Goal: Task Accomplishment & Management: Use online tool/utility

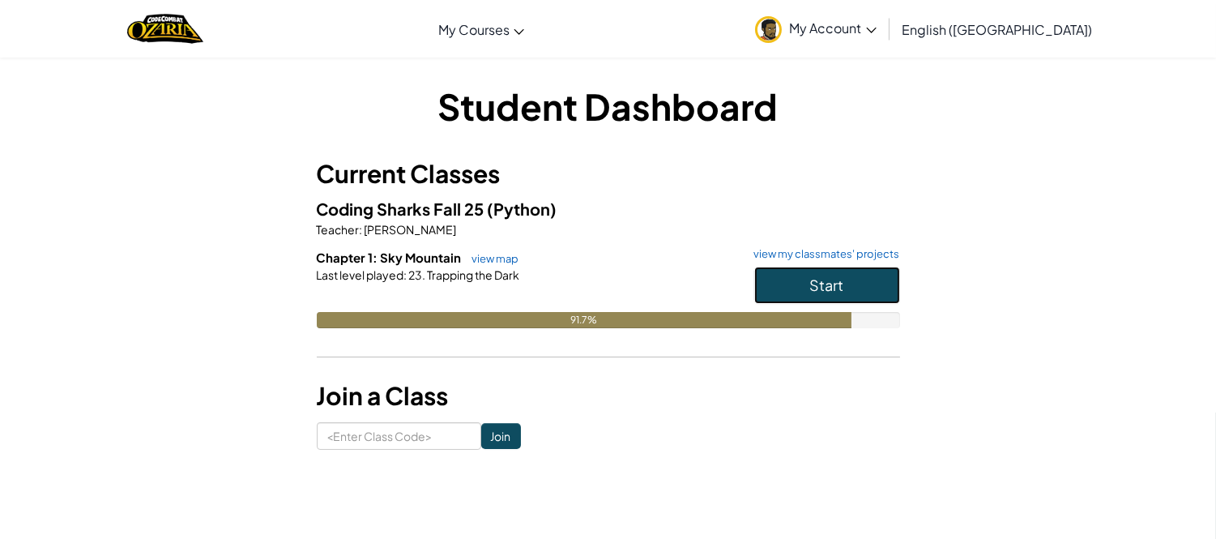
click at [772, 282] on button "Start" at bounding box center [827, 284] width 146 height 37
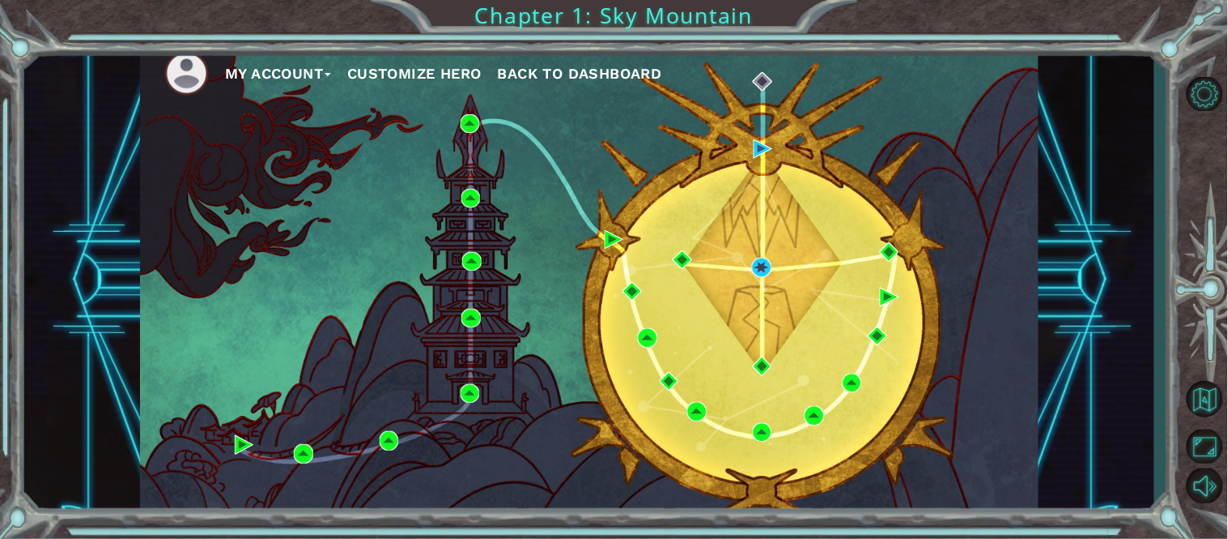
click at [751, 269] on div "My Account Customize Hero Back to Dashboard" at bounding box center [589, 280] width 899 height 474
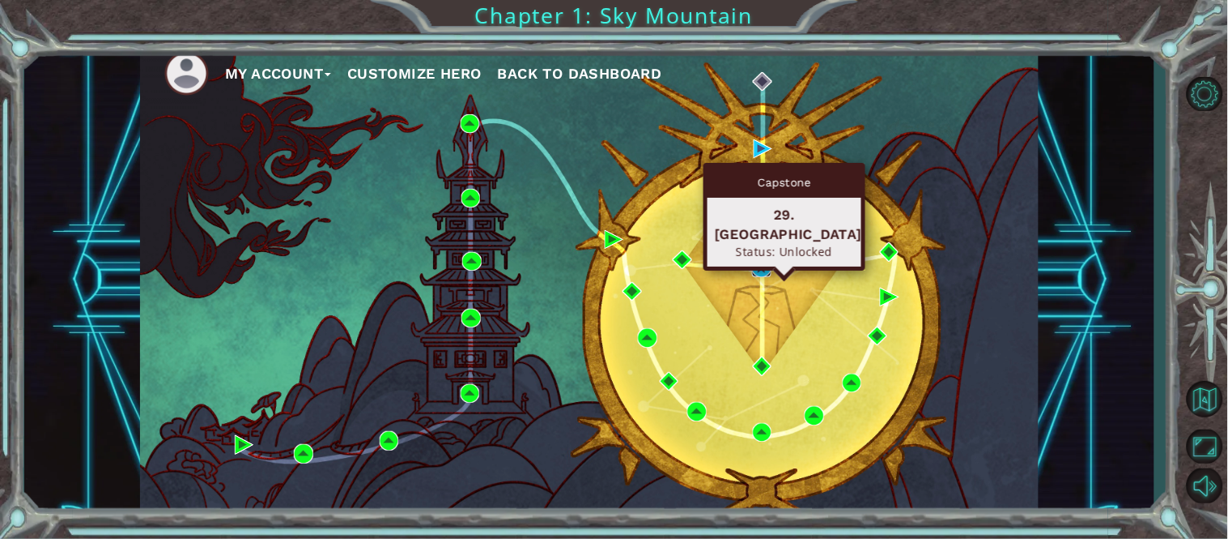
click at [755, 270] on img at bounding box center [761, 267] width 19 height 19
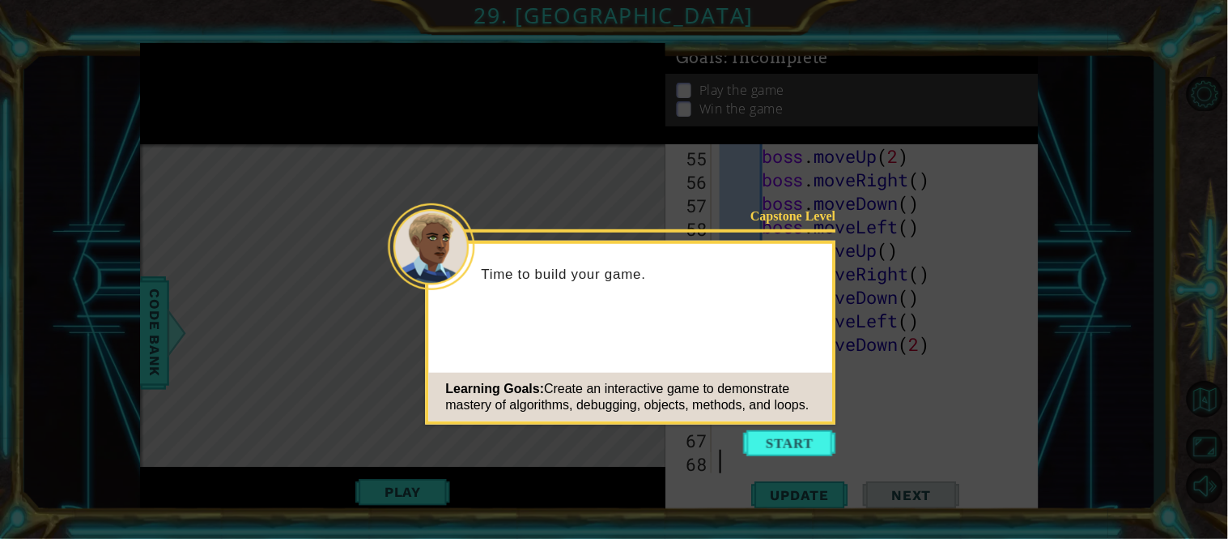
scroll to position [1339, 0]
click at [795, 449] on button "Start" at bounding box center [790, 443] width 92 height 26
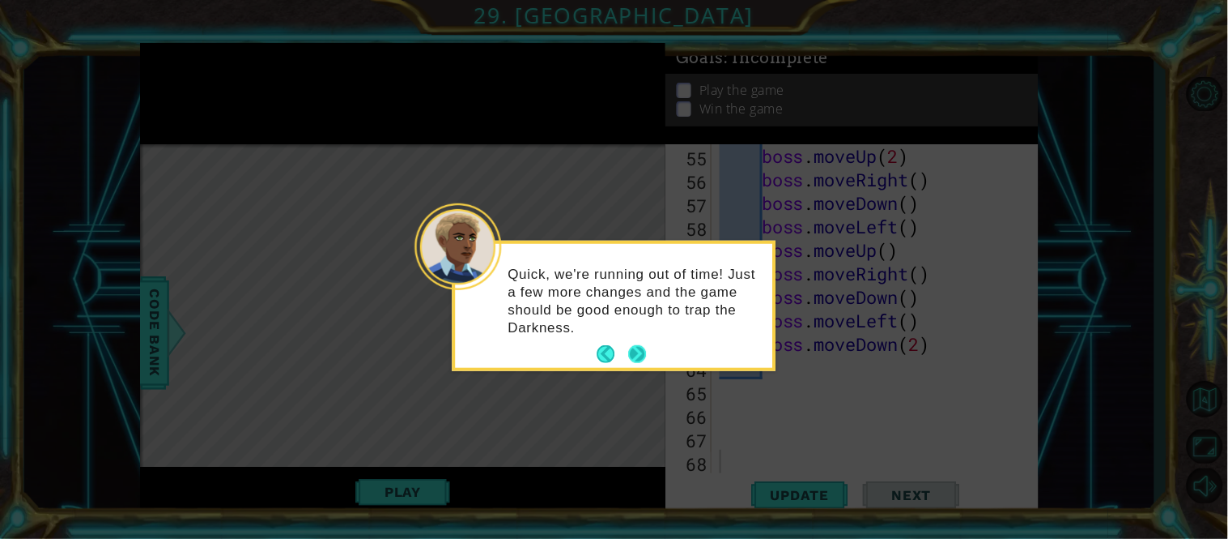
click at [644, 342] on footer at bounding box center [622, 354] width 49 height 24
click at [640, 348] on button "Next" at bounding box center [637, 354] width 18 height 18
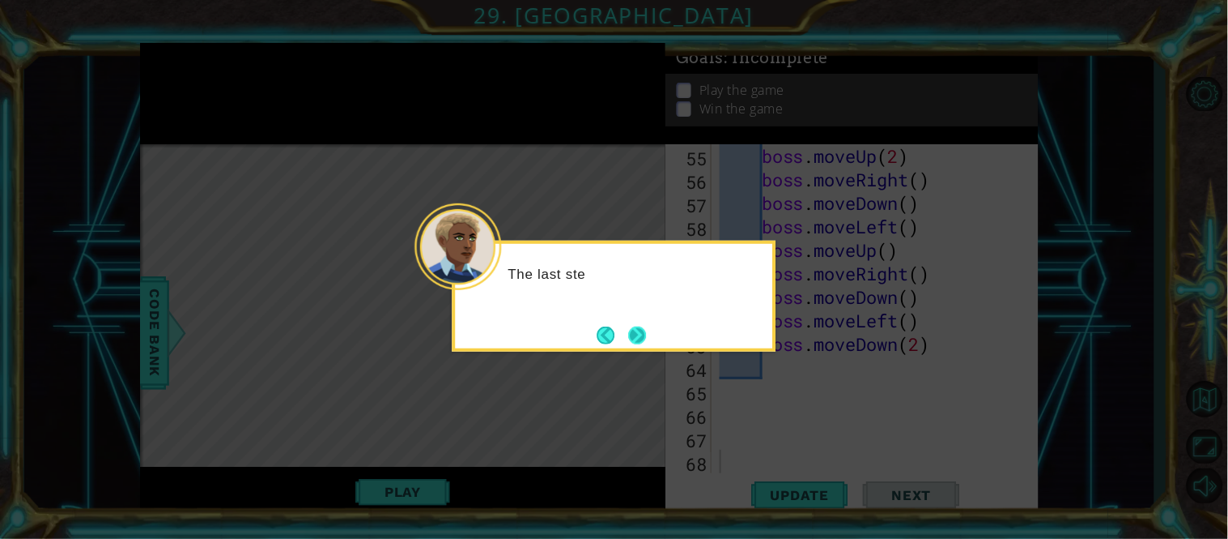
click at [640, 328] on button "Next" at bounding box center [637, 335] width 18 height 18
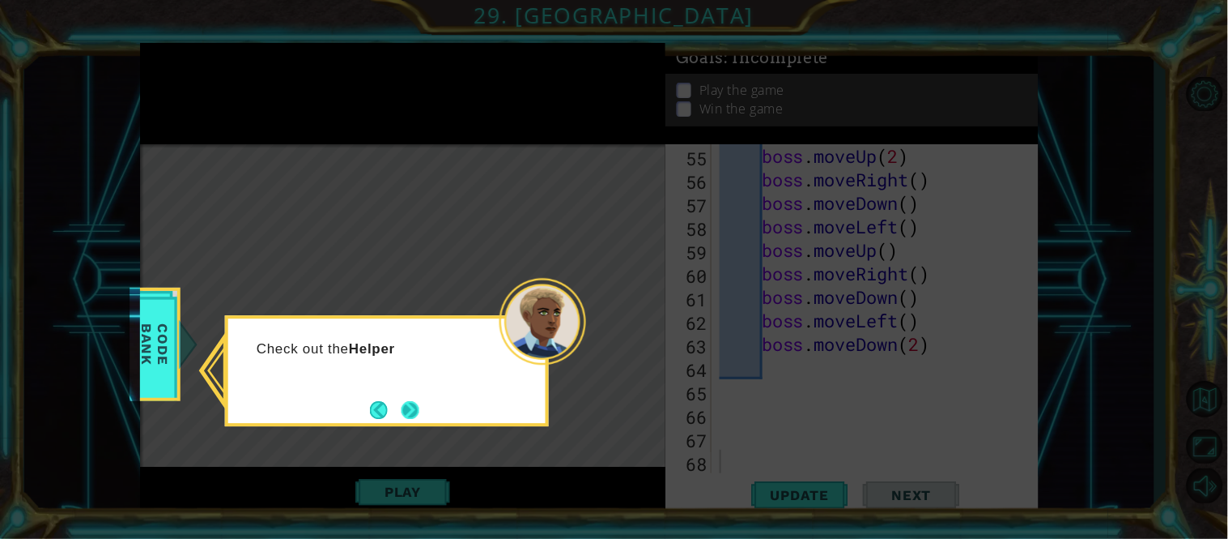
click at [414, 410] on button "Next" at bounding box center [411, 410] width 18 height 18
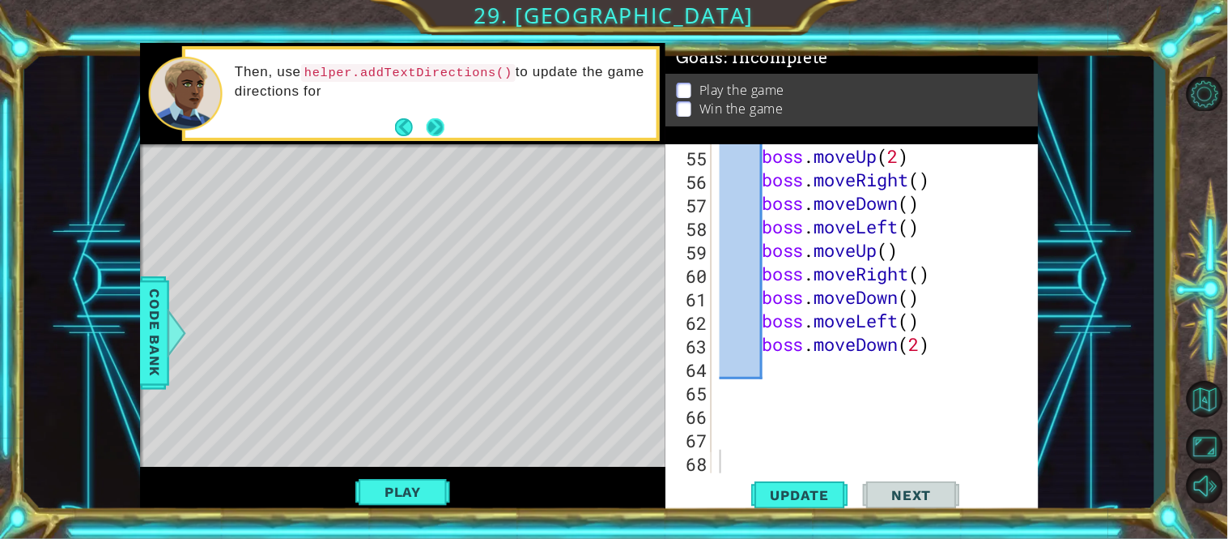
click at [426, 122] on button "Next" at bounding box center [435, 127] width 18 height 18
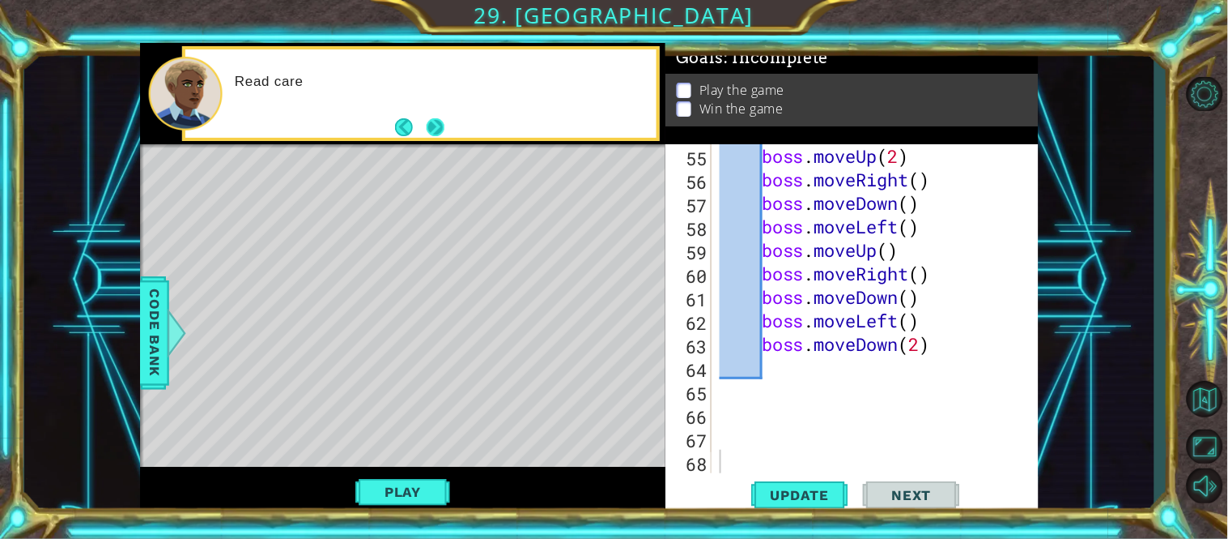
click at [427, 122] on button "Next" at bounding box center [436, 127] width 18 height 18
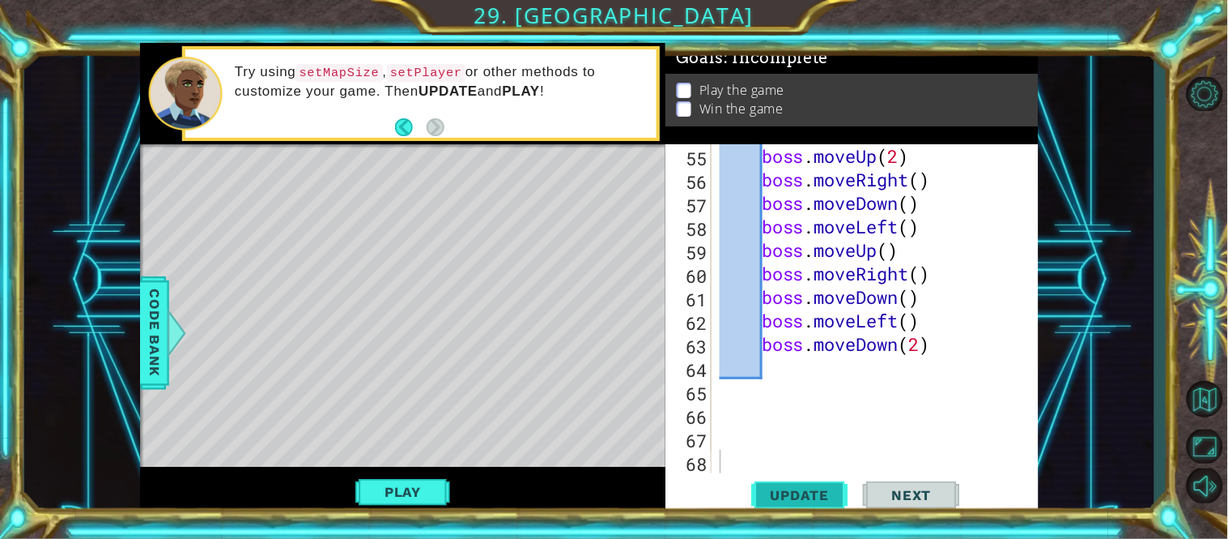
click at [819, 479] on button "Update" at bounding box center [800, 494] width 97 height 37
click at [373, 481] on button "Play" at bounding box center [403, 491] width 95 height 31
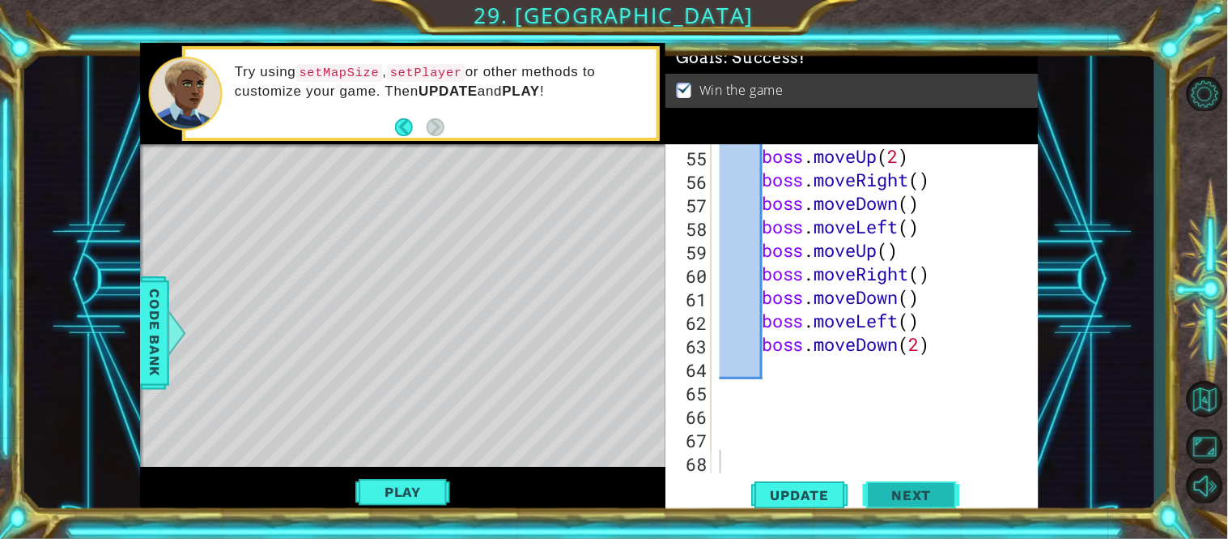
click at [905, 482] on button "Next" at bounding box center [911, 494] width 97 height 37
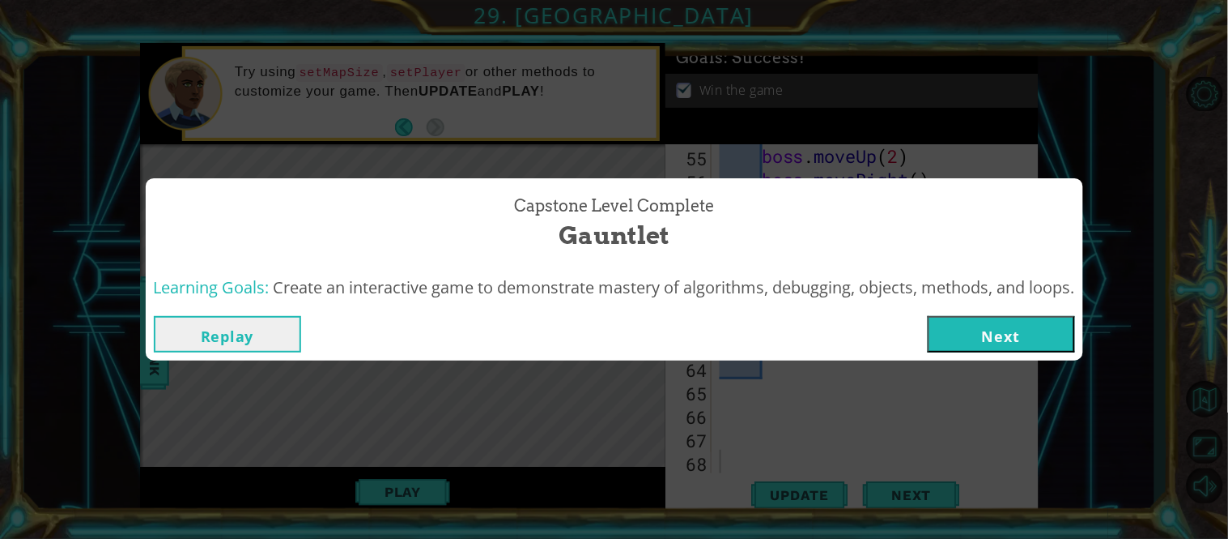
click at [964, 330] on button "Next" at bounding box center [1001, 334] width 147 height 36
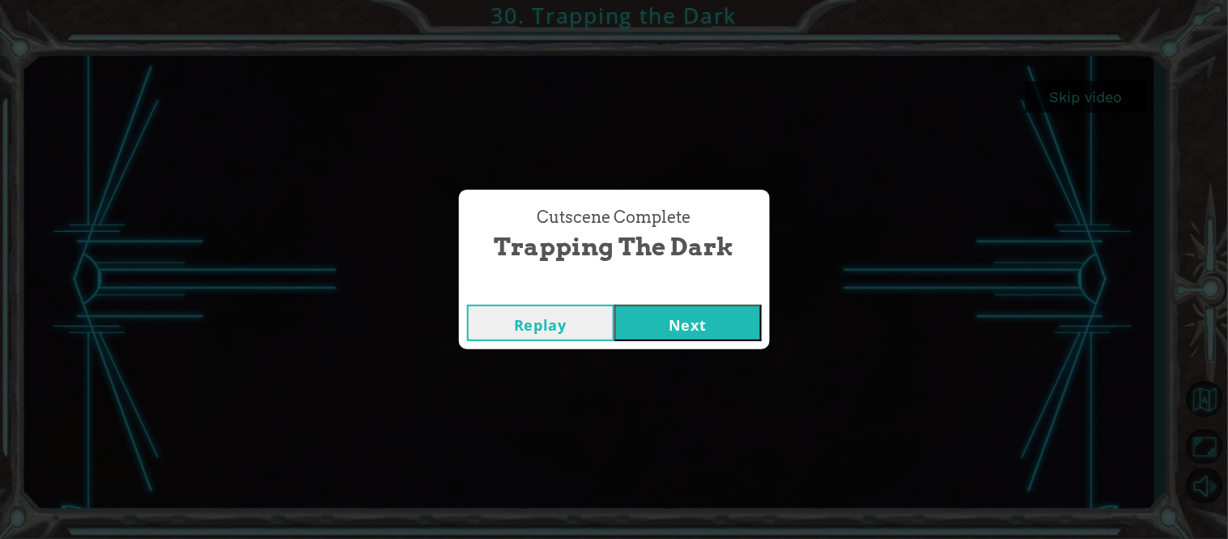
click at [703, 329] on button "Next" at bounding box center [688, 322] width 147 height 36
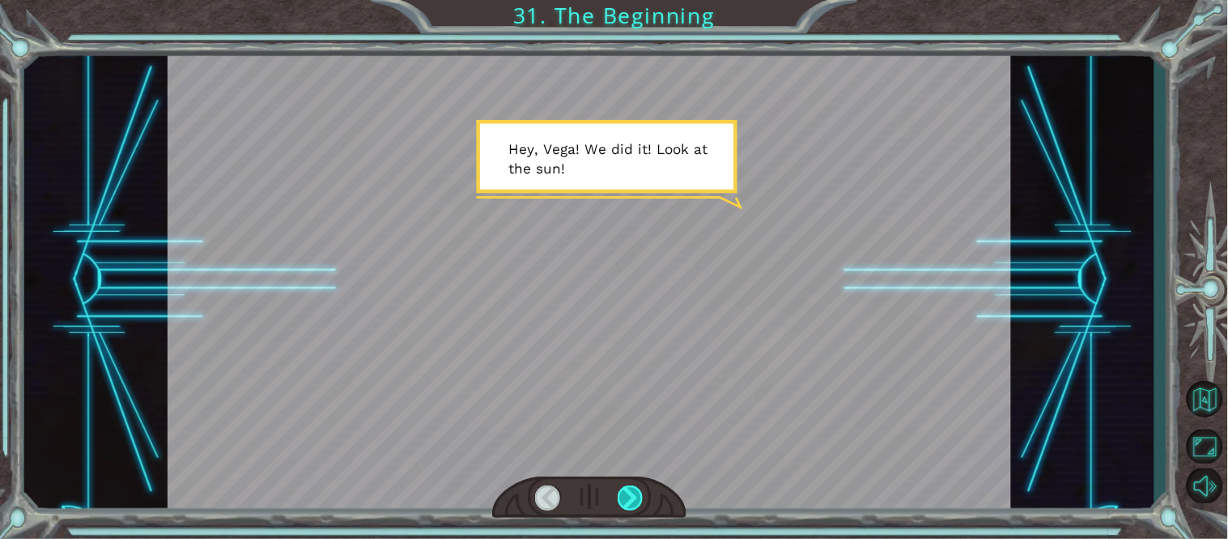
click at [620, 497] on div at bounding box center [631, 498] width 27 height 26
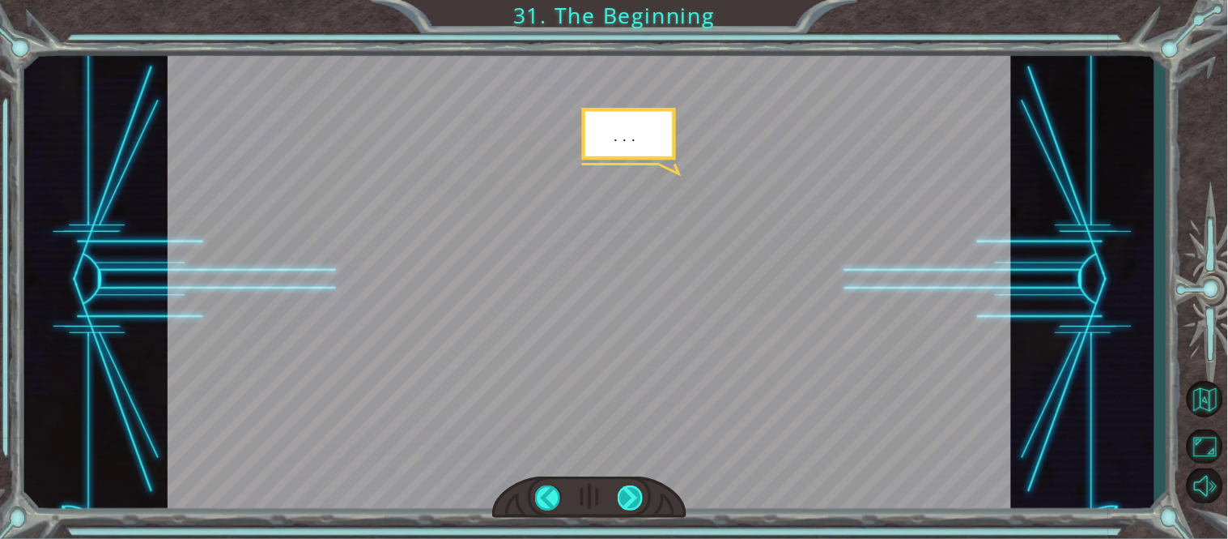
click at [620, 497] on div at bounding box center [631, 498] width 27 height 26
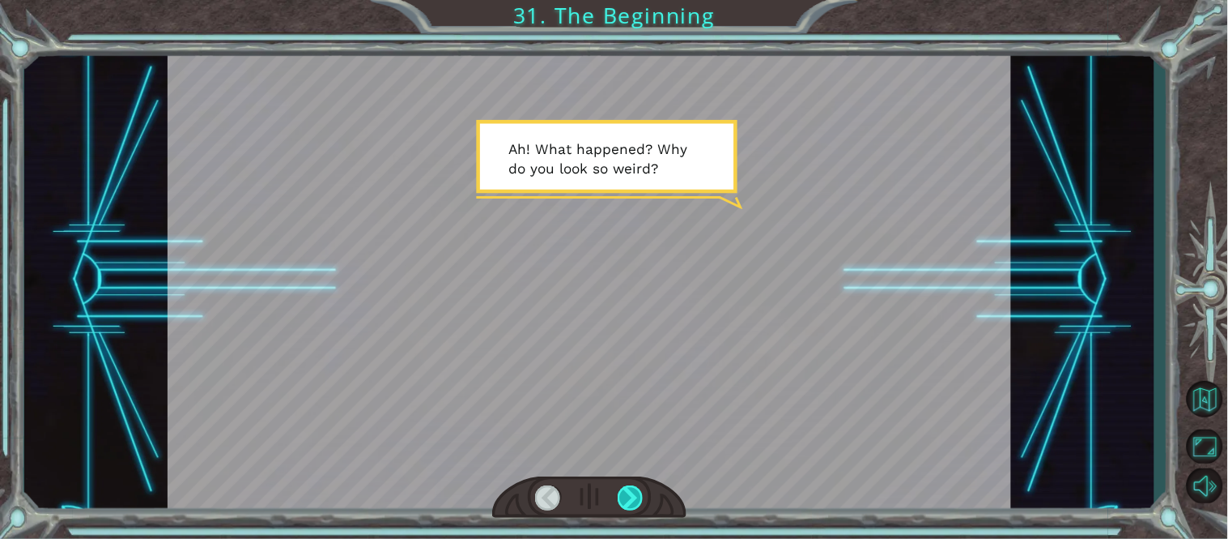
click at [620, 497] on div at bounding box center [631, 498] width 27 height 26
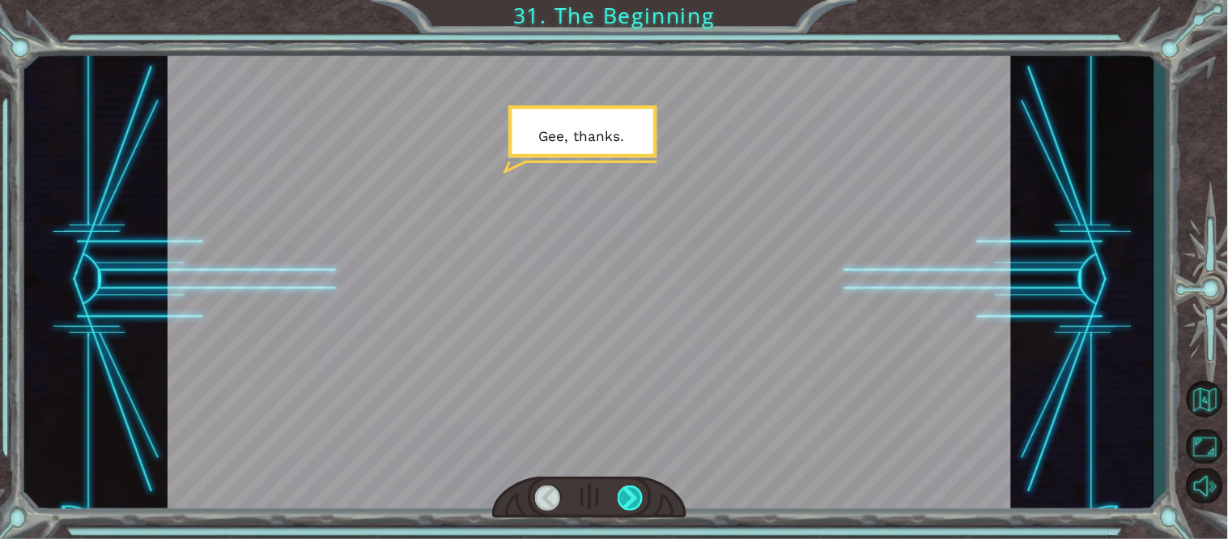
click at [620, 497] on div at bounding box center [631, 498] width 27 height 26
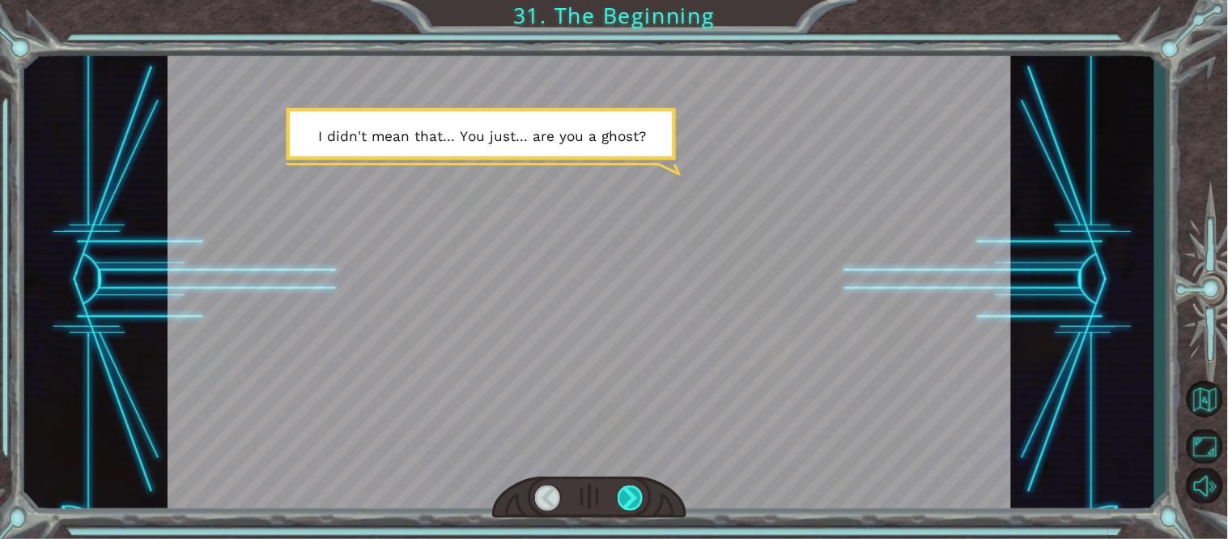
click at [620, 497] on div at bounding box center [631, 498] width 27 height 26
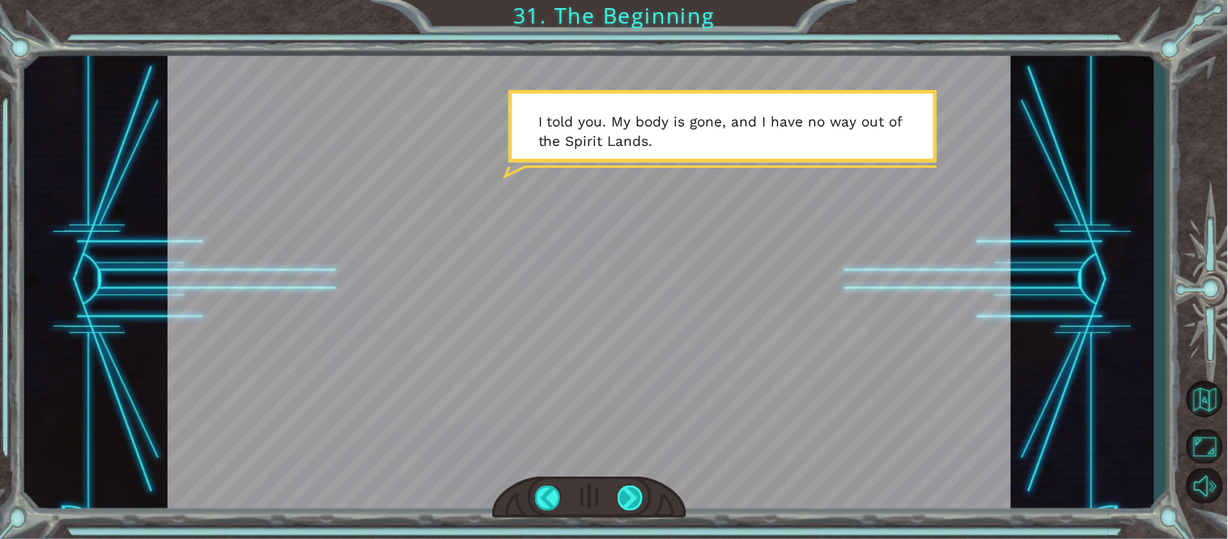
click at [620, 497] on div at bounding box center [631, 498] width 27 height 26
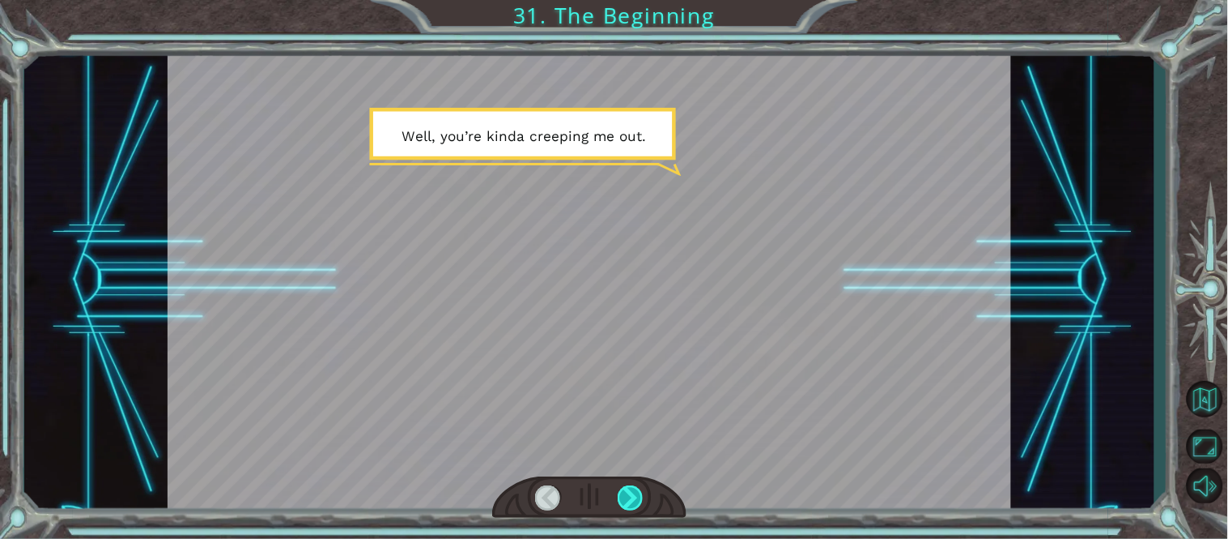
click at [620, 497] on div at bounding box center [631, 498] width 27 height 26
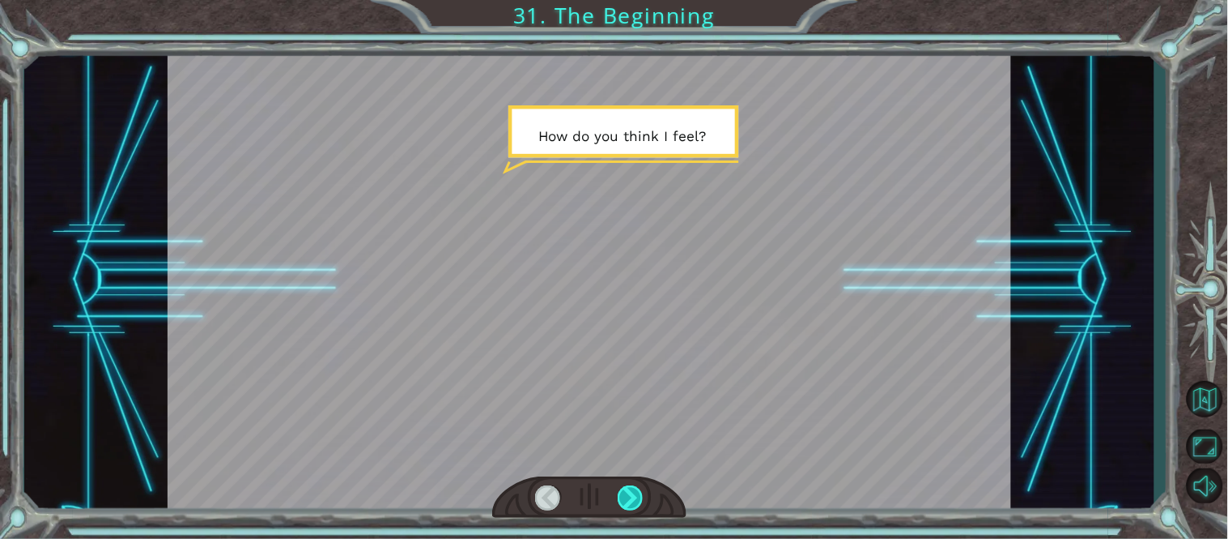
click at [620, 497] on div at bounding box center [631, 498] width 27 height 26
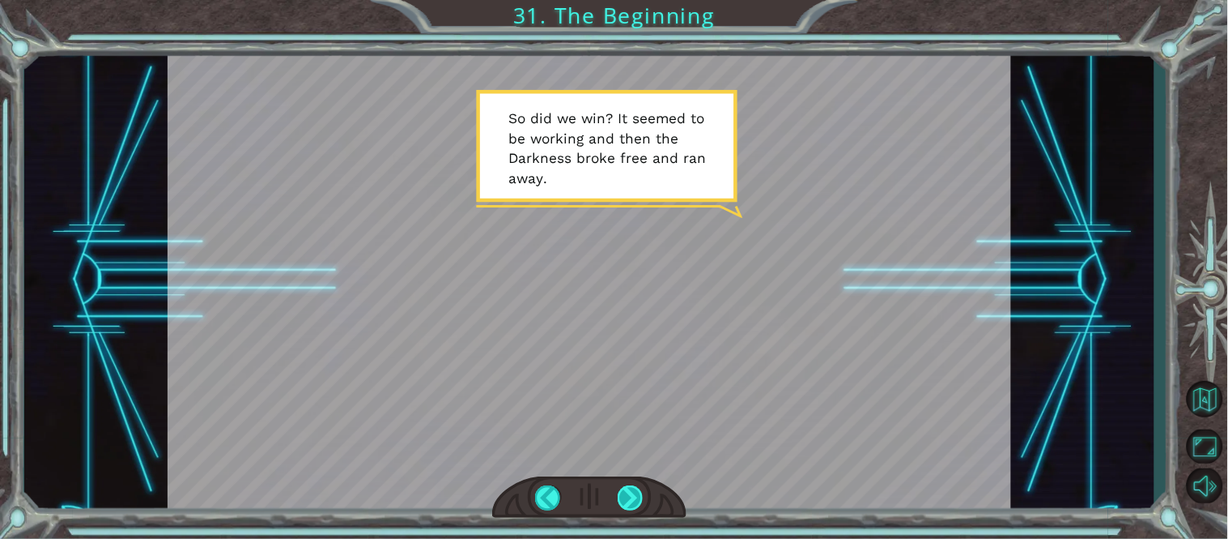
click at [620, 497] on div at bounding box center [631, 498] width 27 height 26
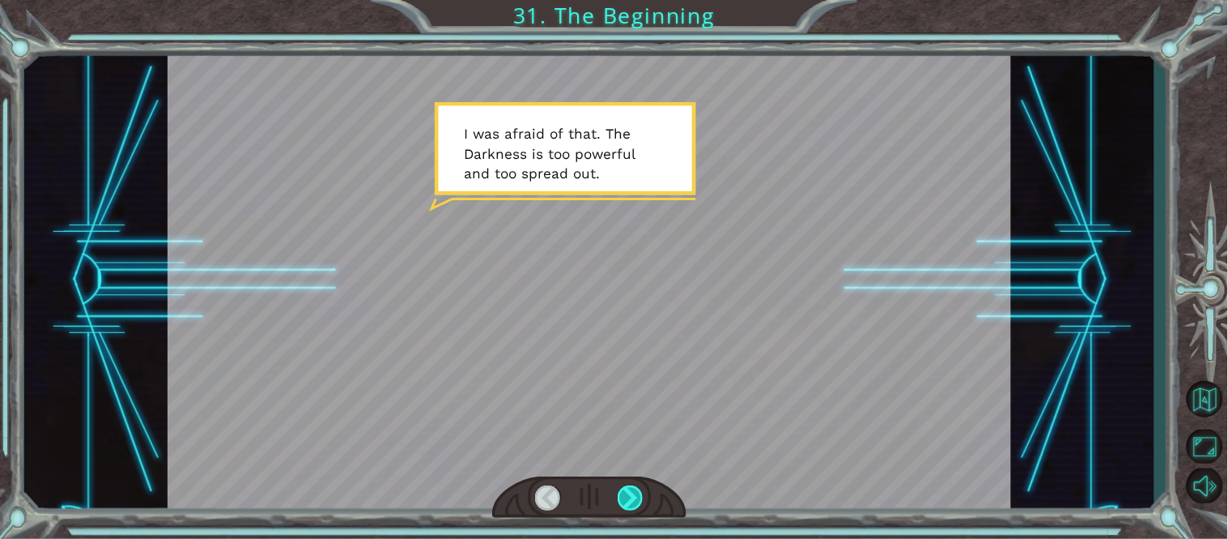
click at [620, 497] on div at bounding box center [631, 498] width 27 height 26
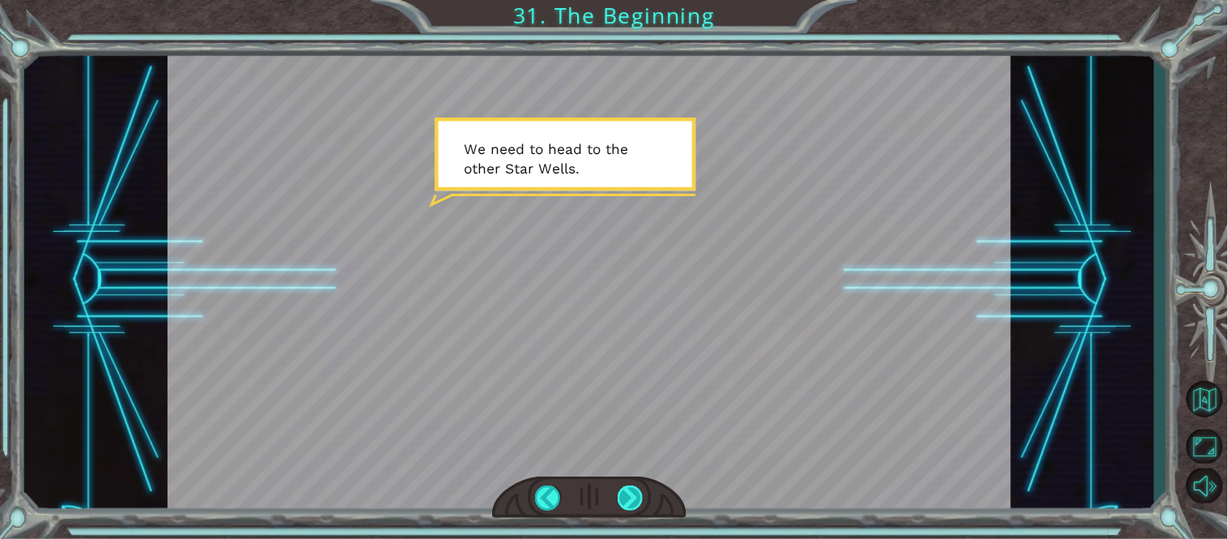
click at [624, 504] on div at bounding box center [631, 498] width 27 height 26
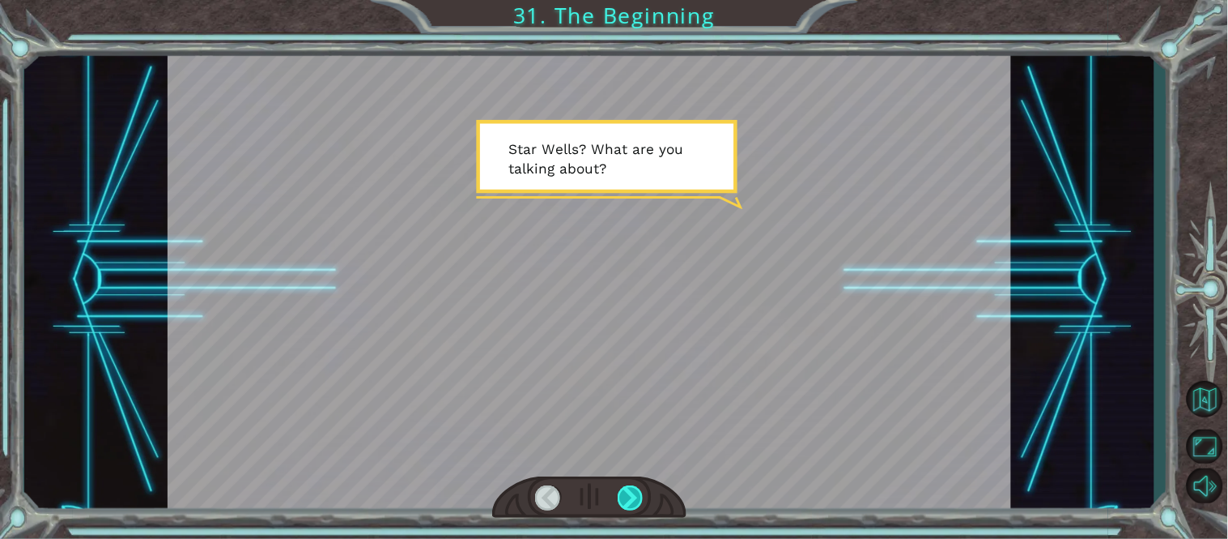
click at [624, 504] on div at bounding box center [631, 498] width 27 height 26
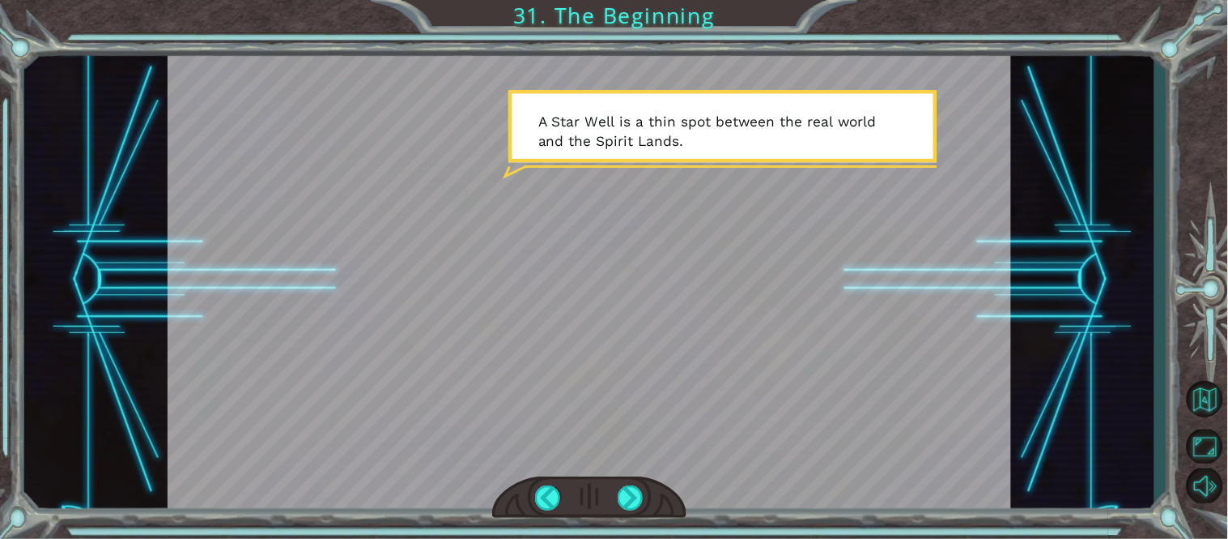
click at [611, 488] on div at bounding box center [589, 497] width 194 height 43
click at [627, 491] on div at bounding box center [631, 498] width 27 height 26
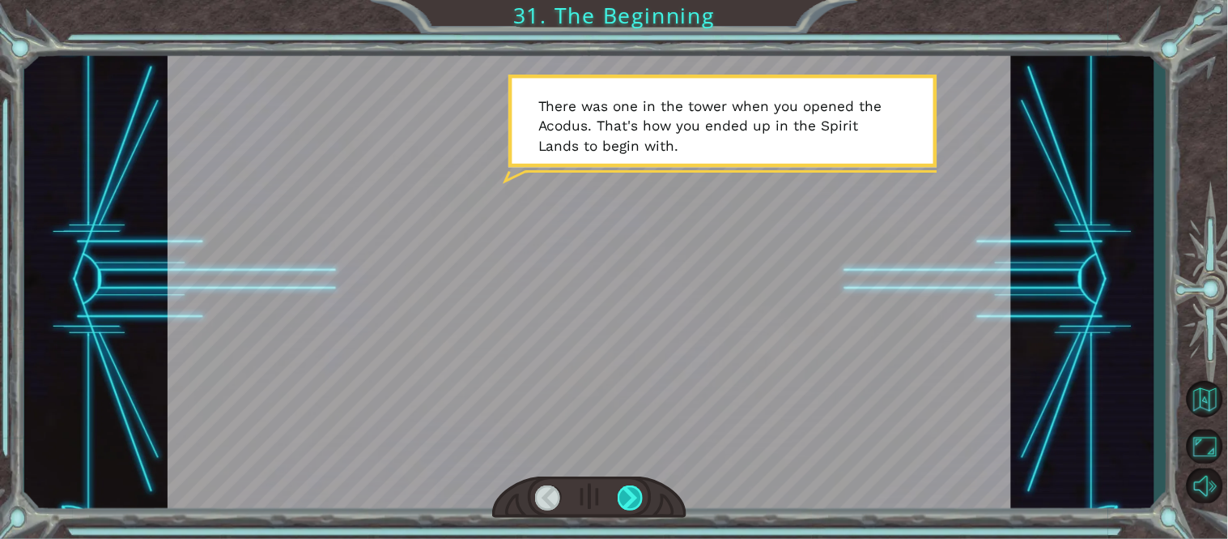
click at [627, 491] on div at bounding box center [631, 498] width 27 height 26
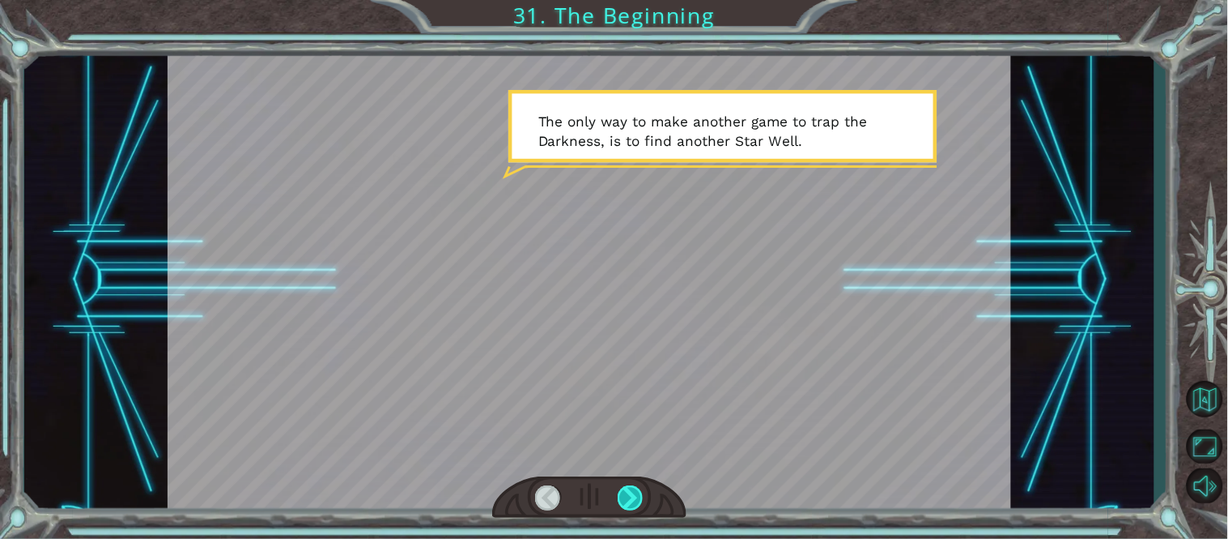
click at [627, 491] on div at bounding box center [631, 498] width 27 height 26
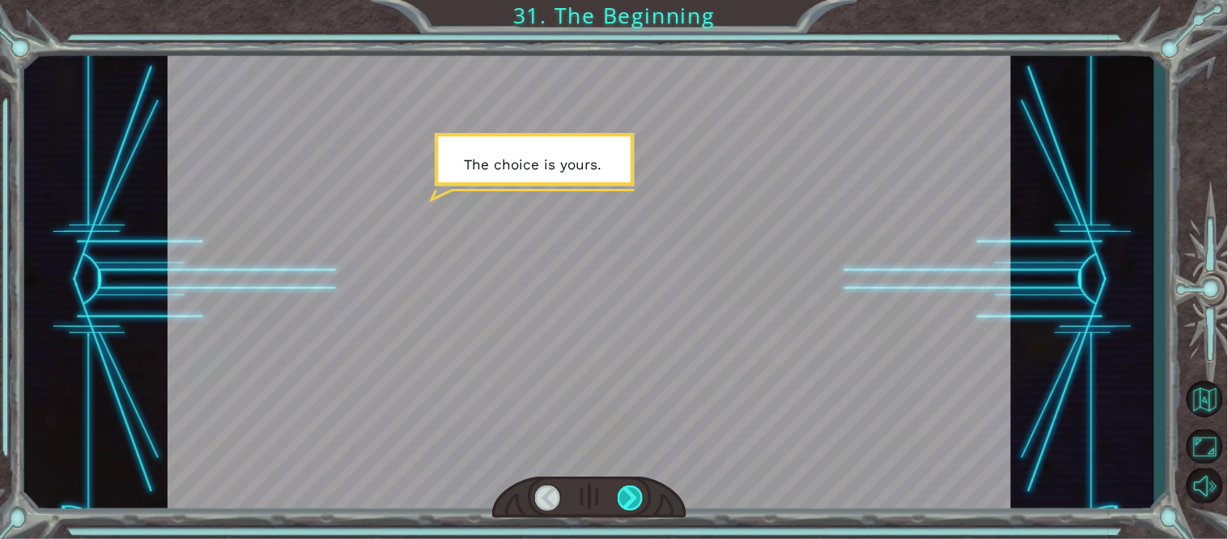
click at [627, 491] on div at bounding box center [631, 498] width 27 height 26
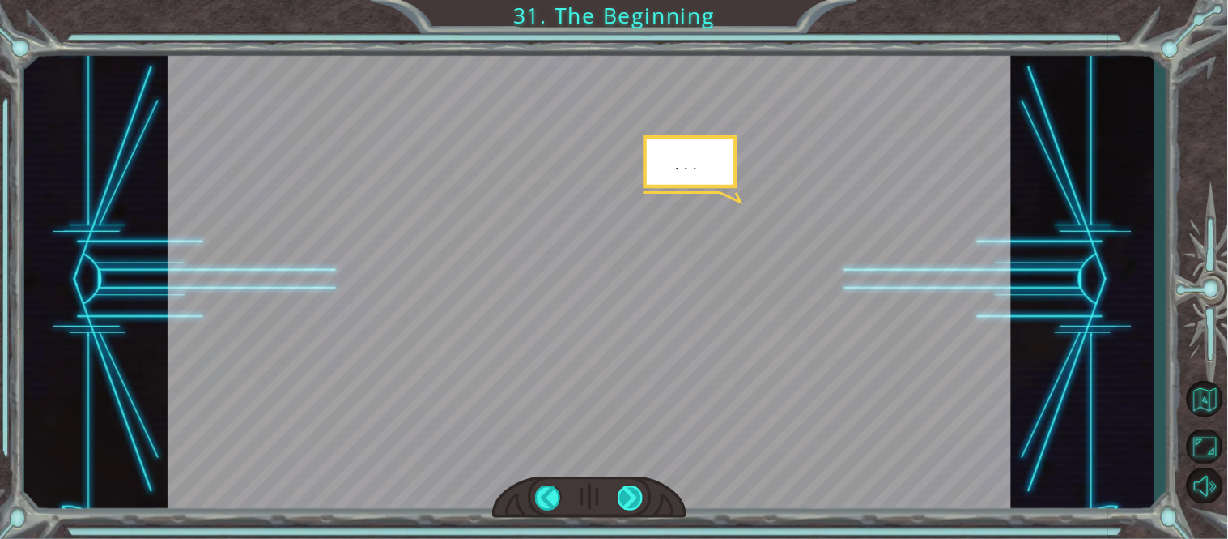
click at [627, 491] on div at bounding box center [631, 498] width 27 height 26
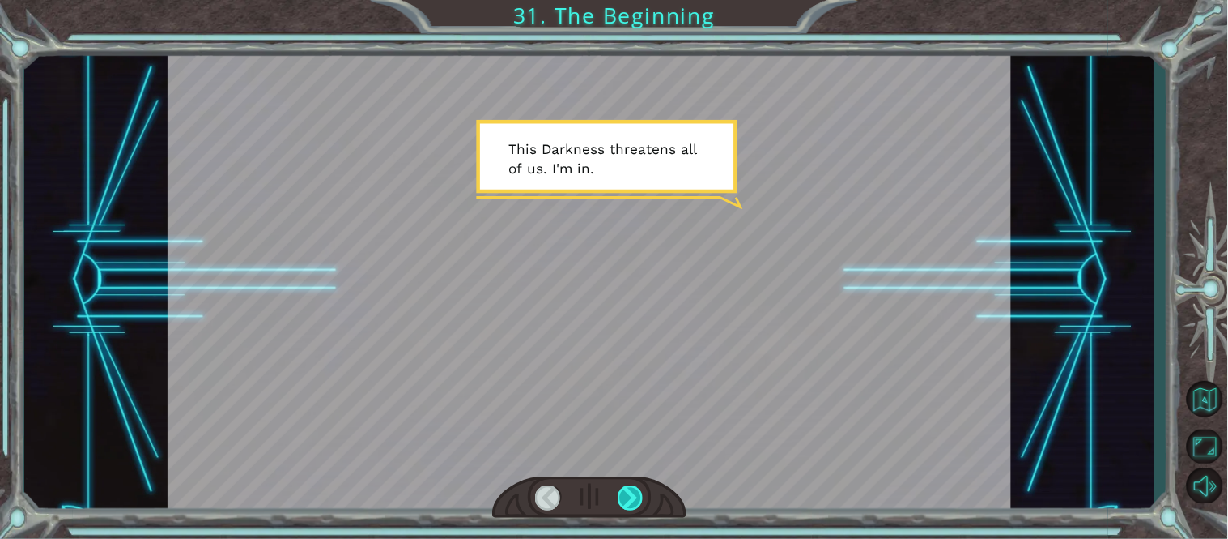
click at [627, 491] on div at bounding box center [631, 498] width 27 height 26
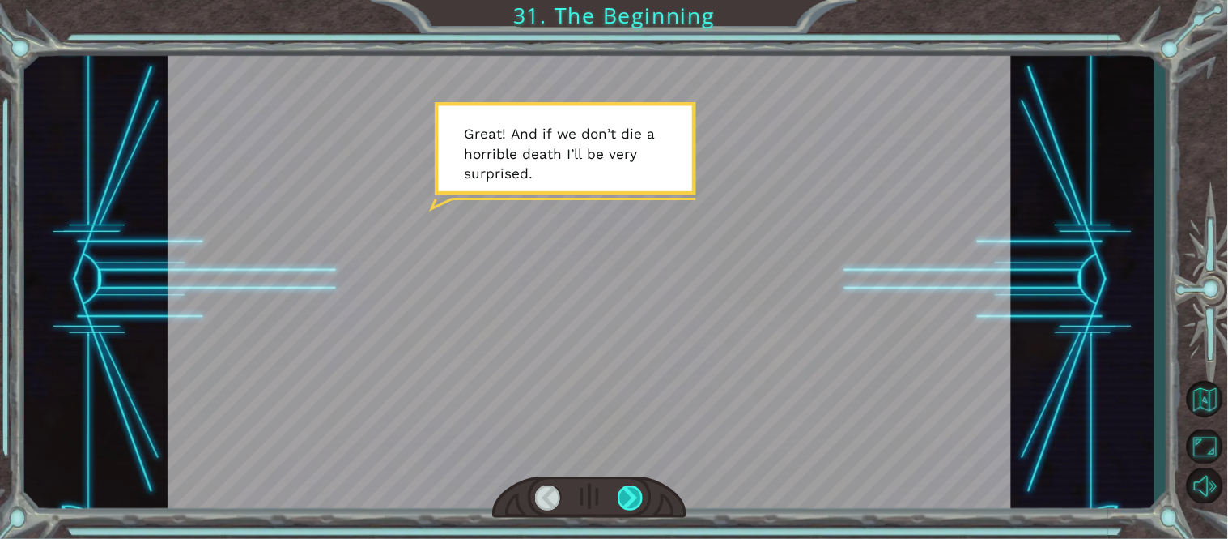
click at [627, 491] on div at bounding box center [631, 498] width 27 height 26
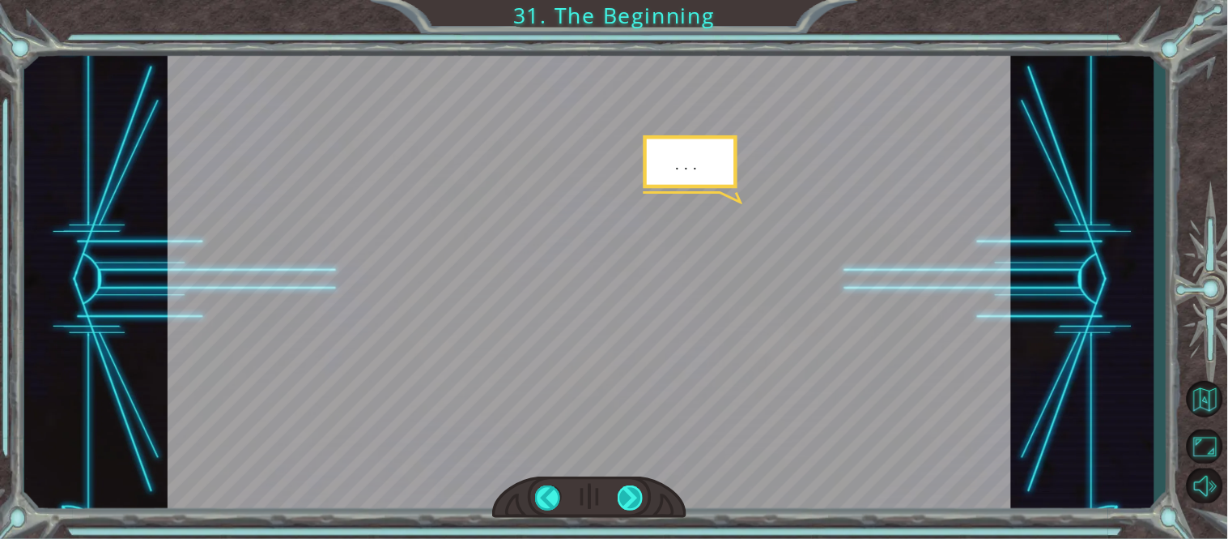
click at [627, 491] on div at bounding box center [631, 498] width 27 height 26
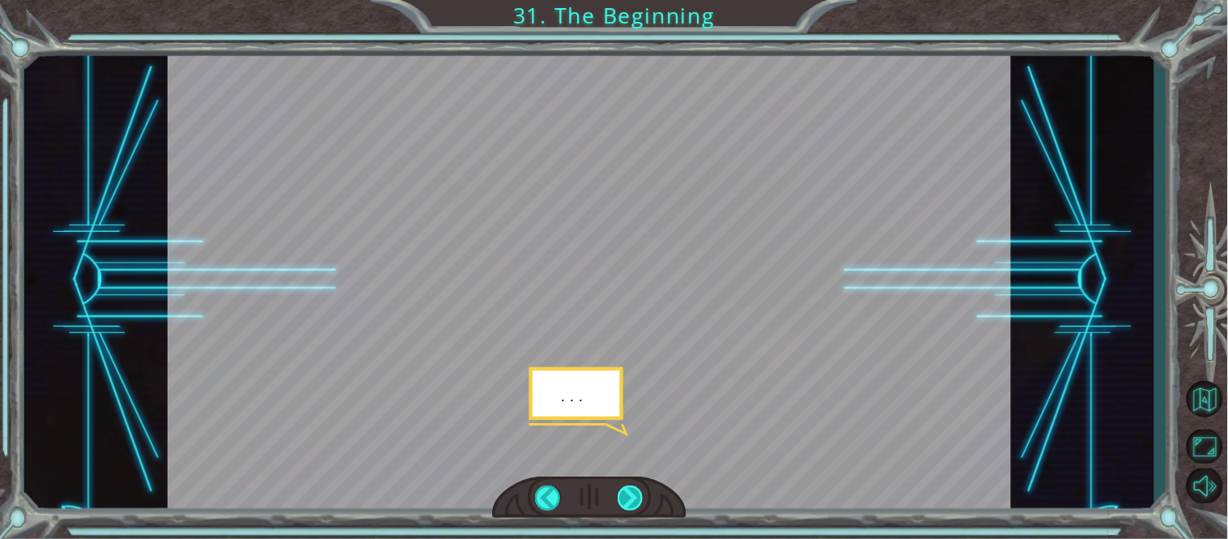
click at [627, 491] on div at bounding box center [631, 498] width 27 height 26
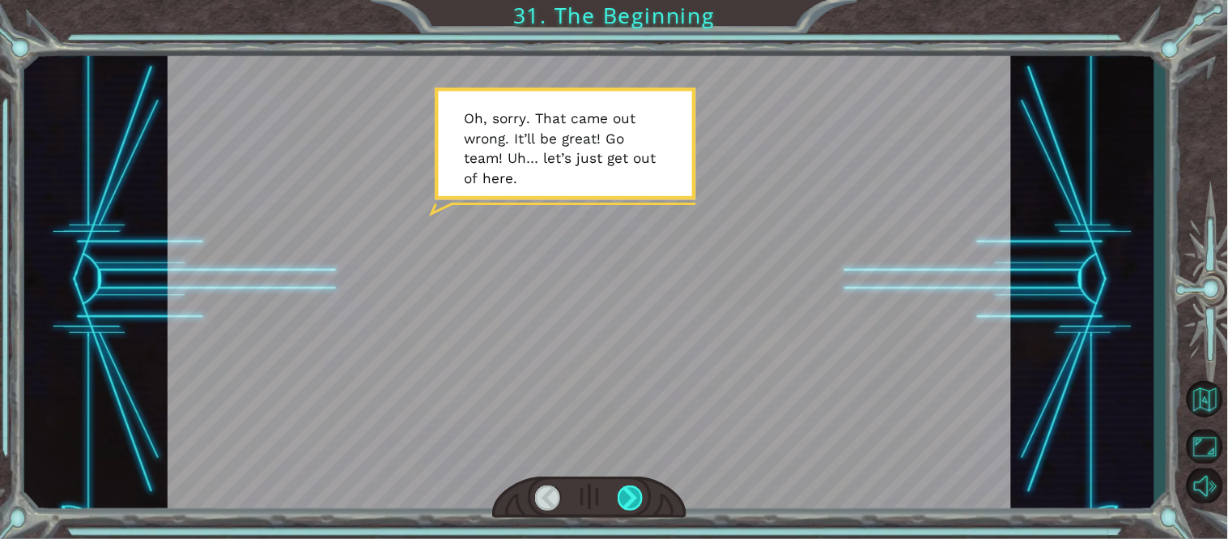
click at [627, 491] on div at bounding box center [631, 498] width 27 height 26
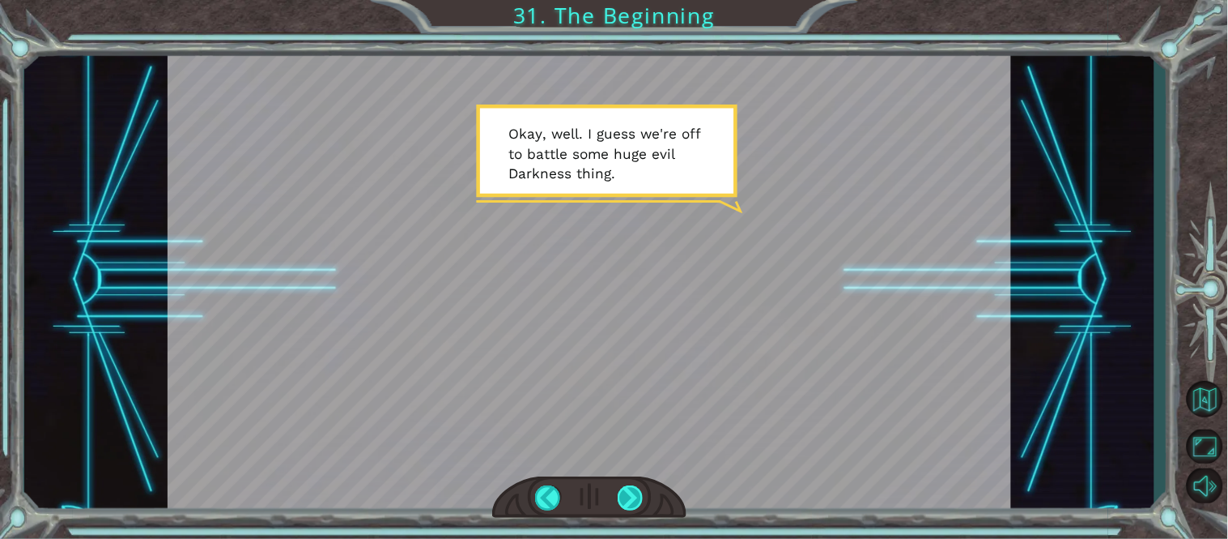
click at [626, 505] on div at bounding box center [631, 498] width 27 height 26
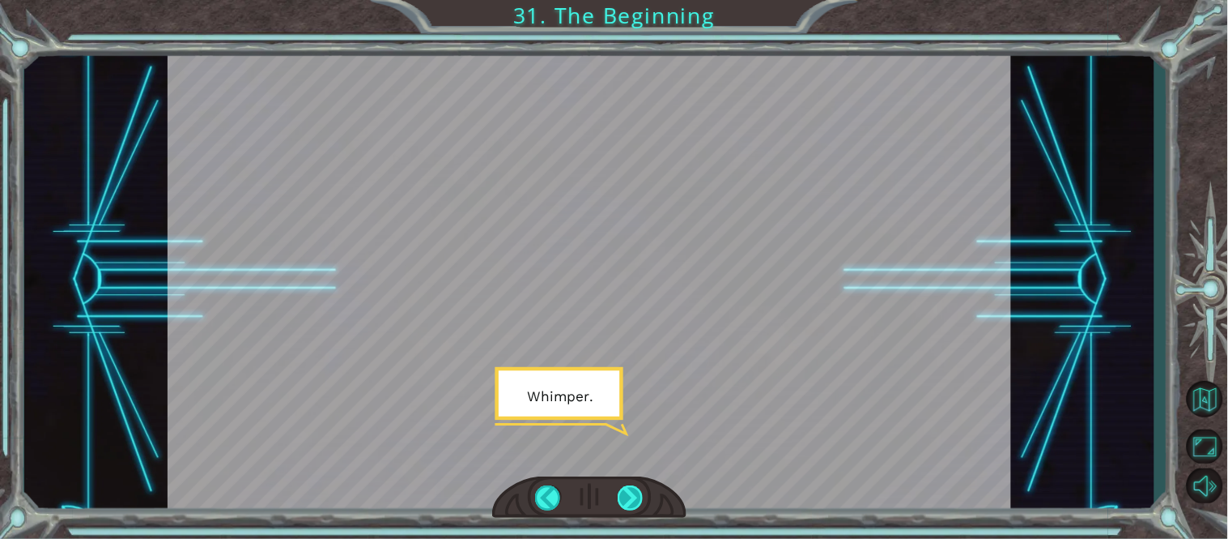
click at [626, 505] on div at bounding box center [631, 498] width 27 height 26
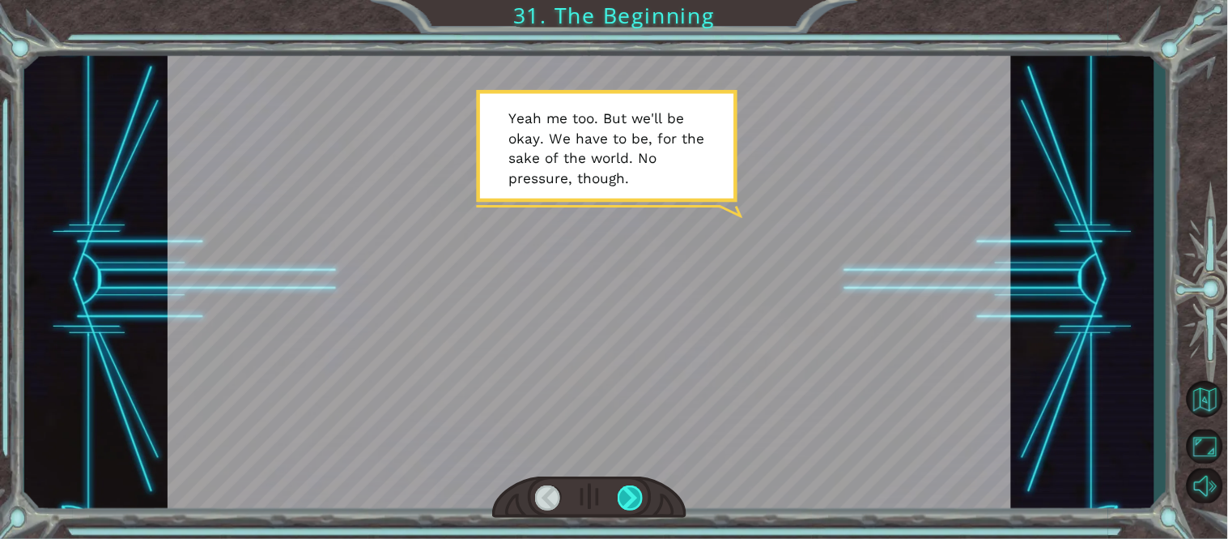
click at [626, 505] on div at bounding box center [631, 498] width 27 height 26
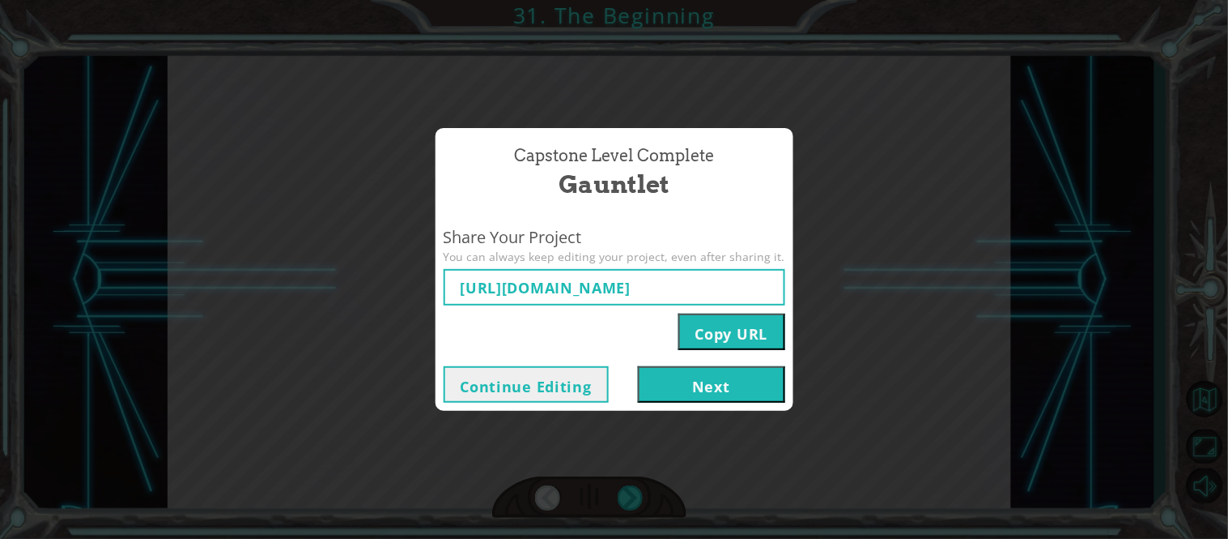
type input "[URL][DOMAIN_NAME]"
click at [725, 330] on button "Copy URL" at bounding box center [732, 331] width 107 height 36
click at [727, 330] on button "Copy URL" at bounding box center [732, 331] width 107 height 36
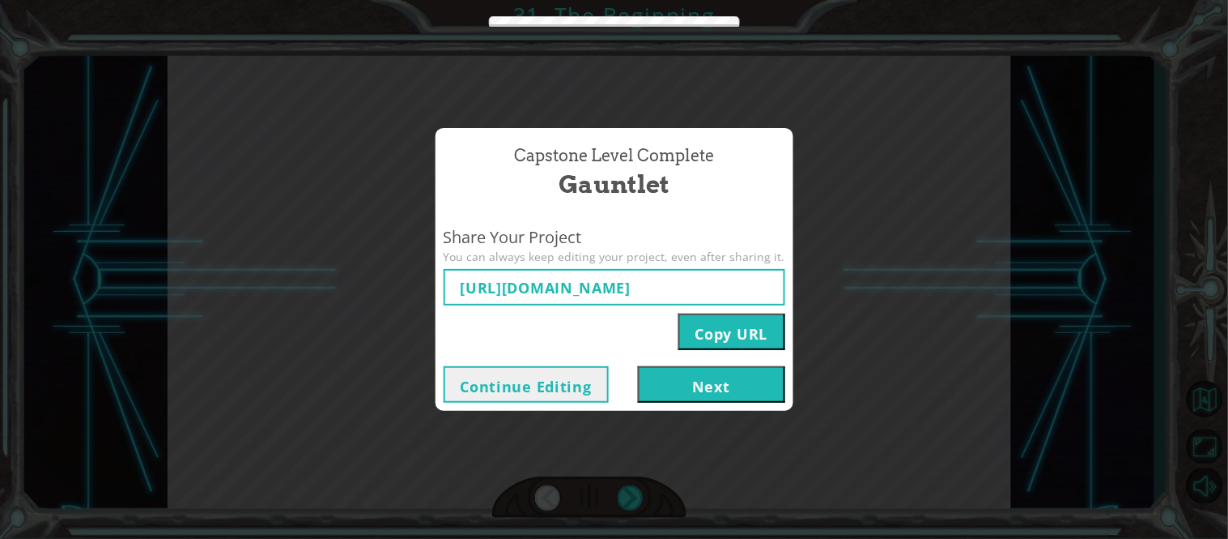
click at [727, 330] on button "Copy URL" at bounding box center [732, 331] width 107 height 36
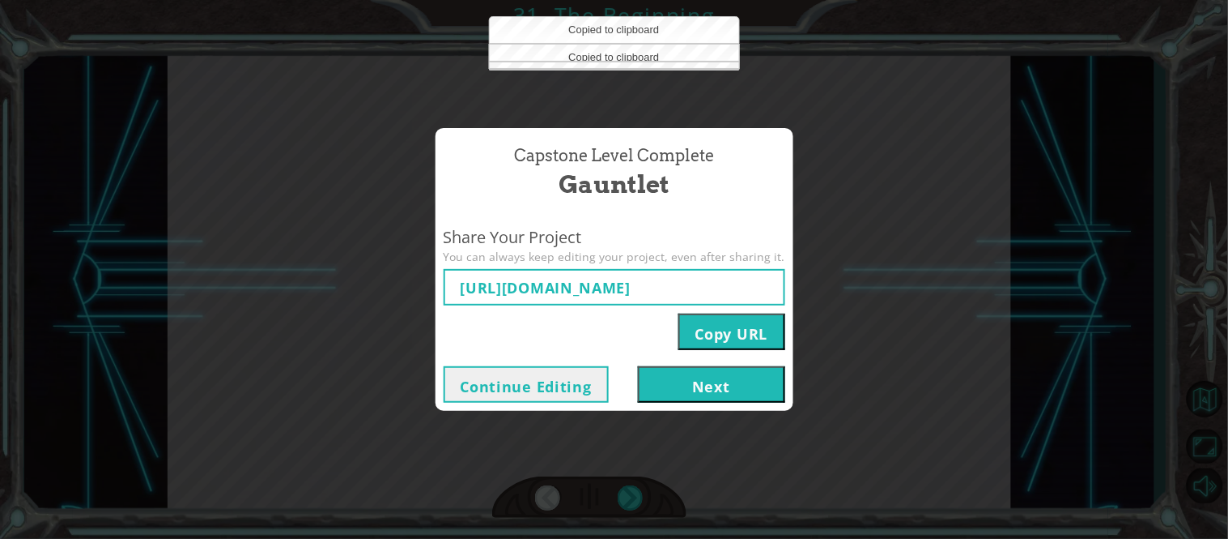
click at [727, 330] on button "Copy URL" at bounding box center [732, 331] width 107 height 36
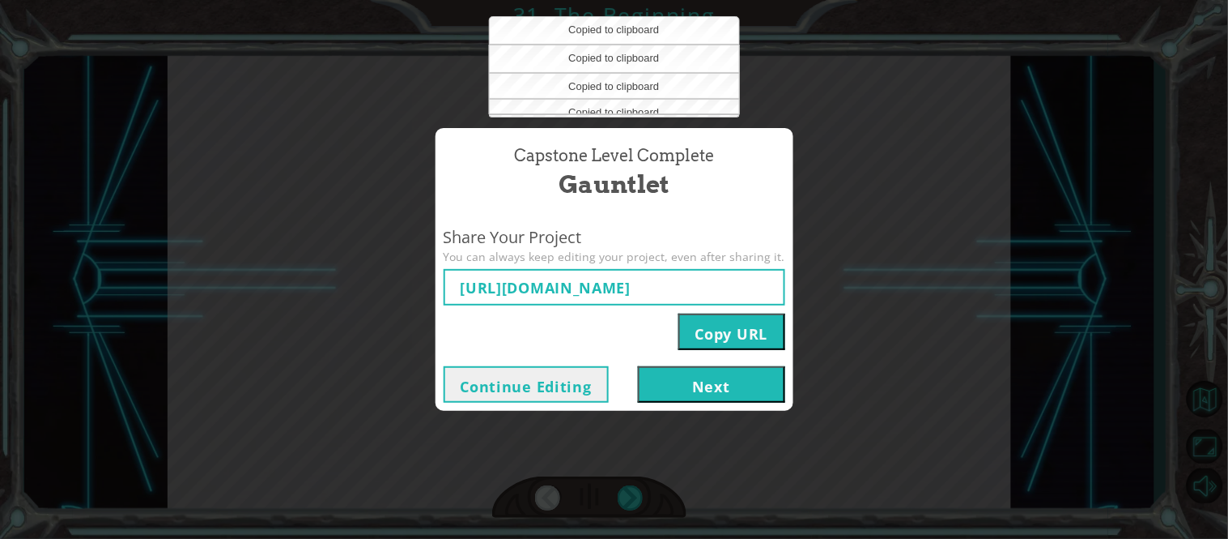
click at [727, 330] on button "Copy URL" at bounding box center [732, 331] width 107 height 36
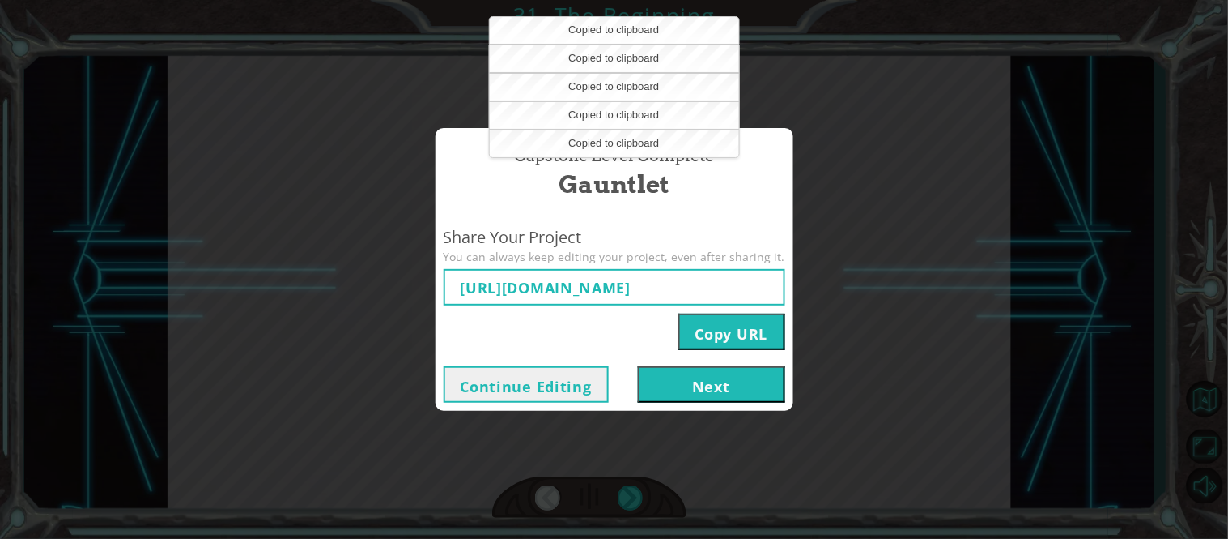
click at [705, 334] on button "Copy URL" at bounding box center [732, 331] width 107 height 36
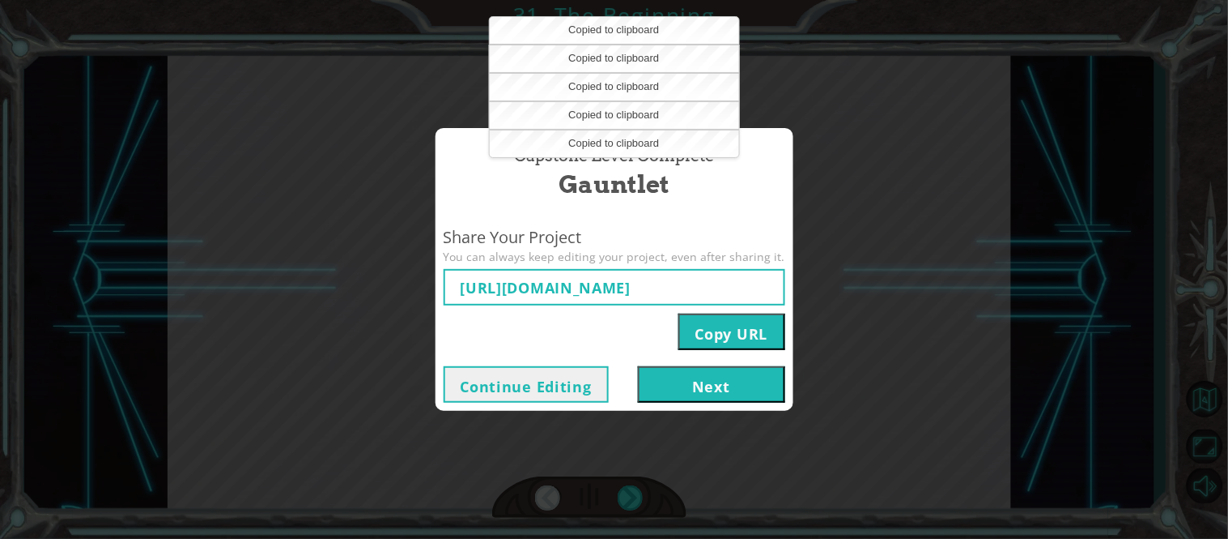
click at [705, 334] on button "Copy URL" at bounding box center [732, 331] width 107 height 36
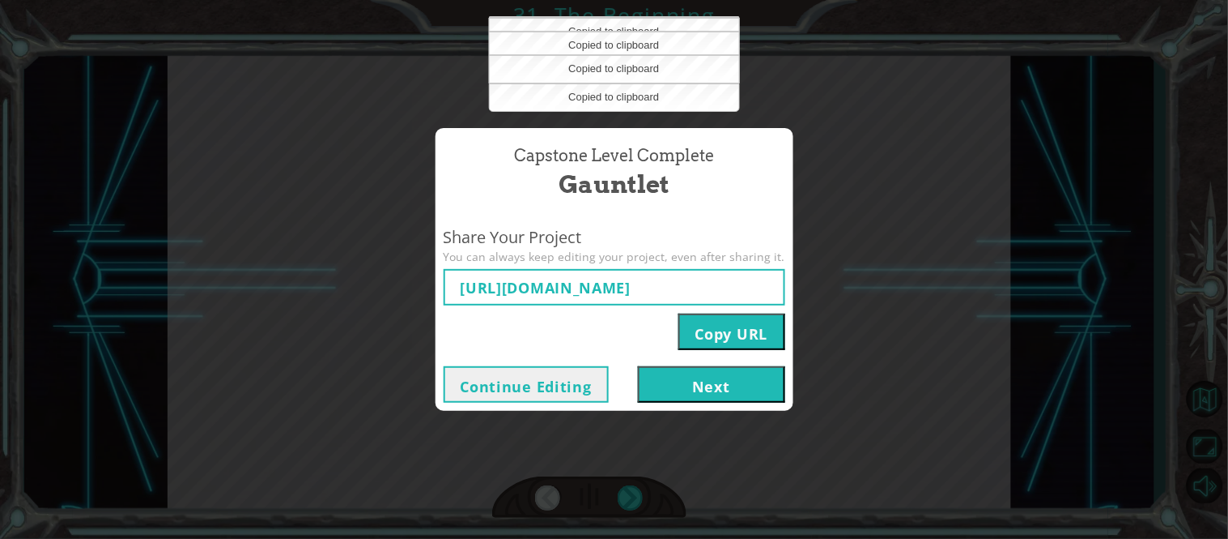
click at [705, 334] on button "Copy URL" at bounding box center [732, 331] width 107 height 36
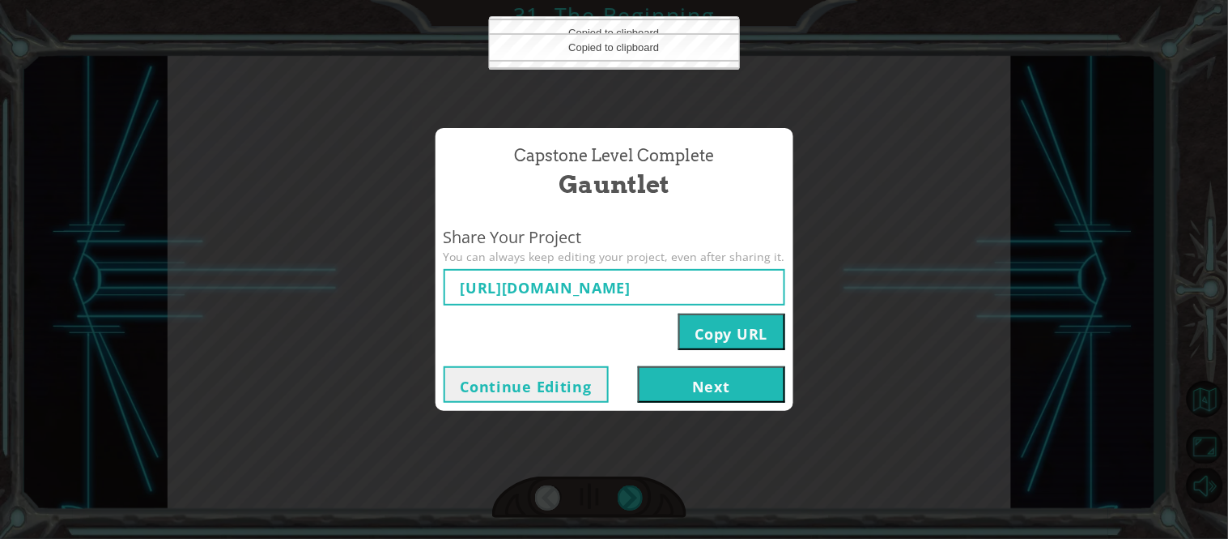
click at [705, 334] on button "Copy URL" at bounding box center [732, 331] width 107 height 36
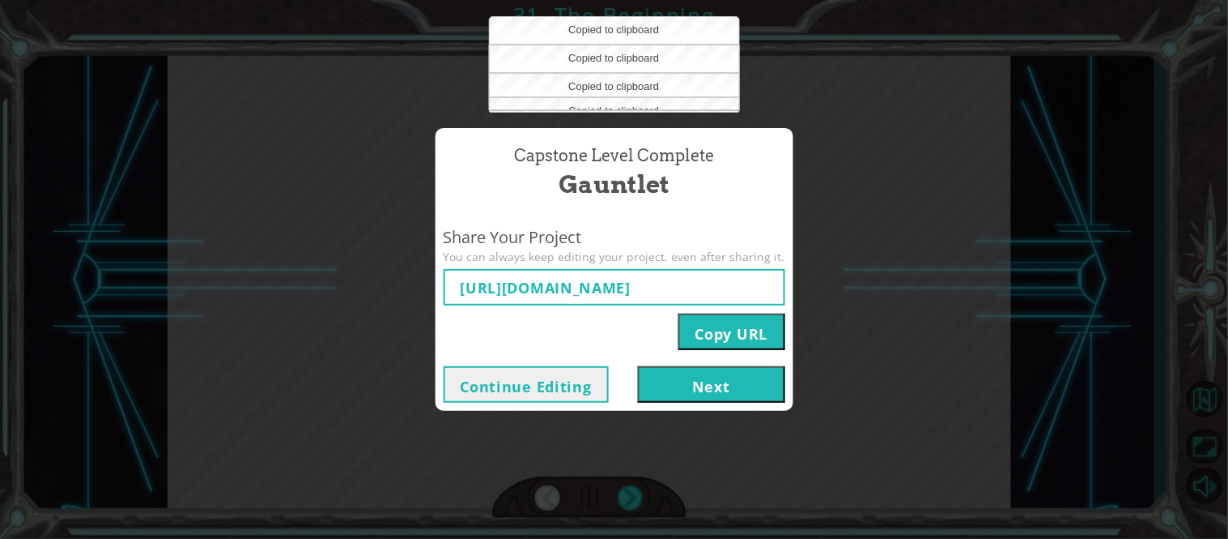
click at [705, 334] on button "Copy URL" at bounding box center [732, 331] width 107 height 36
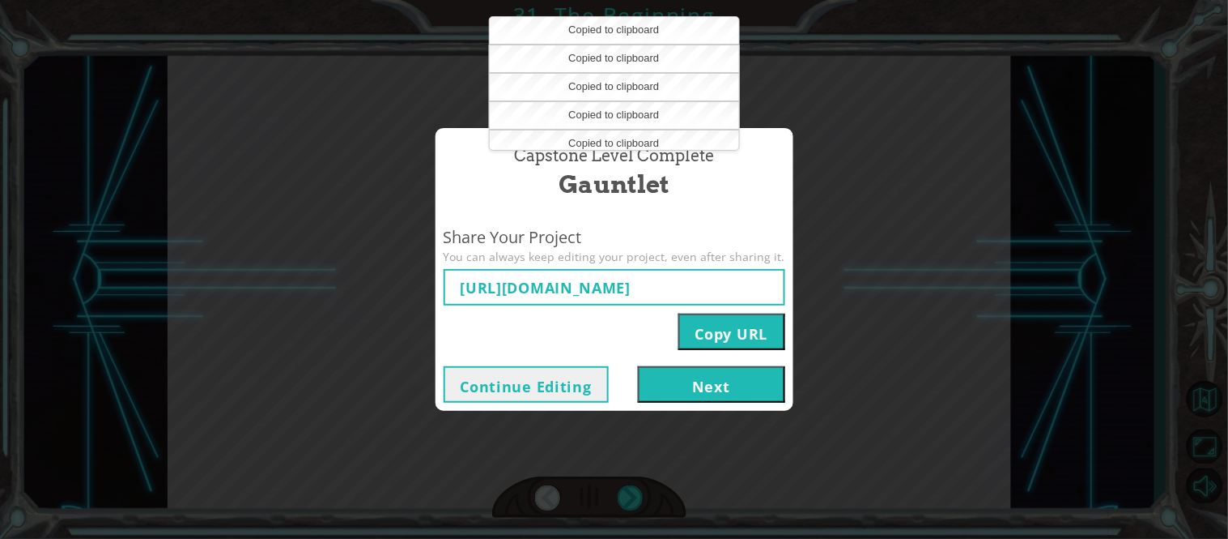
click at [705, 334] on button "Copy URL" at bounding box center [732, 331] width 107 height 36
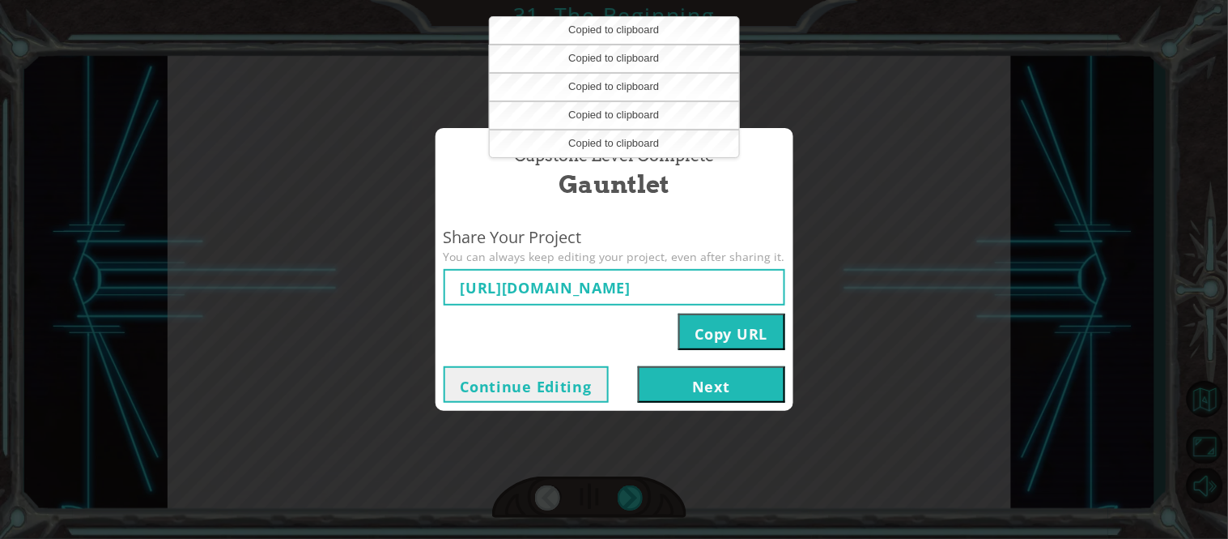
click at [705, 334] on button "Copy URL" at bounding box center [732, 331] width 107 height 36
click at [705, 336] on button "Copy URL" at bounding box center [732, 331] width 107 height 36
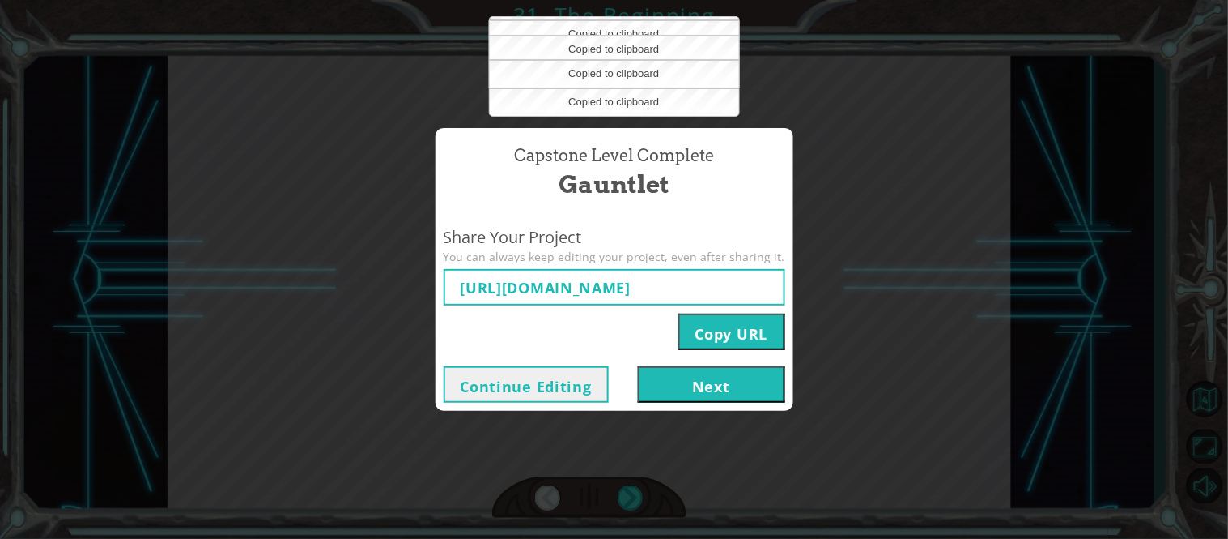
click at [705, 336] on button "Copy URL" at bounding box center [732, 331] width 107 height 36
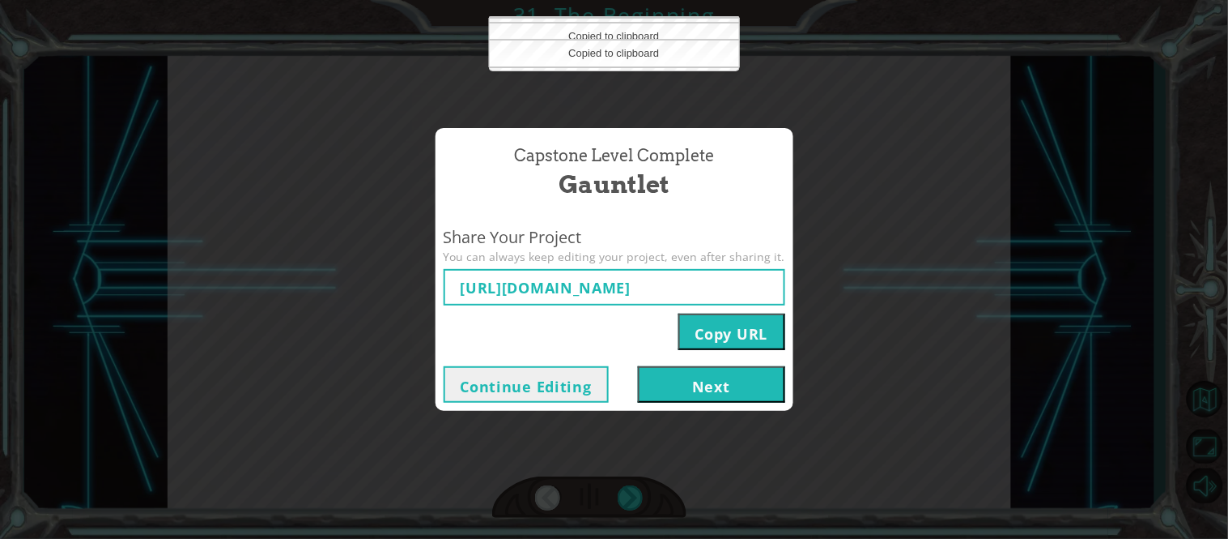
click at [705, 336] on button "Copy URL" at bounding box center [732, 331] width 107 height 36
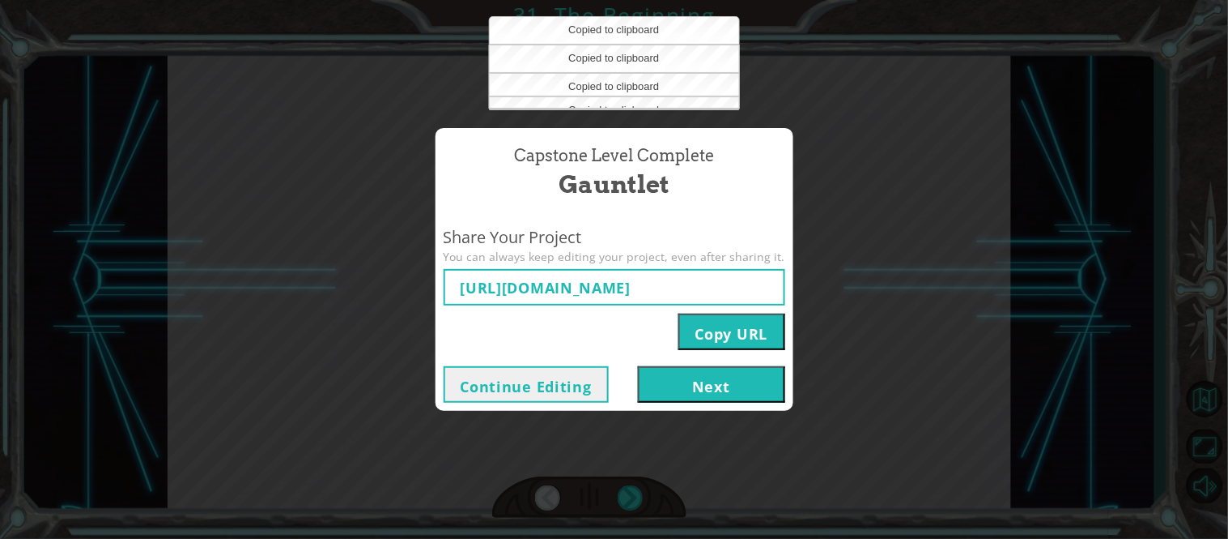
click at [705, 336] on button "Copy URL" at bounding box center [732, 331] width 107 height 36
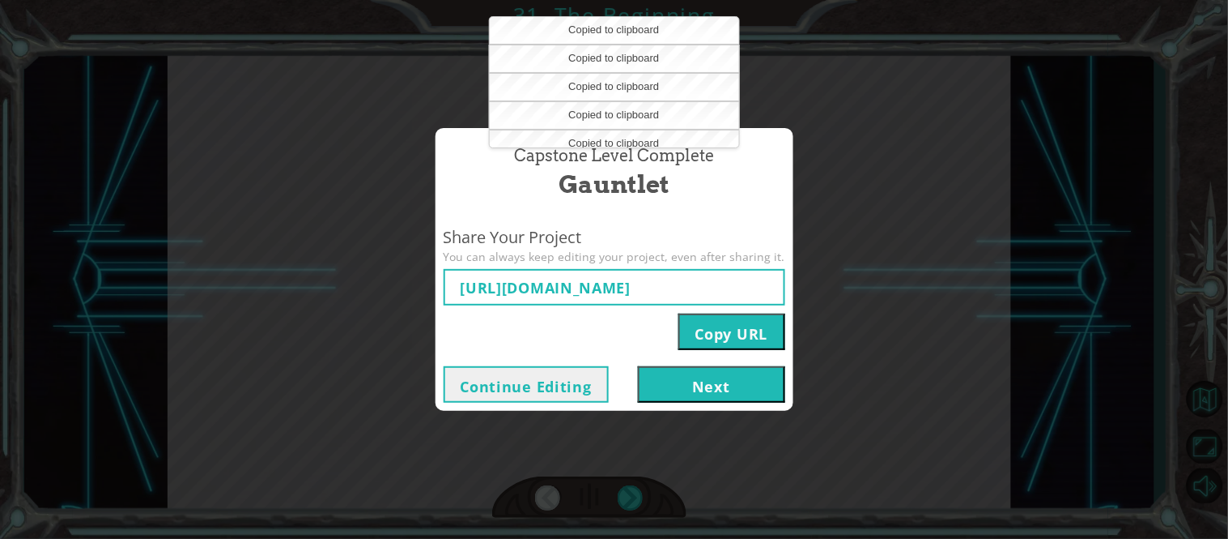
click at [705, 336] on button "Copy URL" at bounding box center [732, 331] width 107 height 36
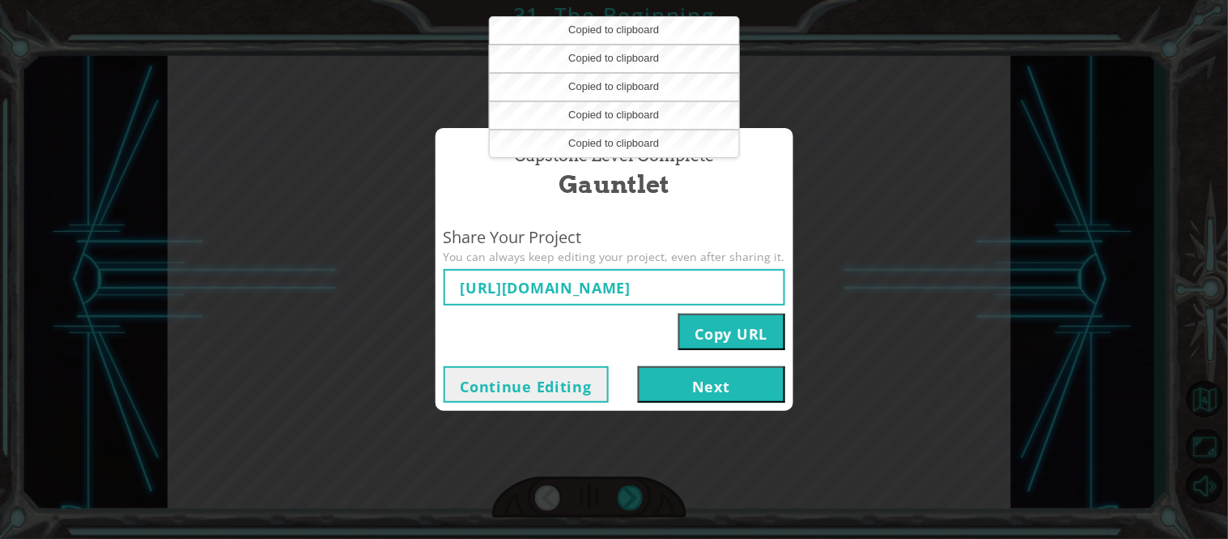
click at [705, 336] on button "Copy URL" at bounding box center [732, 331] width 107 height 36
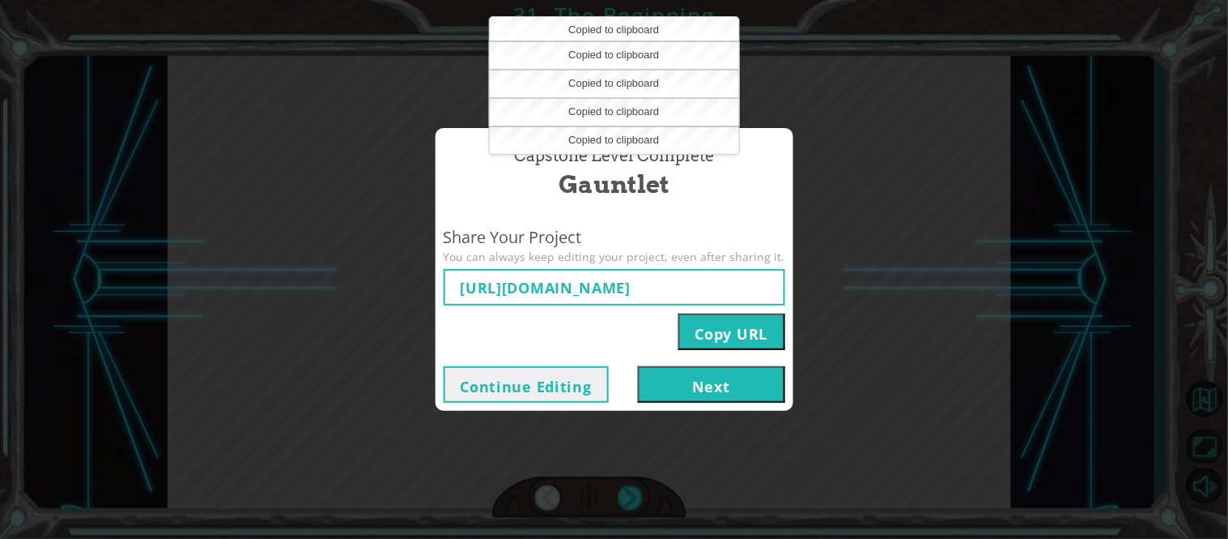
click at [705, 336] on button "Copy URL" at bounding box center [732, 331] width 107 height 36
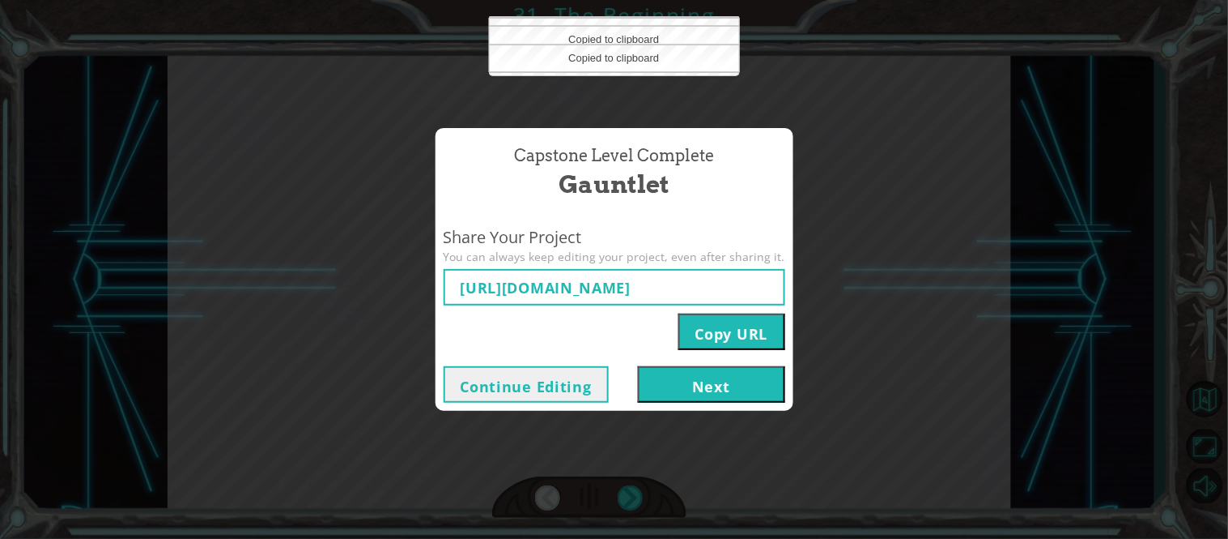
click at [705, 336] on button "Copy URL" at bounding box center [732, 331] width 107 height 36
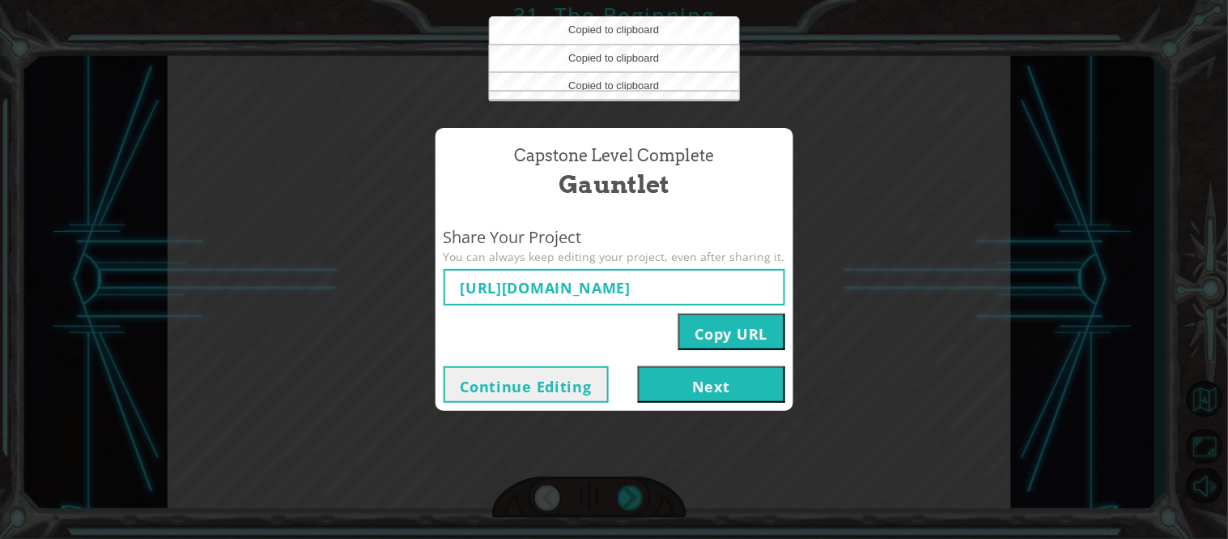
click at [705, 336] on button "Copy URL" at bounding box center [732, 331] width 107 height 36
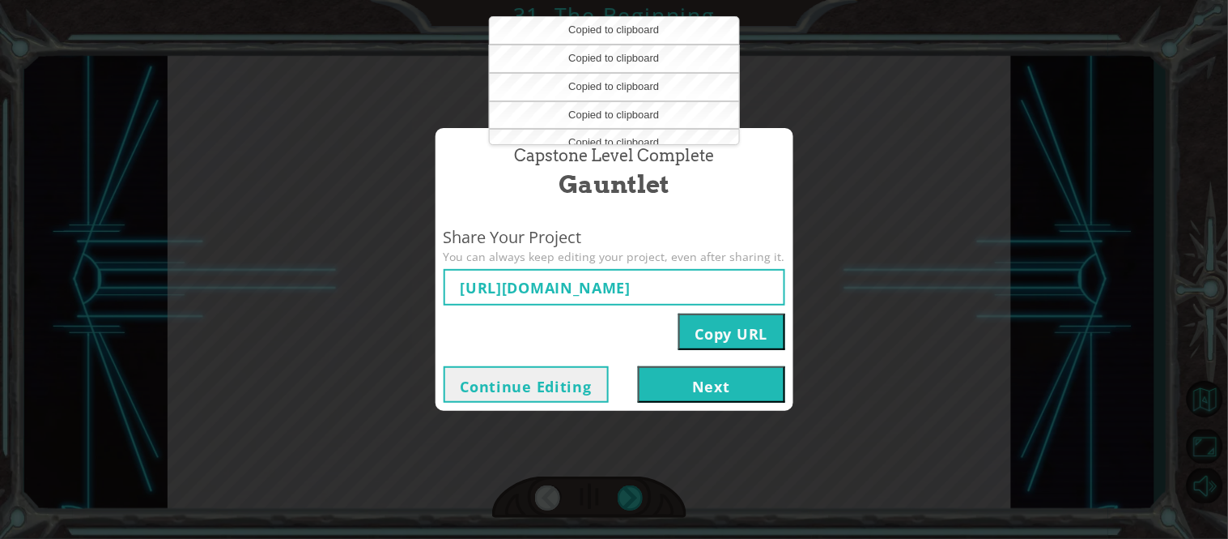
click at [705, 336] on button "Copy URL" at bounding box center [732, 331] width 107 height 36
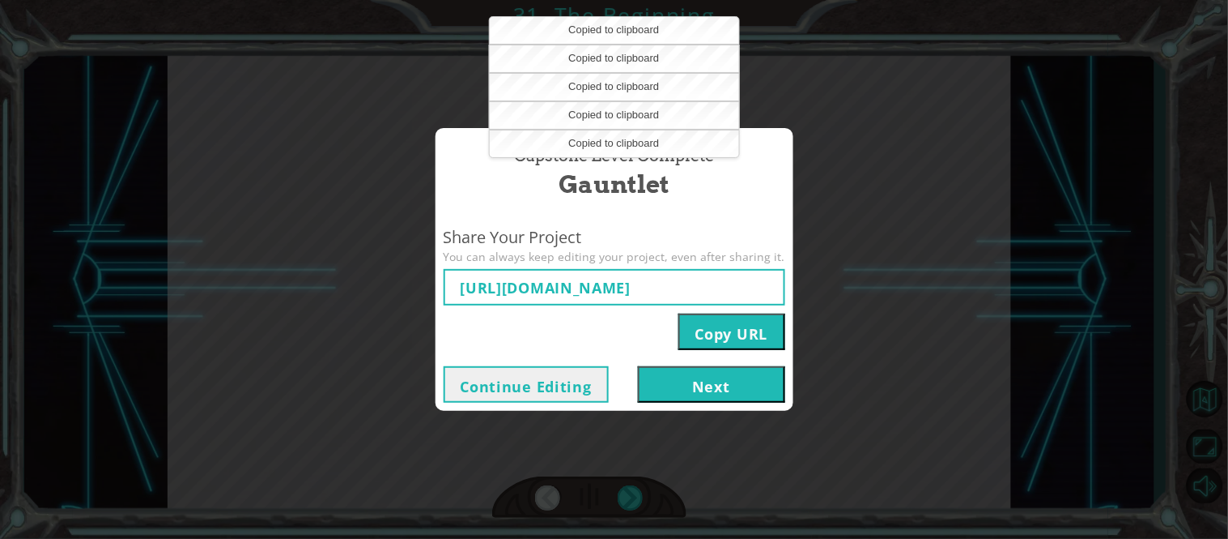
click at [705, 336] on button "Copy URL" at bounding box center [732, 331] width 107 height 36
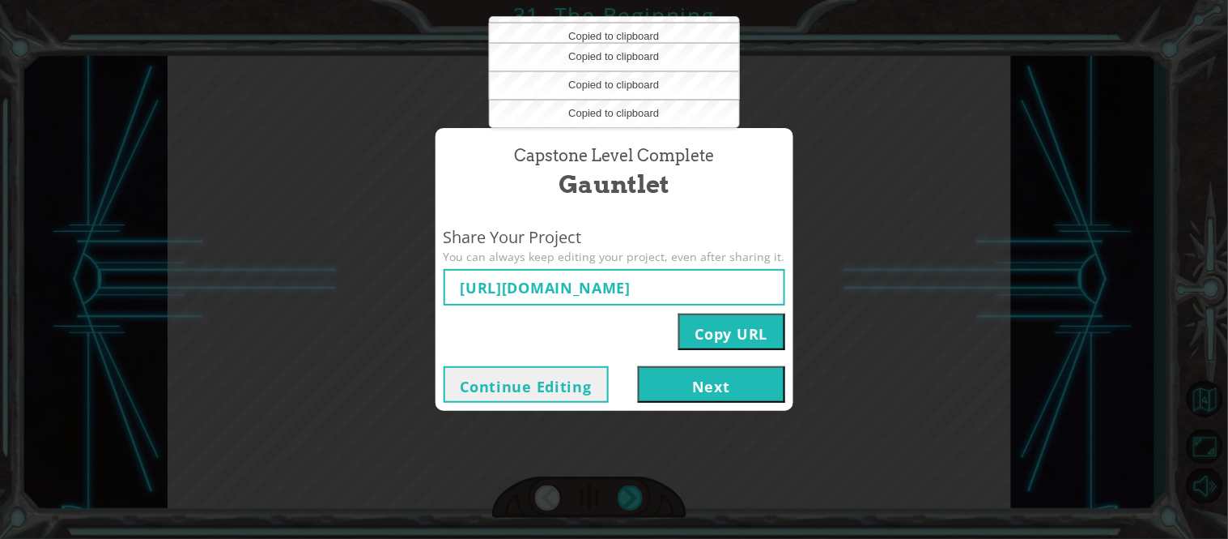
click at [705, 336] on button "Copy URL" at bounding box center [732, 331] width 107 height 36
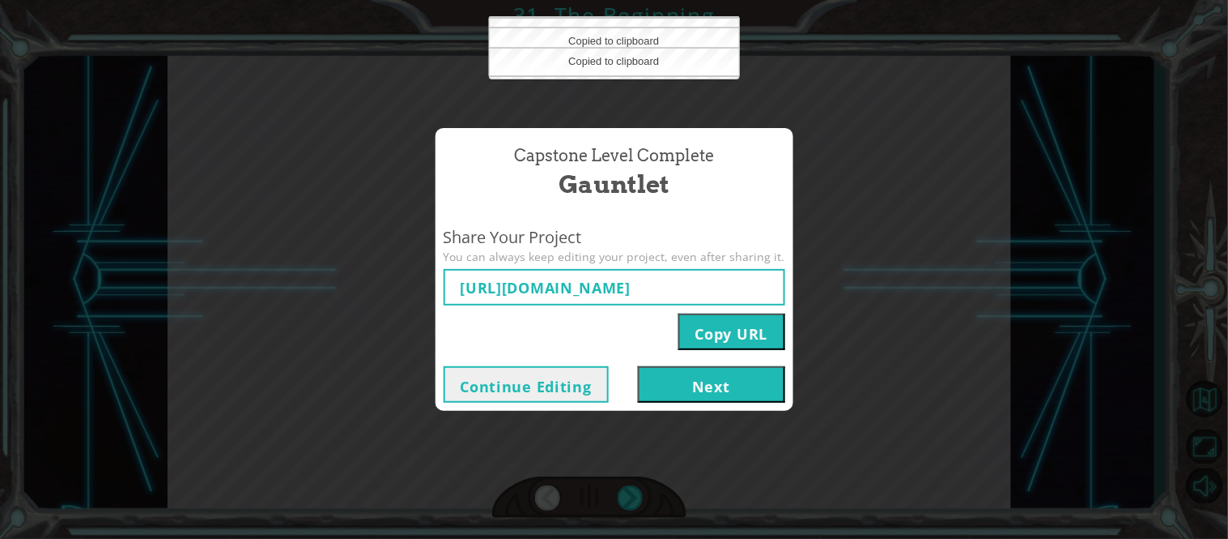
click at [705, 336] on button "Copy URL" at bounding box center [732, 331] width 107 height 36
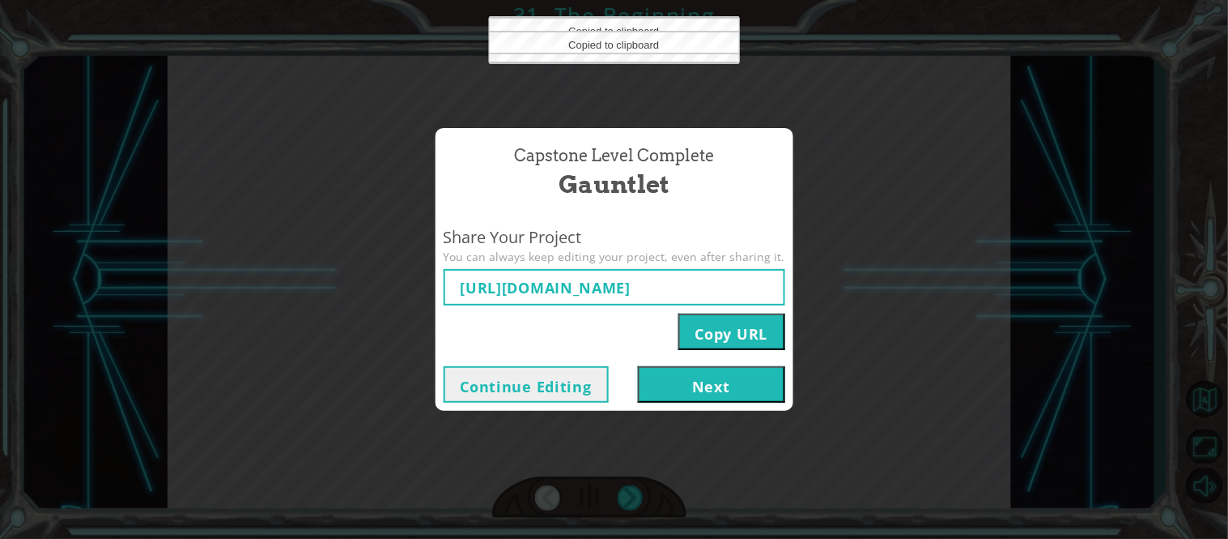
click at [705, 336] on button "Copy URL" at bounding box center [732, 331] width 107 height 36
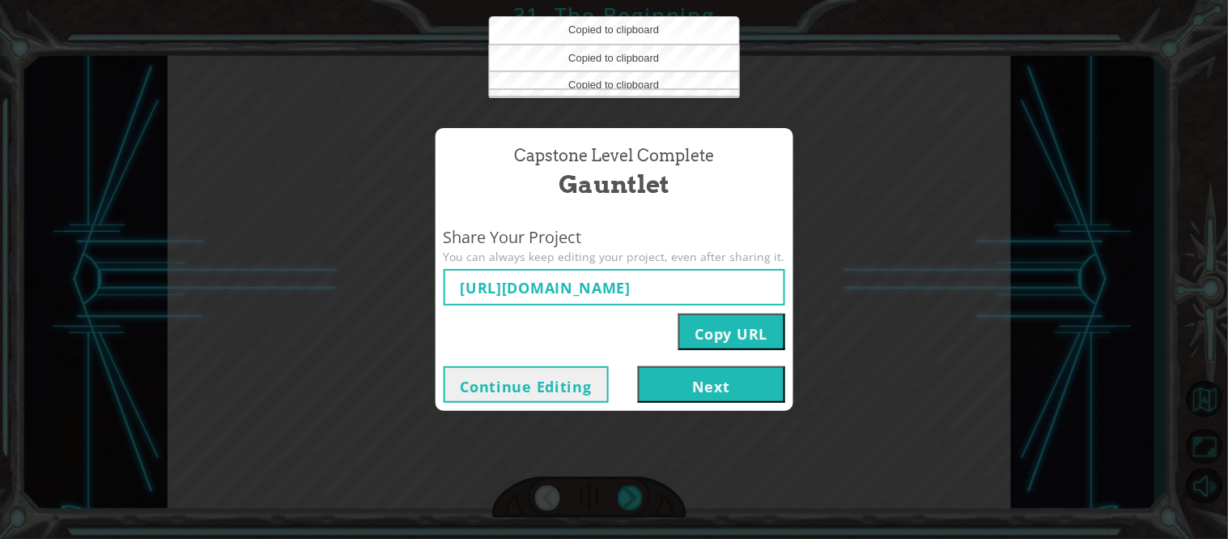
click at [705, 336] on button "Copy URL" at bounding box center [732, 331] width 107 height 36
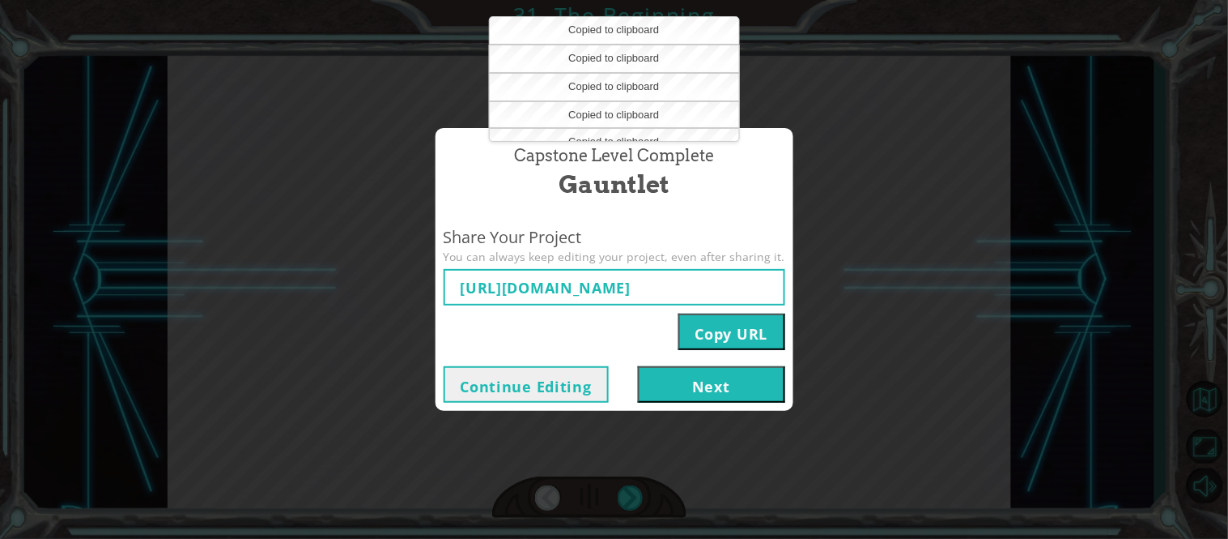
click at [705, 336] on button "Copy URL" at bounding box center [732, 331] width 107 height 36
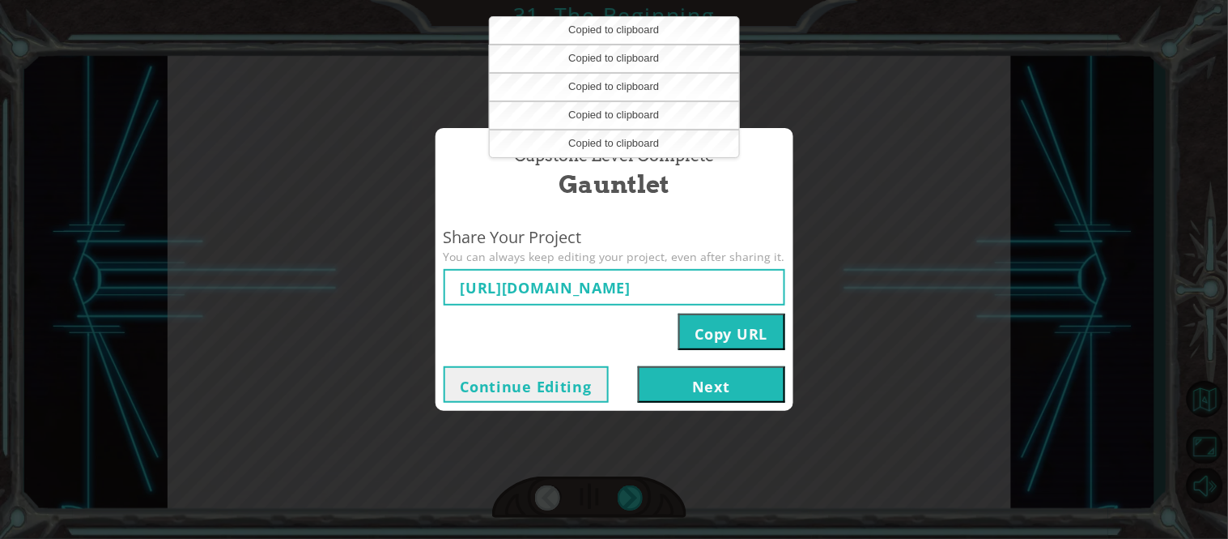
click at [705, 336] on button "Copy URL" at bounding box center [732, 331] width 107 height 36
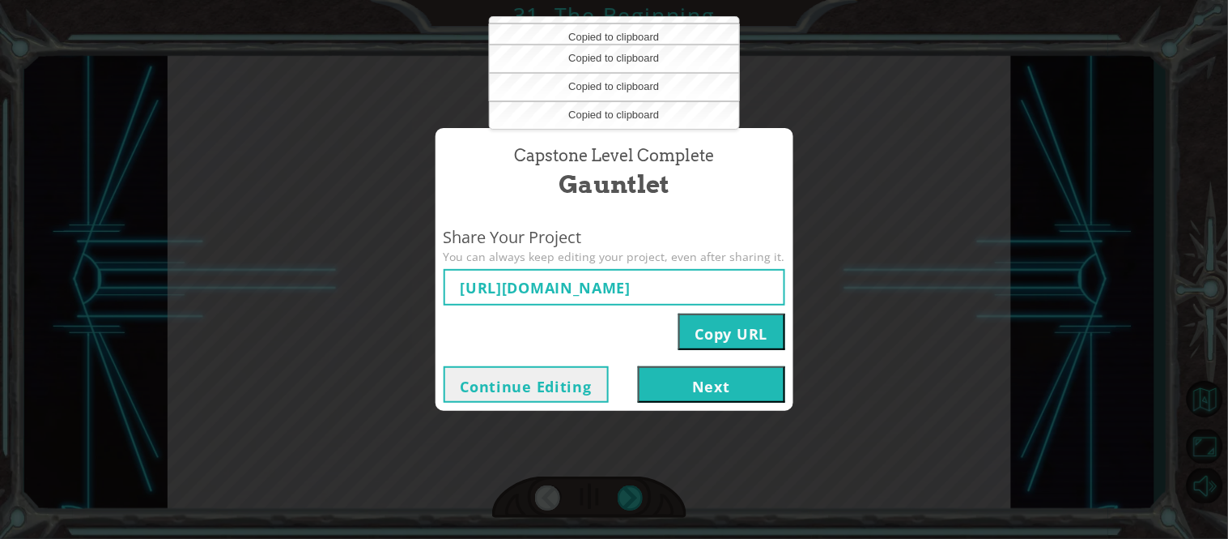
click at [705, 336] on button "Copy URL" at bounding box center [732, 331] width 107 height 36
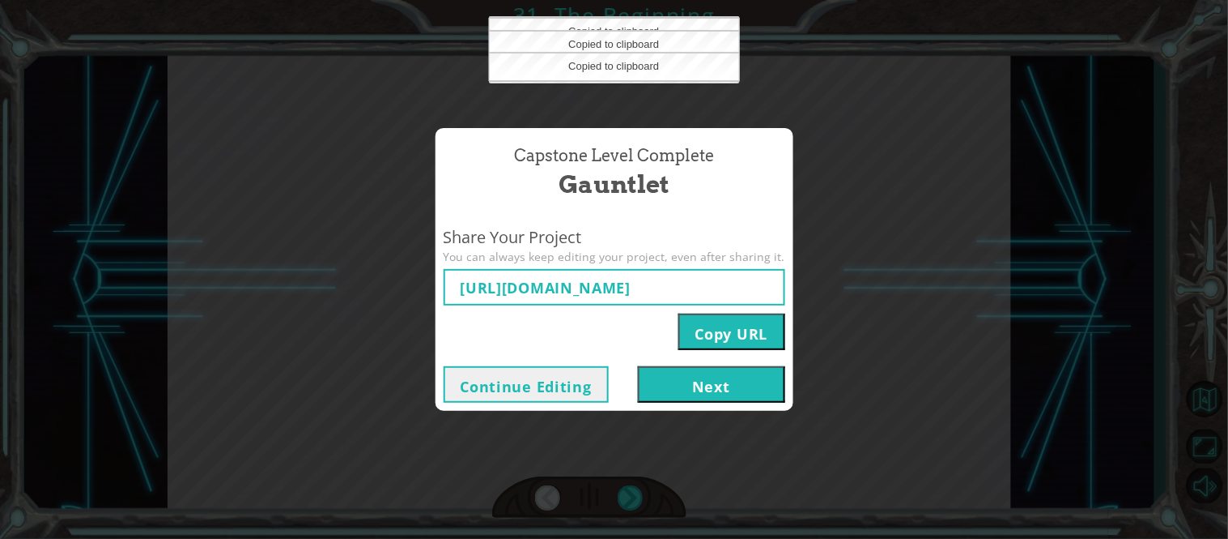
click at [705, 336] on button "Copy URL" at bounding box center [732, 331] width 107 height 36
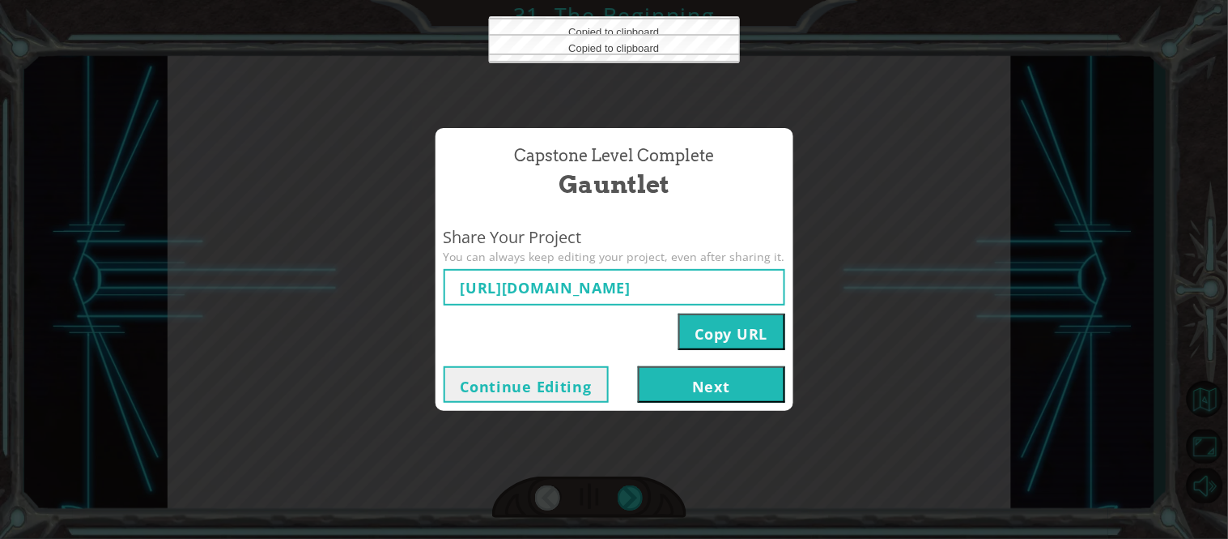
click at [705, 336] on button "Copy URL" at bounding box center [732, 331] width 107 height 36
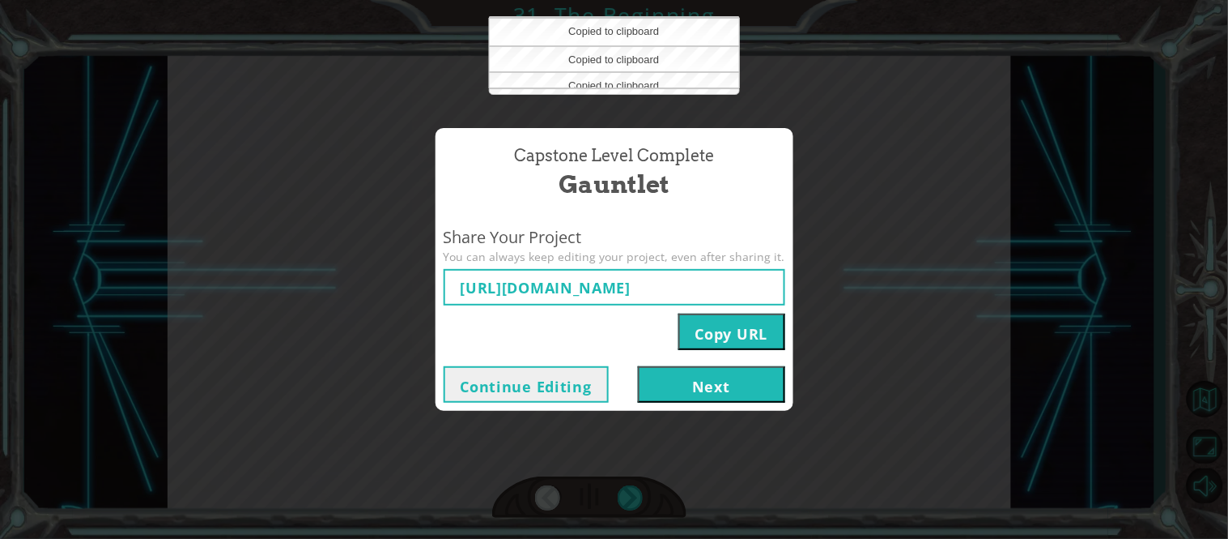
click at [705, 336] on button "Copy URL" at bounding box center [732, 331] width 107 height 36
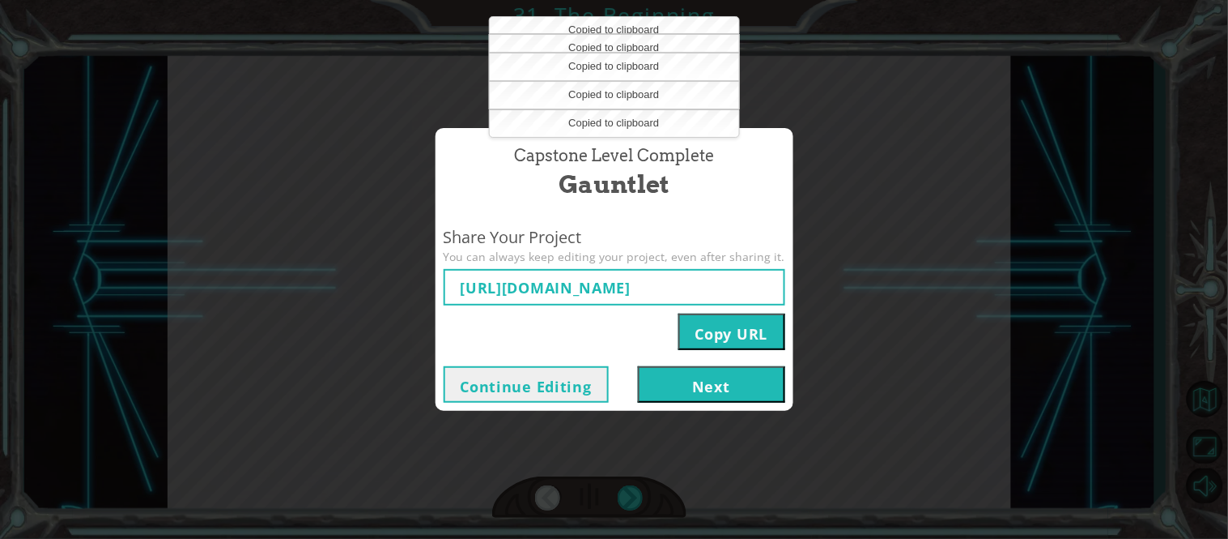
click at [679, 377] on button "Next" at bounding box center [711, 384] width 147 height 36
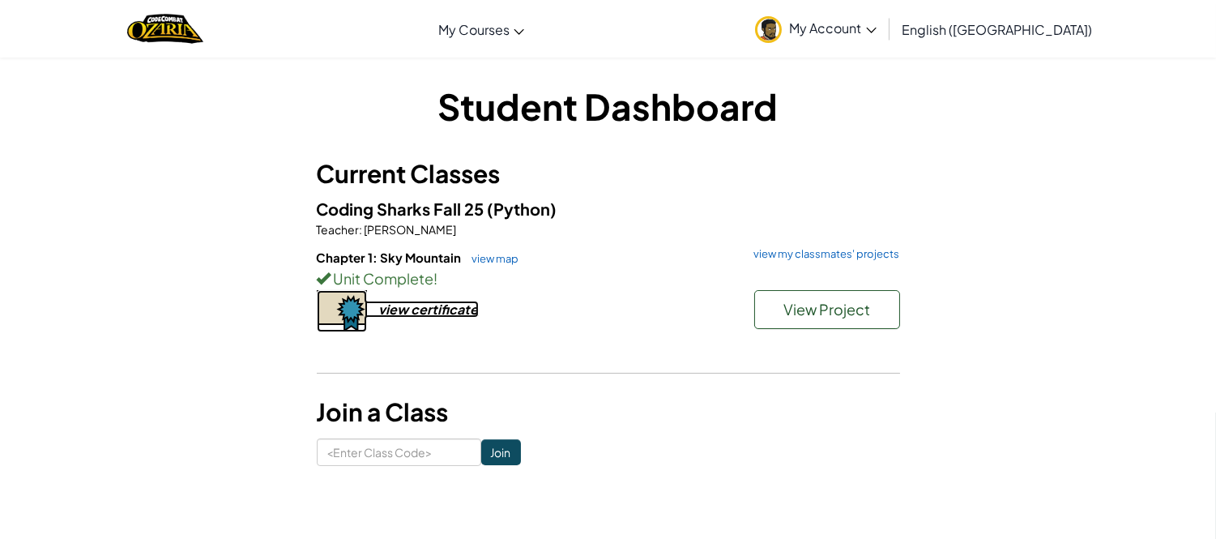
click at [450, 313] on div "view certificate" at bounding box center [429, 308] width 100 height 17
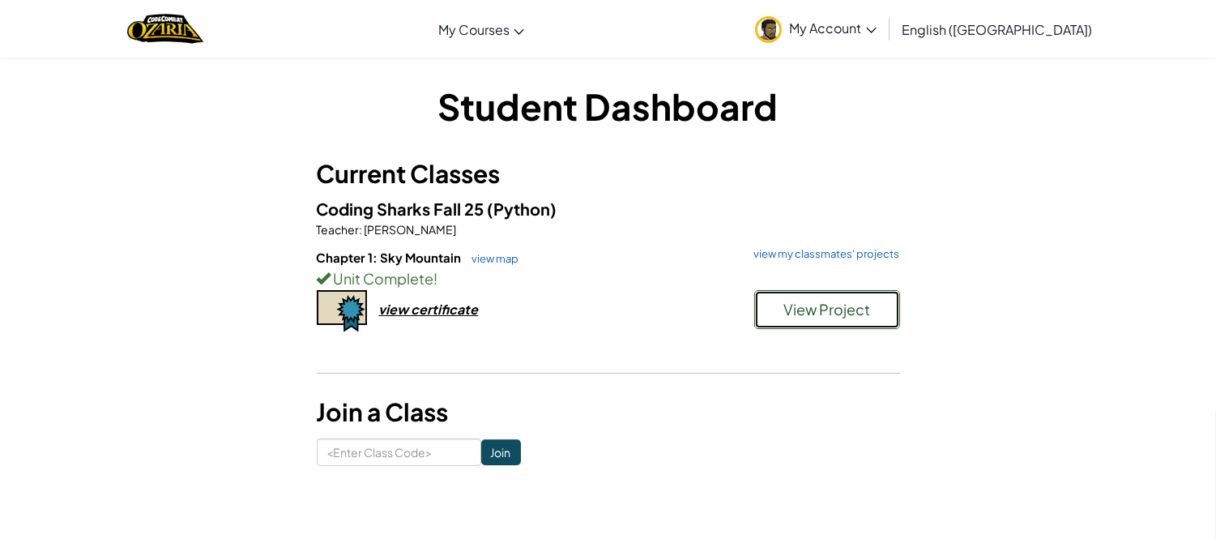
click at [807, 311] on span "View Project" at bounding box center [826, 309] width 87 height 19
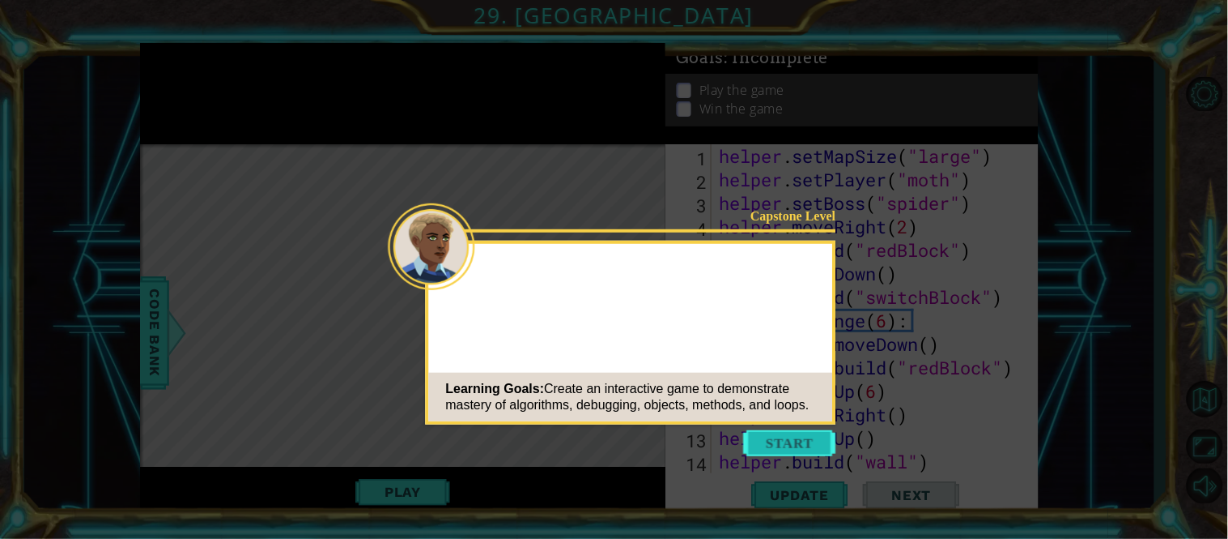
click at [797, 439] on button "Start" at bounding box center [790, 443] width 92 height 26
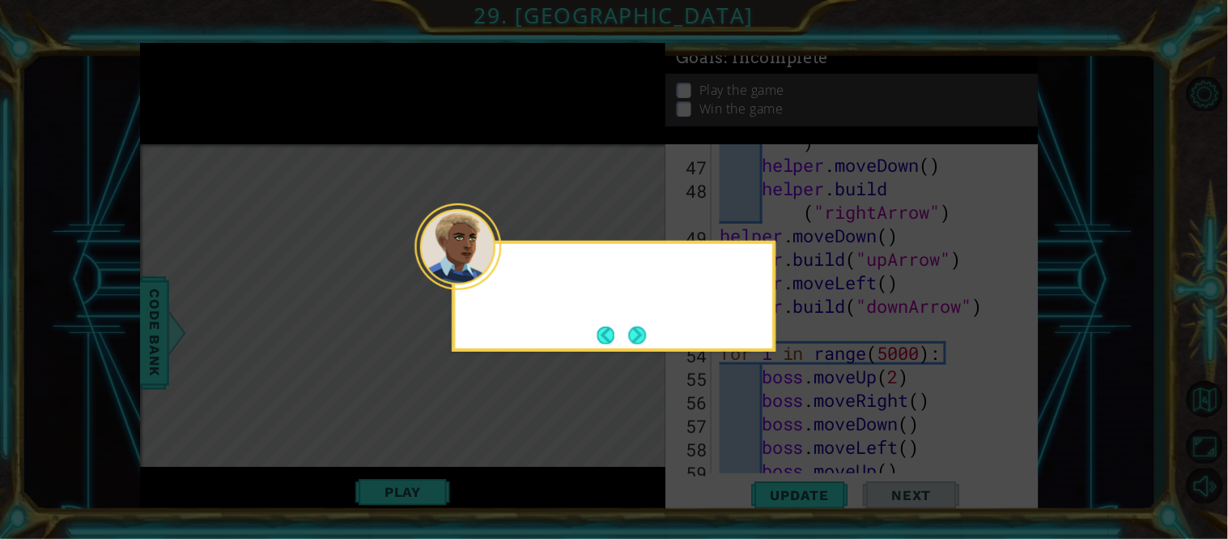
scroll to position [1339, 0]
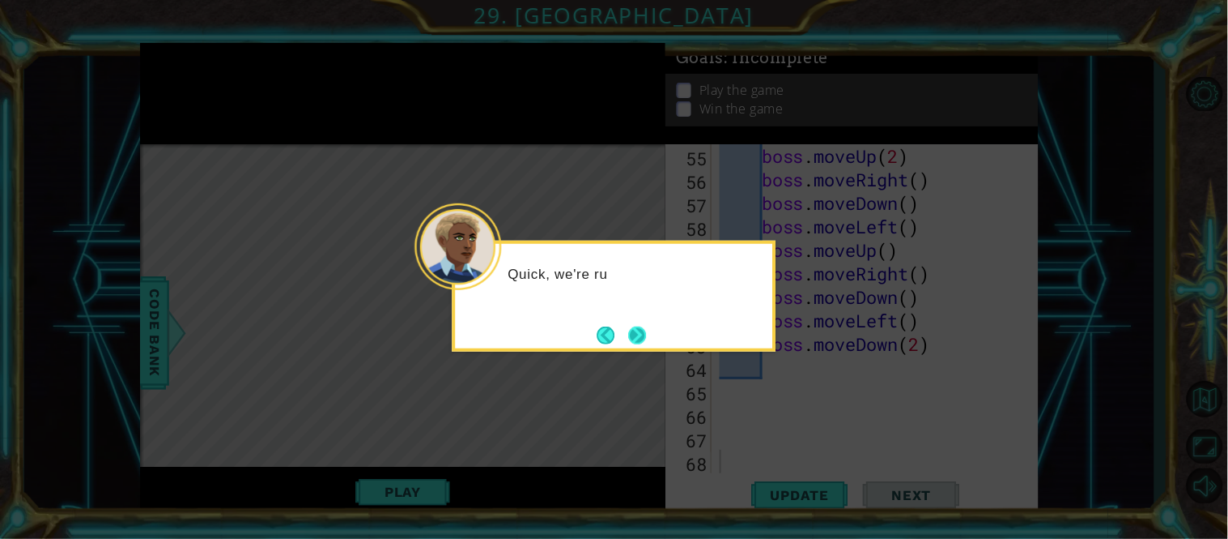
click at [641, 340] on button "Next" at bounding box center [637, 335] width 18 height 18
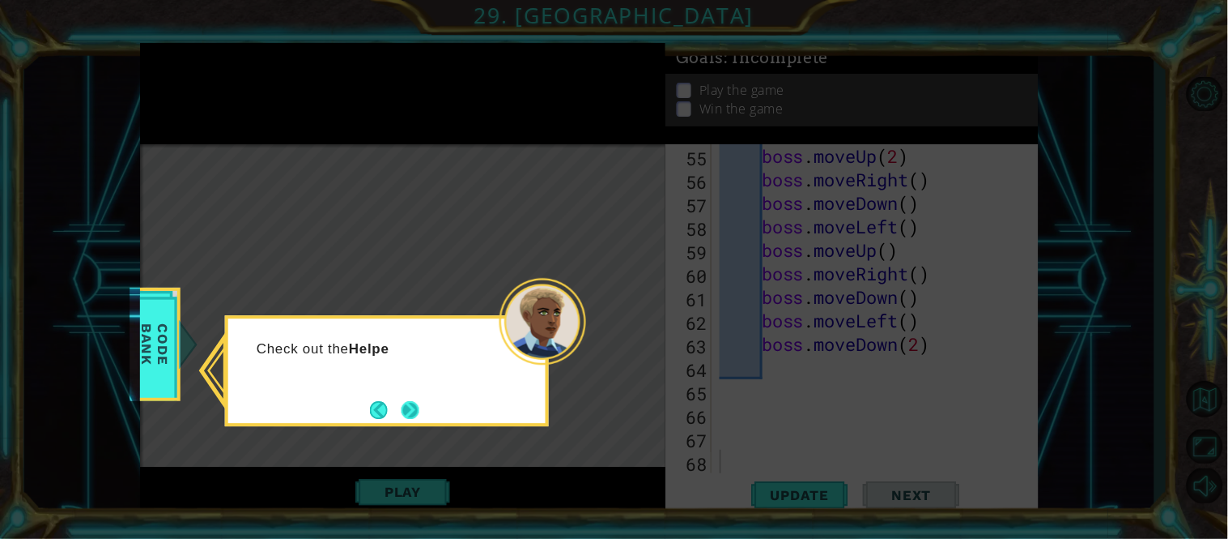
click at [415, 408] on button "Next" at bounding box center [411, 410] width 18 height 18
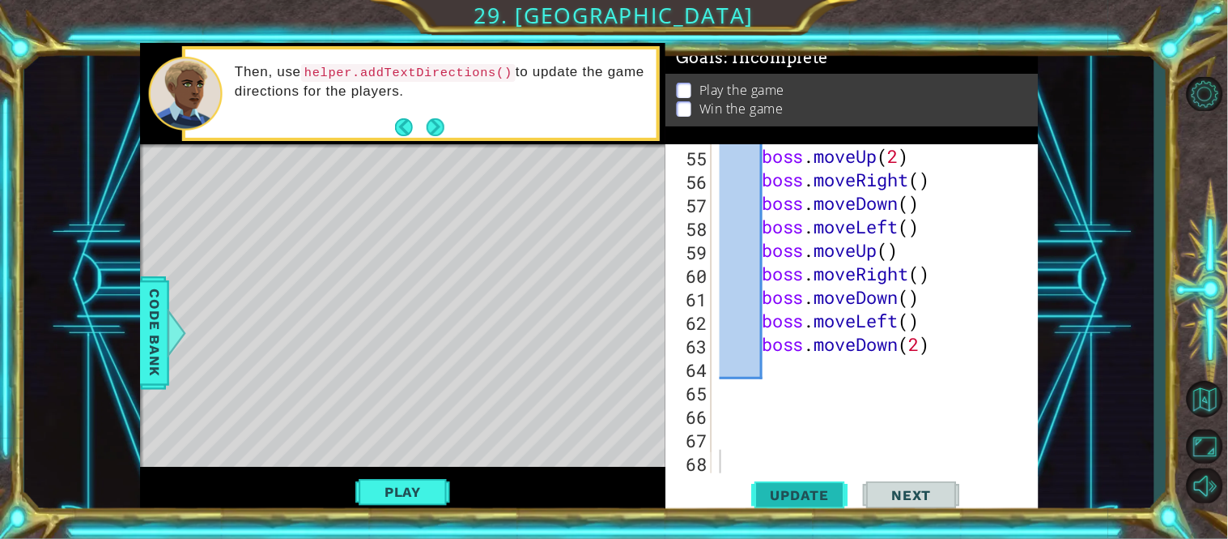
click at [797, 479] on button "Update" at bounding box center [800, 494] width 97 height 37
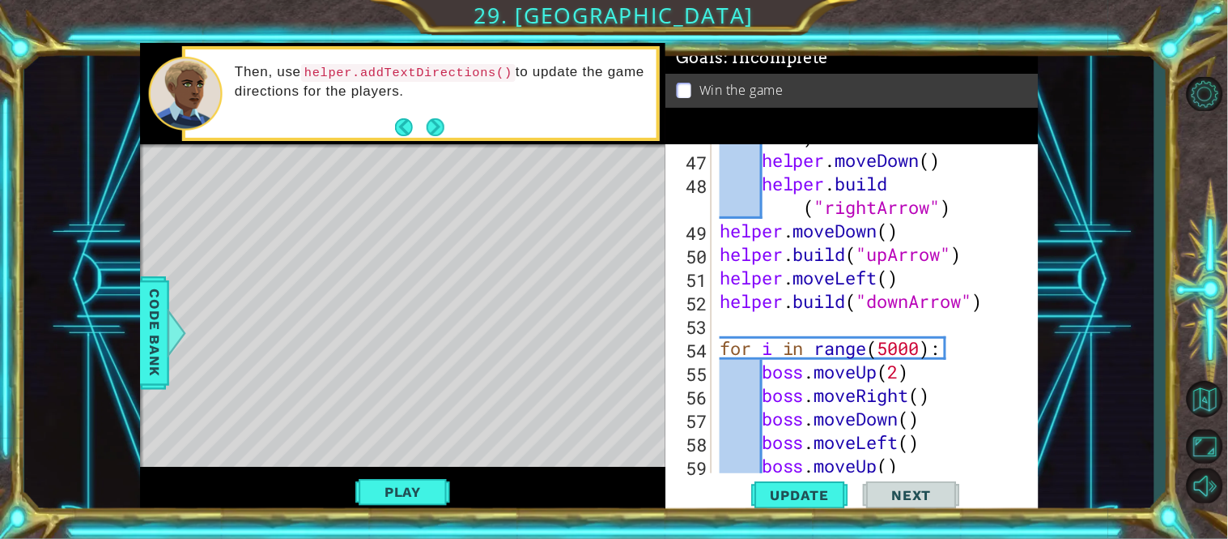
scroll to position [1069, 0]
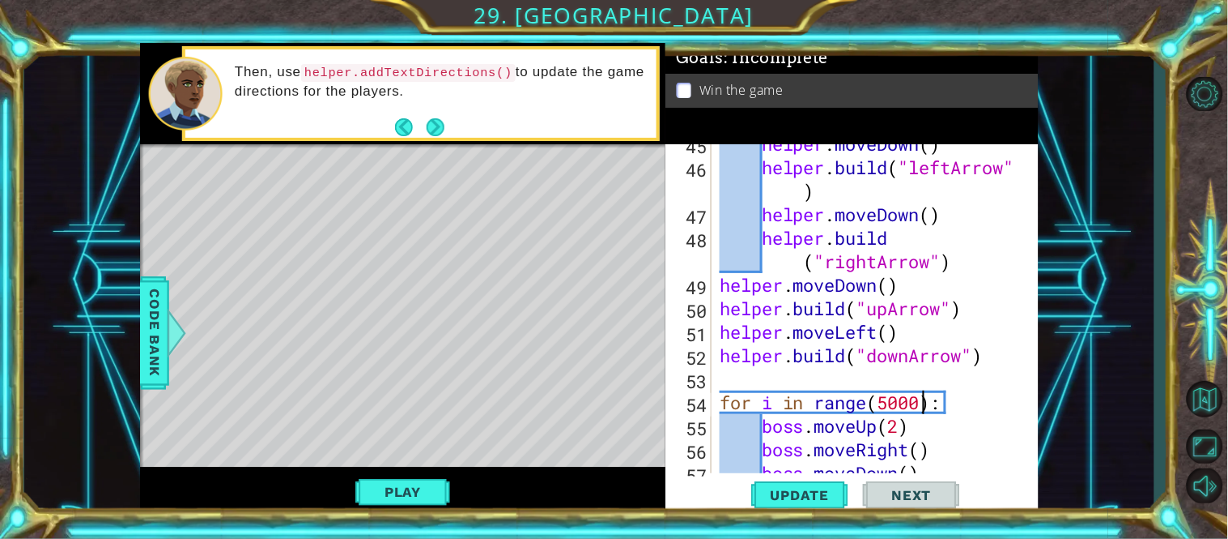
click at [921, 402] on div "helper . moveDown ( ) helper . build ( "leftArrow" ) helper . moveDown ( ) help…" at bounding box center [873, 320] width 313 height 376
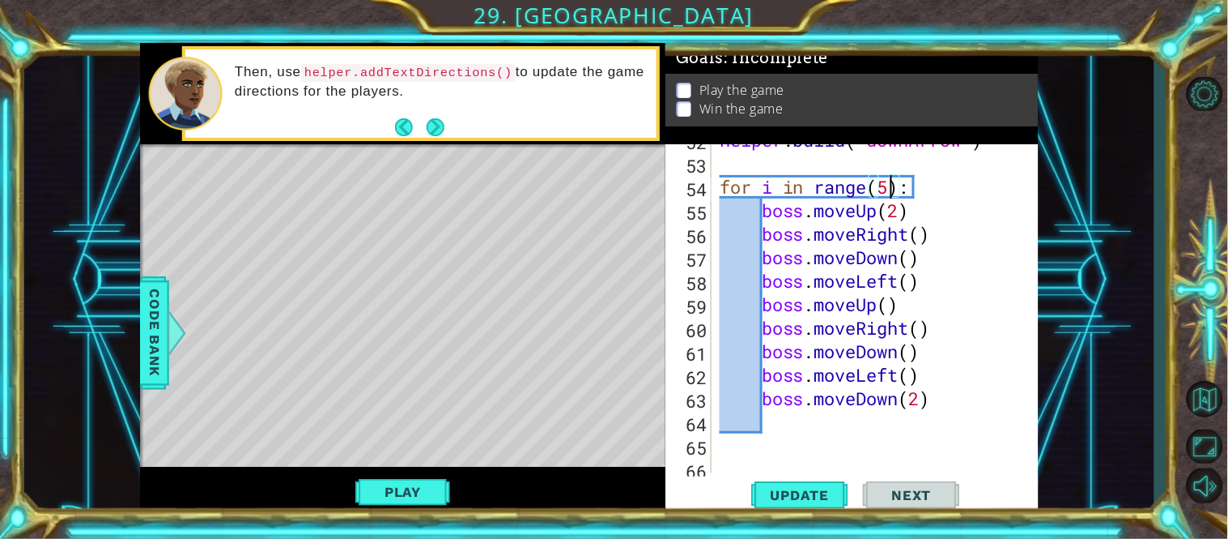
scroll to position [1339, 0]
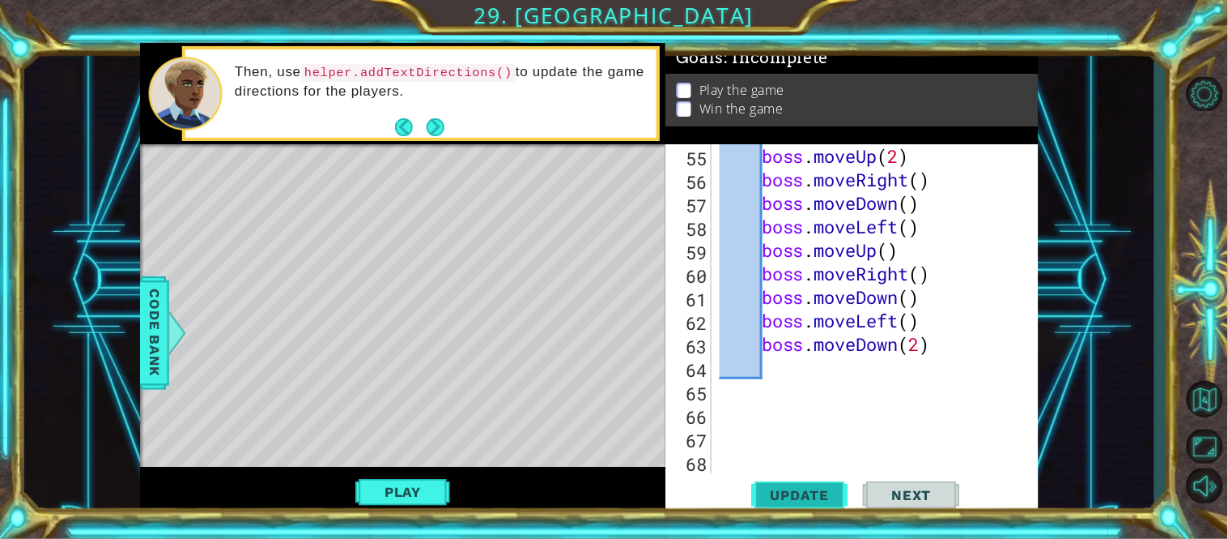
type textarea "for i in range(5):"
click at [832, 500] on span "Update" at bounding box center [801, 495] width 92 height 16
click at [786, 390] on div "boss . moveUp ( 2 ) boss . moveRight ( ) boss . moveDown ( ) boss . moveLeft ( …" at bounding box center [873, 332] width 313 height 376
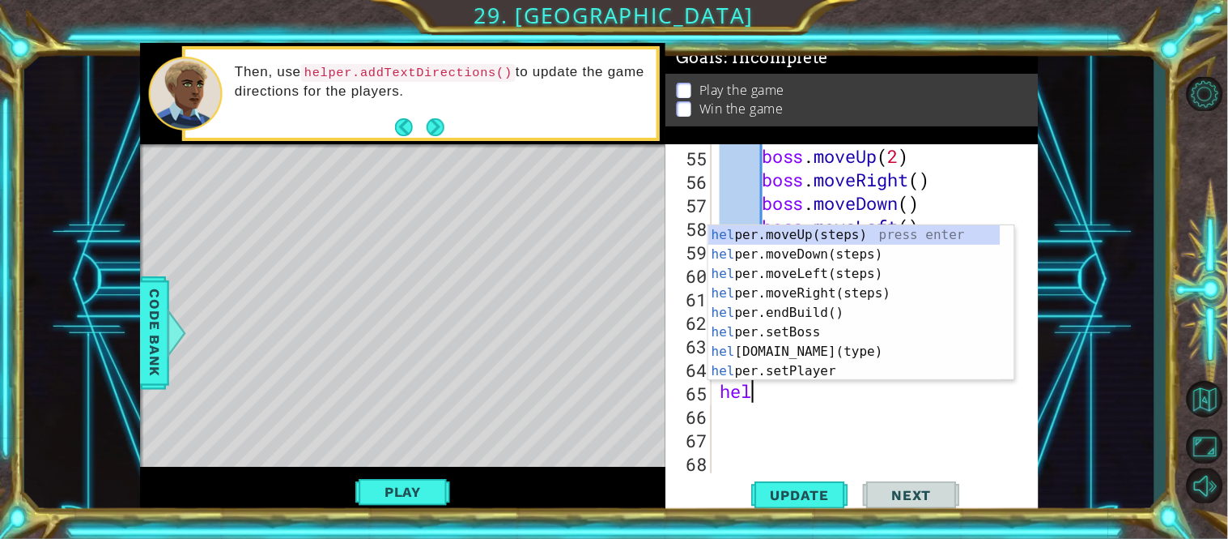
type textarea "help"
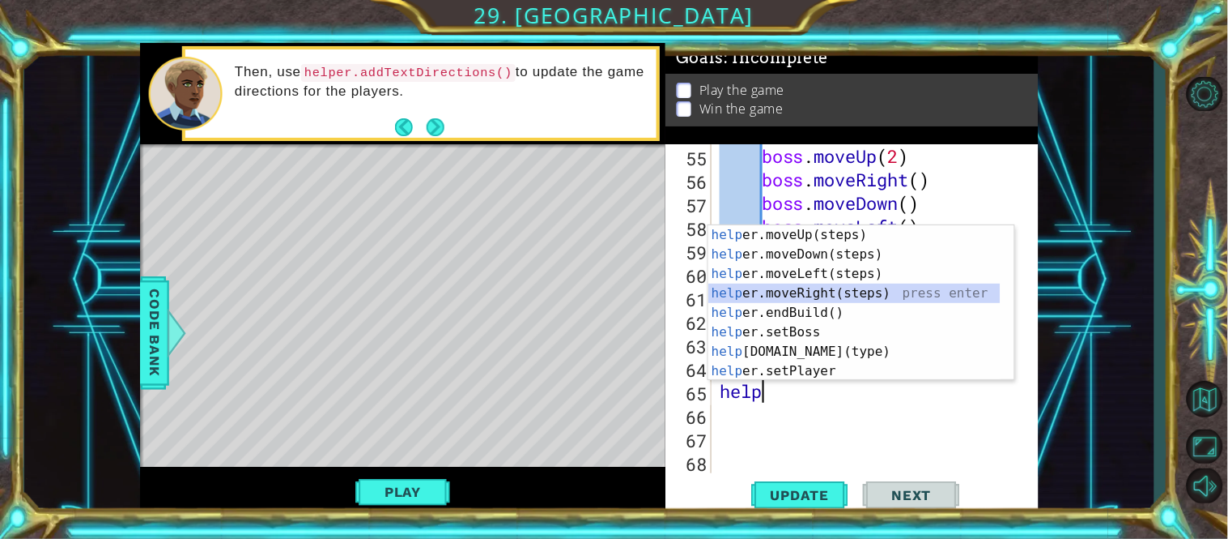
click at [816, 294] on div "help er.moveUp(steps) press enter help er.moveDown(steps) press enter help er.m…" at bounding box center [855, 322] width 292 height 194
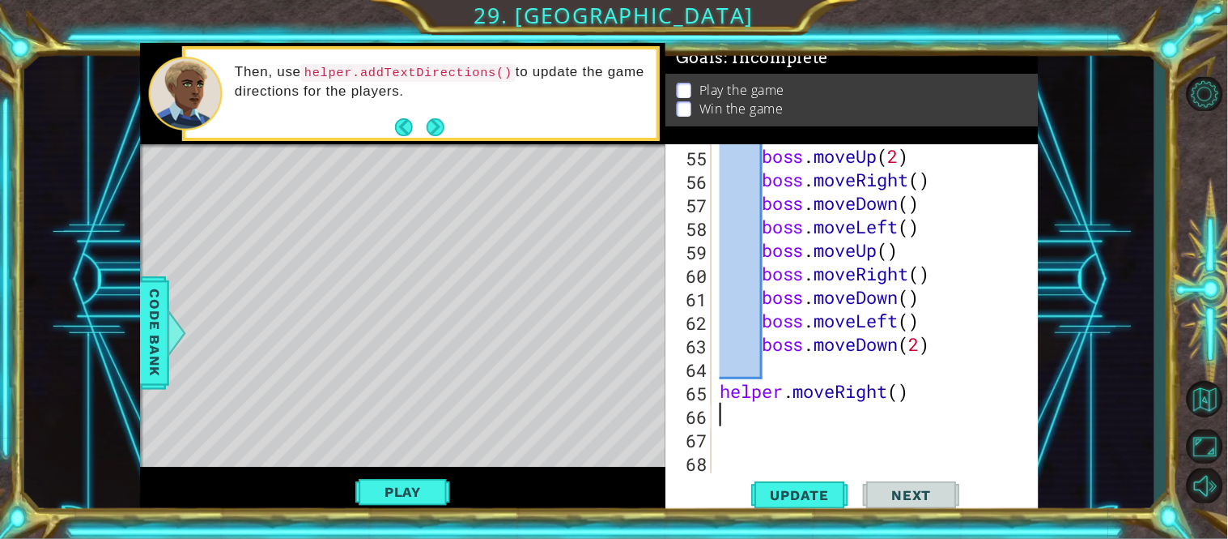
click at [900, 393] on div "boss . moveUp ( 2 ) boss . moveRight ( ) boss . moveDown ( ) boss . moveLeft ( …" at bounding box center [873, 332] width 313 height 376
type textarea "helper.moveRight(3)"
click at [775, 419] on div "boss . moveUp ( 2 ) boss . moveRight ( ) boss . moveDown ( ) boss . moveLeft ( …" at bounding box center [873, 332] width 313 height 376
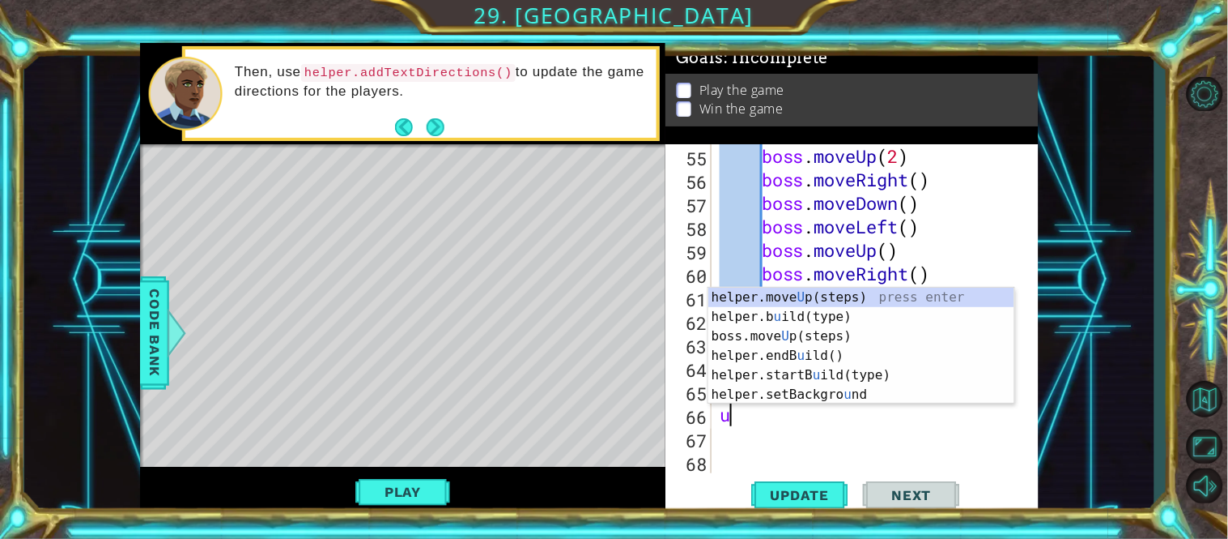
type textarea "up"
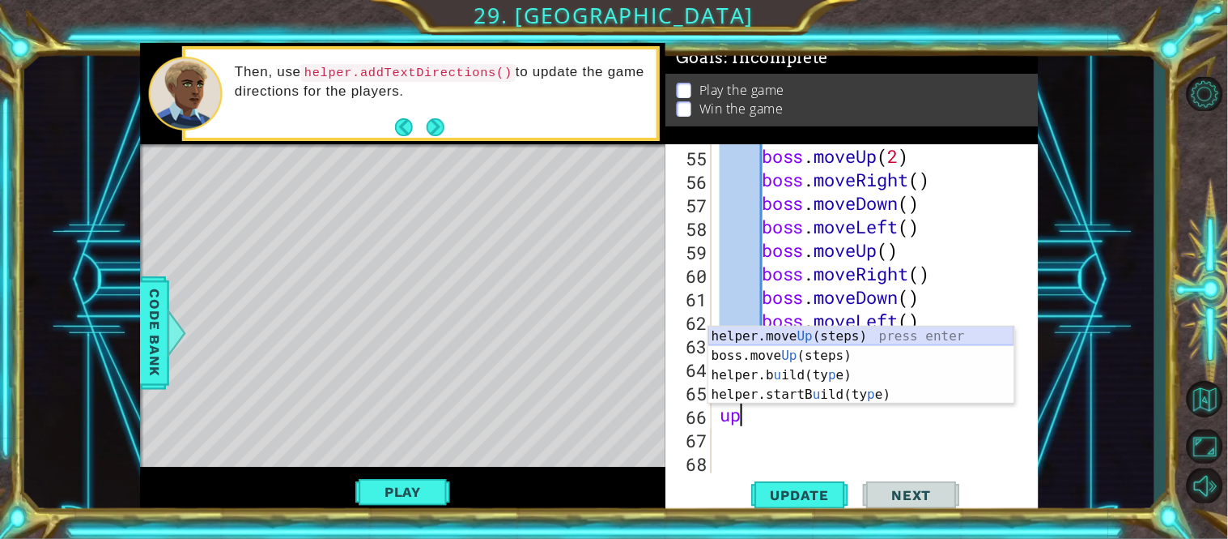
click at [788, 336] on div "helper.move Up (steps) press enter boss.move Up (steps) press enter helper.b u …" at bounding box center [862, 384] width 306 height 117
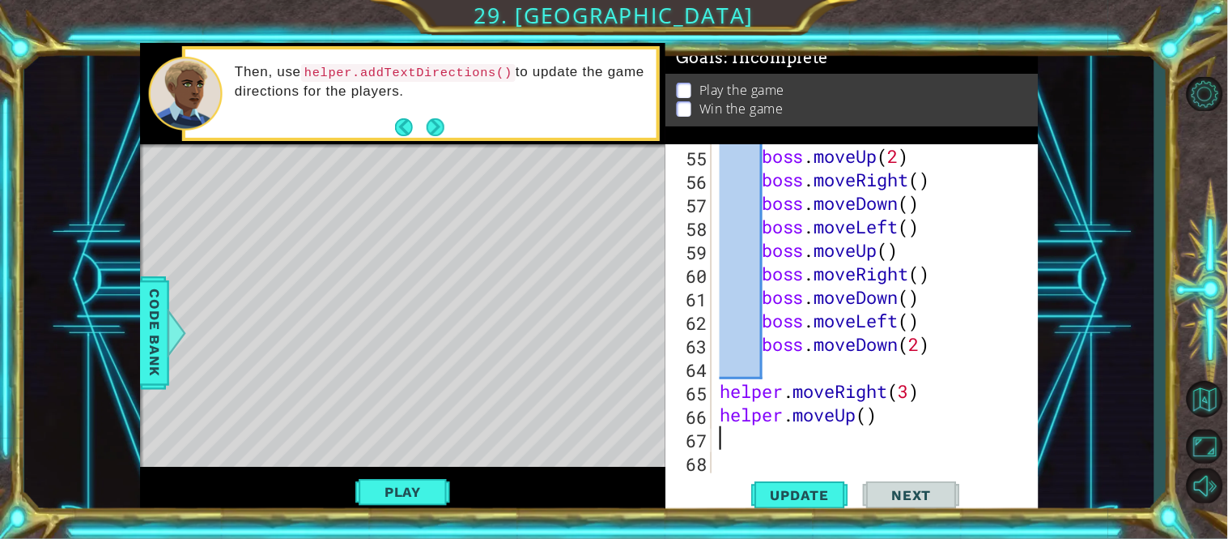
click at [869, 413] on div "boss . moveUp ( 2 ) boss . moveRight ( ) boss . moveDown ( ) boss . moveLeft ( …" at bounding box center [873, 332] width 313 height 376
type textarea "helper.moveUp(3)"
click at [764, 438] on div "boss . moveUp ( 2 ) boss . moveRight ( ) boss . moveDown ( ) boss . moveLeft ( …" at bounding box center [873, 332] width 313 height 376
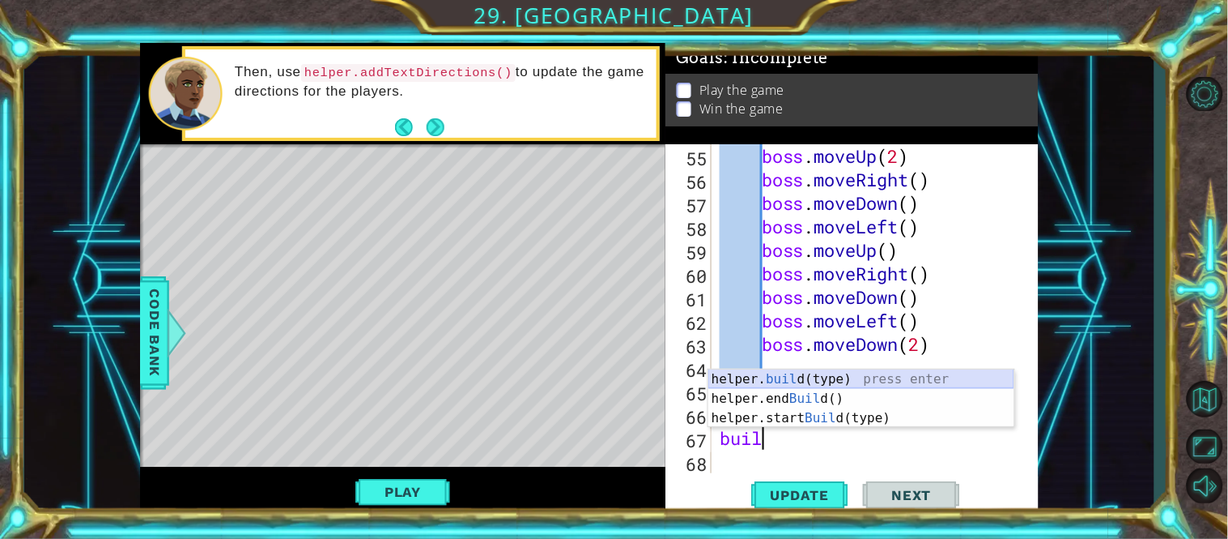
click at [777, 378] on div "helper. buil d(type) press enter helper.end Buil d() press enter helper.start B…" at bounding box center [862, 417] width 306 height 97
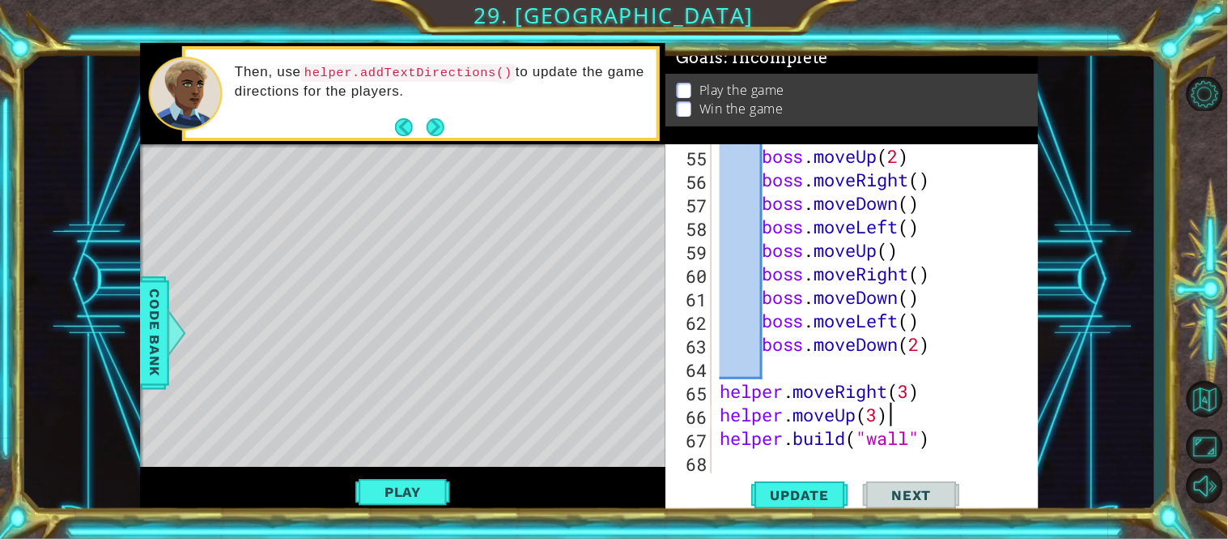
click at [918, 414] on div "boss . moveUp ( 2 ) boss . moveRight ( ) boss . moveDown ( ) boss . moveLeft ( …" at bounding box center [873, 332] width 313 height 376
type textarea "helper.moveUp(3)"
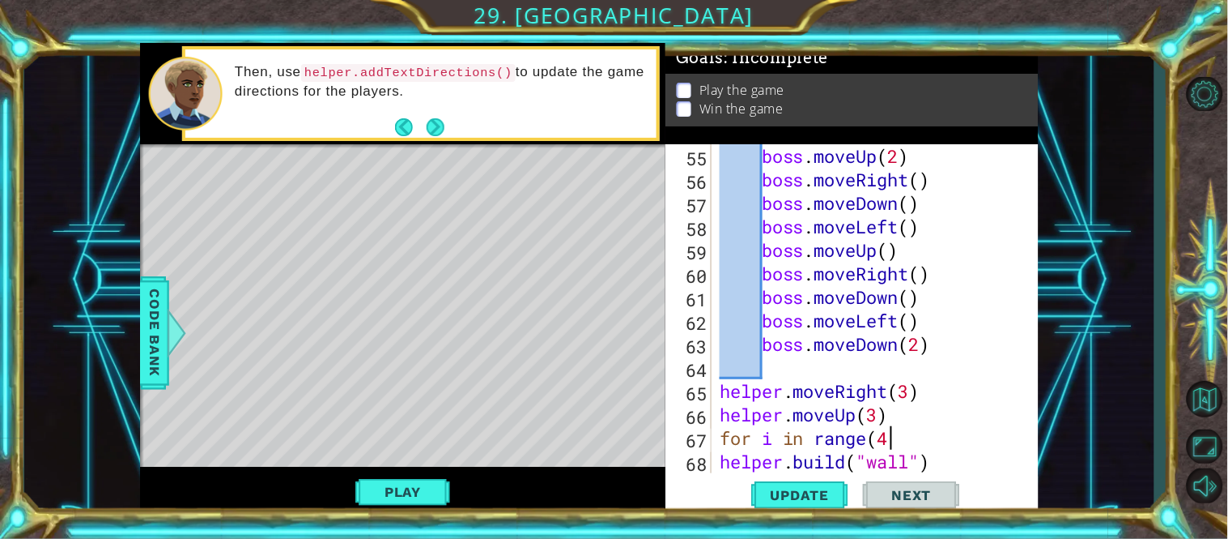
scroll to position [0, 6]
click at [725, 467] on div "boss . moveUp ( 2 ) boss . moveRight ( ) boss . moveDown ( ) boss . moveLeft ( …" at bounding box center [873, 332] width 313 height 376
type textarea "[DOMAIN_NAME]("wall")"
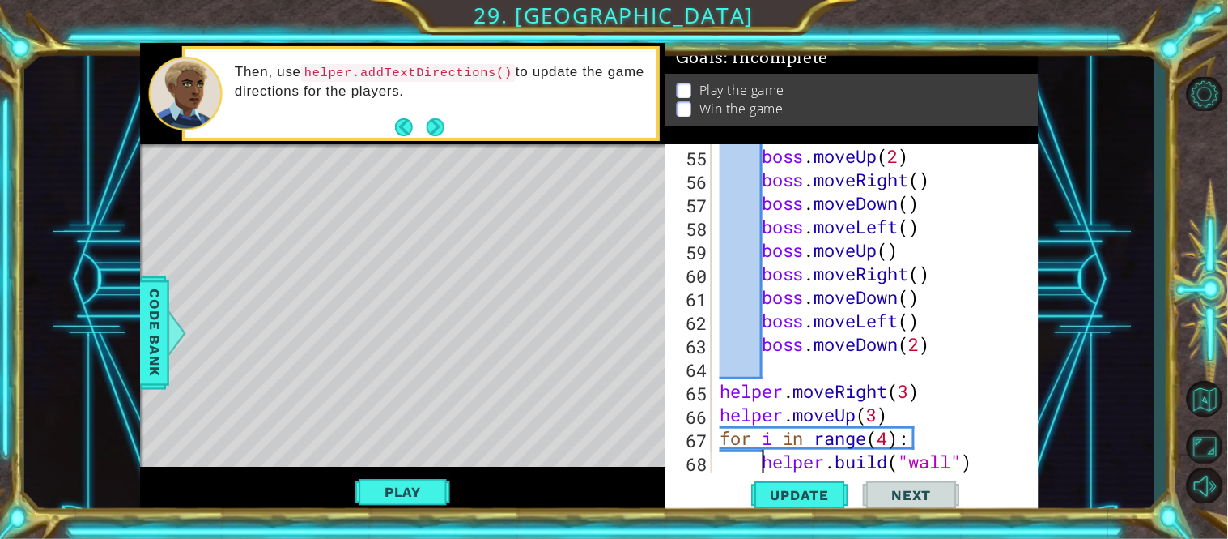
scroll to position [1409, 0]
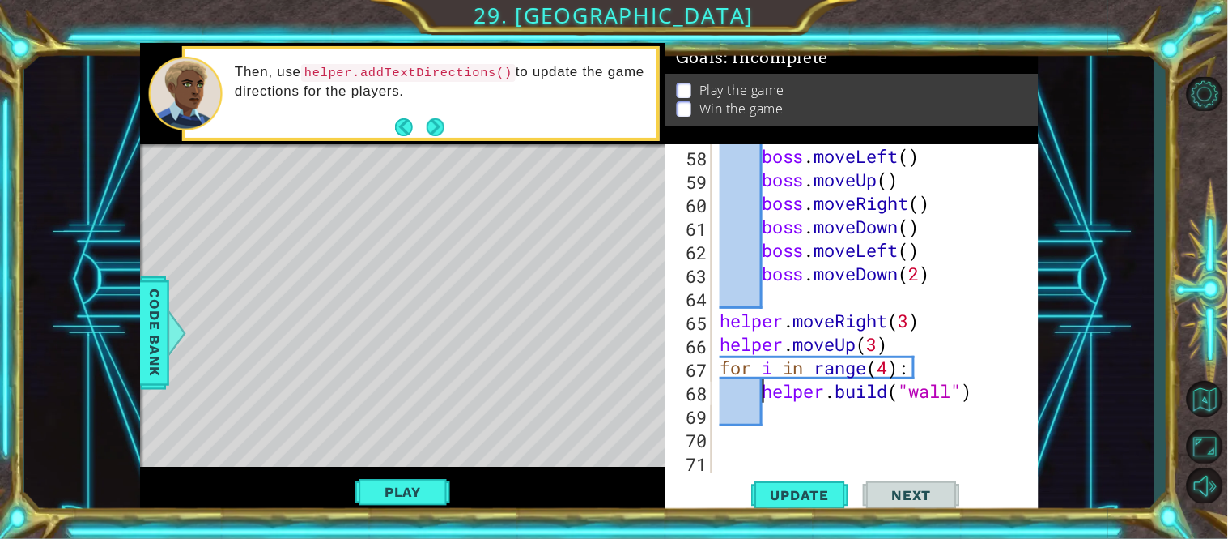
click at [844, 410] on div "boss . moveLeft ( ) boss . moveUp ( ) boss . moveRight ( ) boss . moveDown ( ) …" at bounding box center [873, 332] width 313 height 376
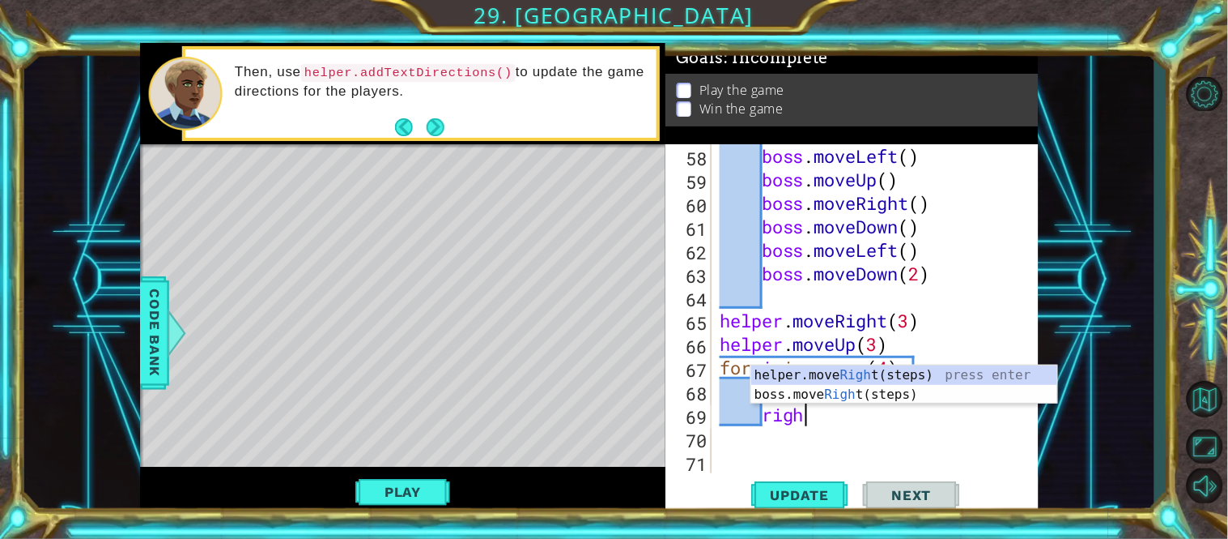
scroll to position [0, 2]
type textarea "right"
click at [798, 378] on div "helper.move Right (steps) press enter boss.move Right (steps) press enter" at bounding box center [905, 404] width 306 height 78
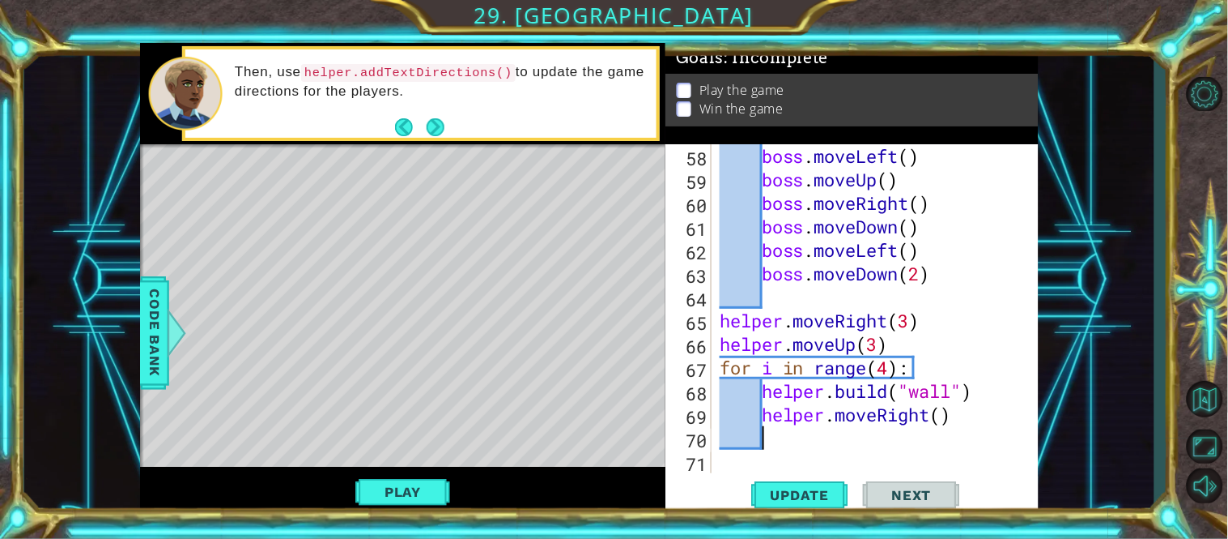
scroll to position [0, 1]
drag, startPoint x: 980, startPoint y: 395, endPoint x: 765, endPoint y: 389, distance: 214.7
click at [765, 389] on div "boss . moveLeft ( ) boss . moveUp ( ) boss . moveRight ( ) boss . moveDown ( ) …" at bounding box center [873, 332] width 313 height 376
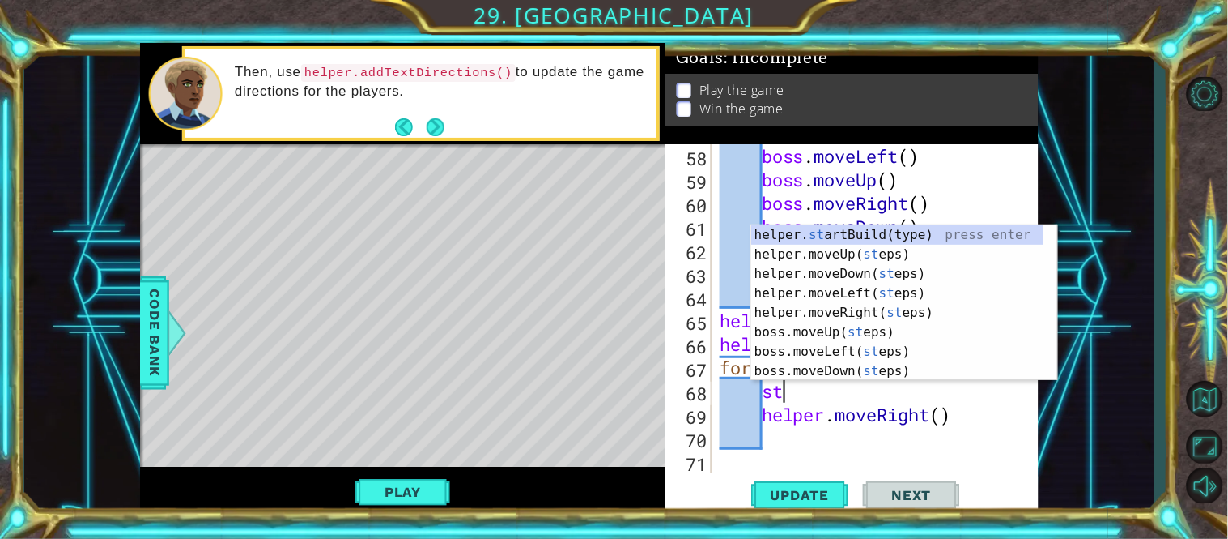
scroll to position [0, 2]
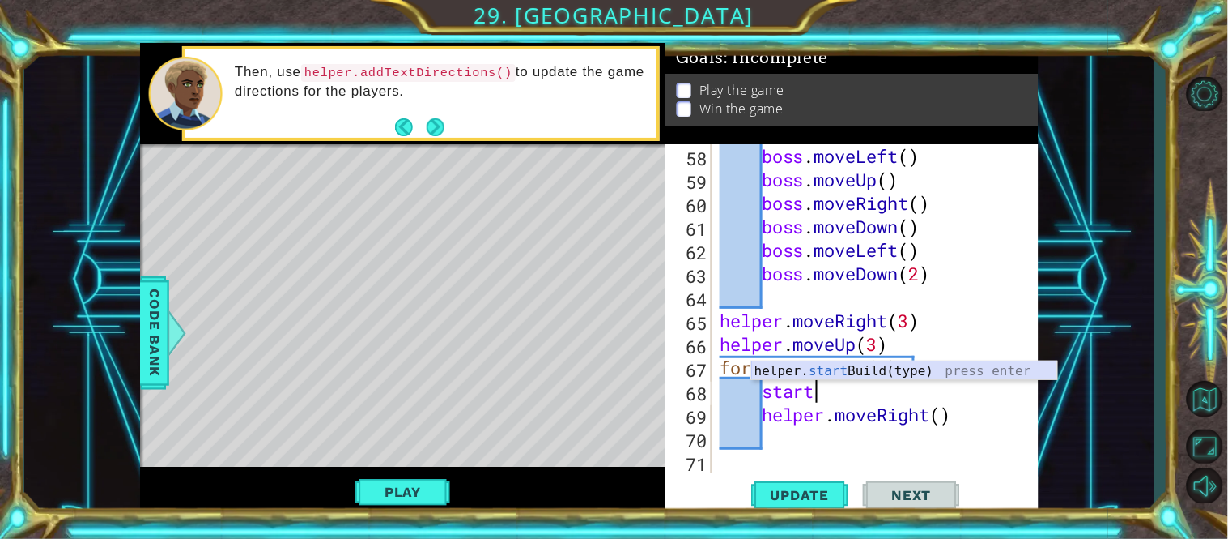
click at [848, 369] on div "helper. start Build(type) press enter" at bounding box center [905, 390] width 306 height 58
type textarea "helper.startBuild("wall")"
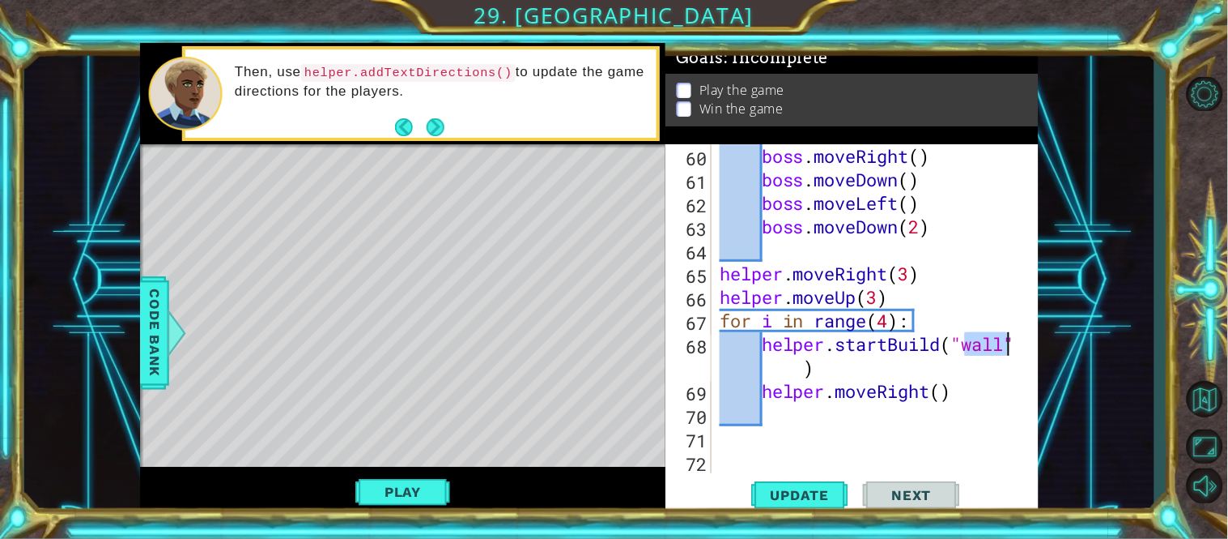
scroll to position [1455, 0]
click at [903, 417] on div "boss . moveRight ( ) boss . moveDown ( ) boss . moveLeft ( ) boss . moveDown ( …" at bounding box center [873, 332] width 313 height 376
click at [943, 390] on div "boss . moveRight ( ) boss . moveDown ( ) boss . moveLeft ( ) boss . moveDown ( …" at bounding box center [873, 332] width 313 height 376
type textarea "helper.moveRight(2)"
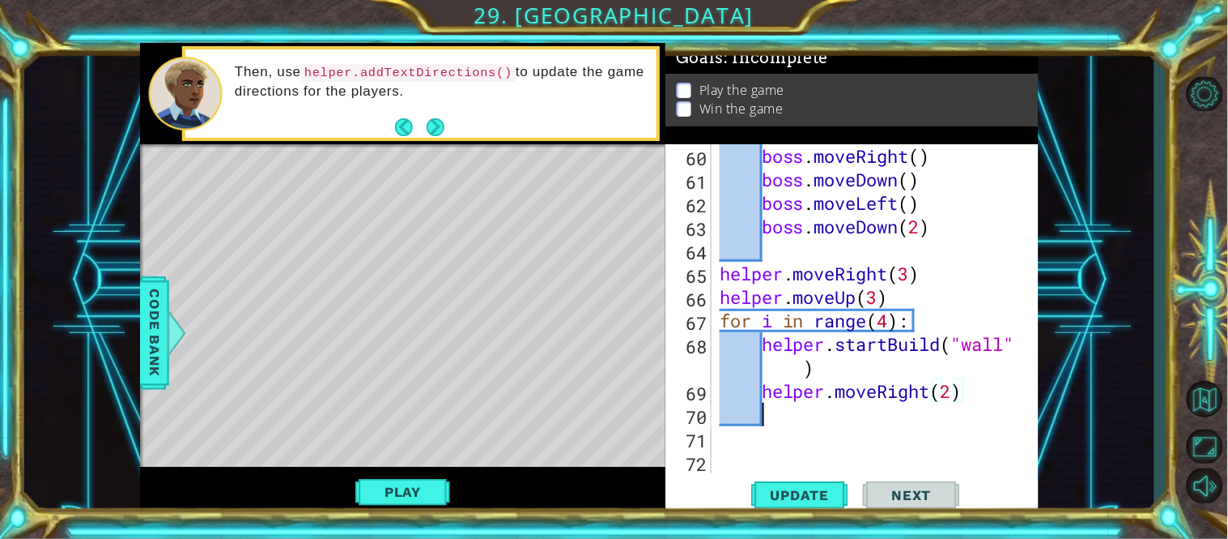
click at [933, 418] on div "boss . moveRight ( ) boss . moveDown ( ) boss . moveLeft ( ) boss . moveDown ( …" at bounding box center [873, 332] width 313 height 376
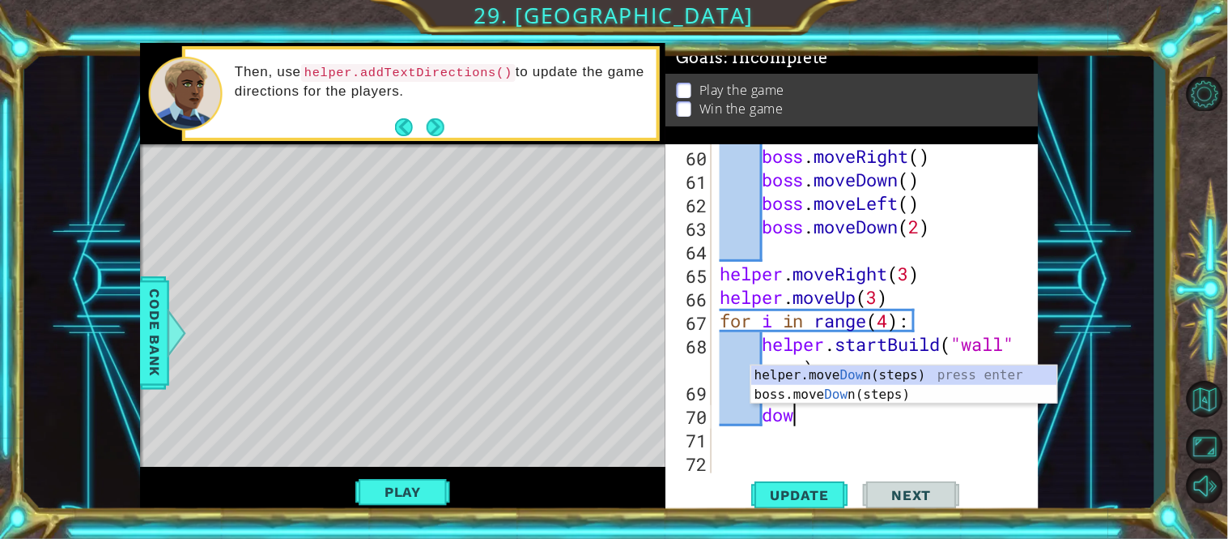
type textarea "down"
click at [853, 381] on div "helper.move Down (steps) press enter boss.move Down (steps) press enter" at bounding box center [905, 404] width 306 height 78
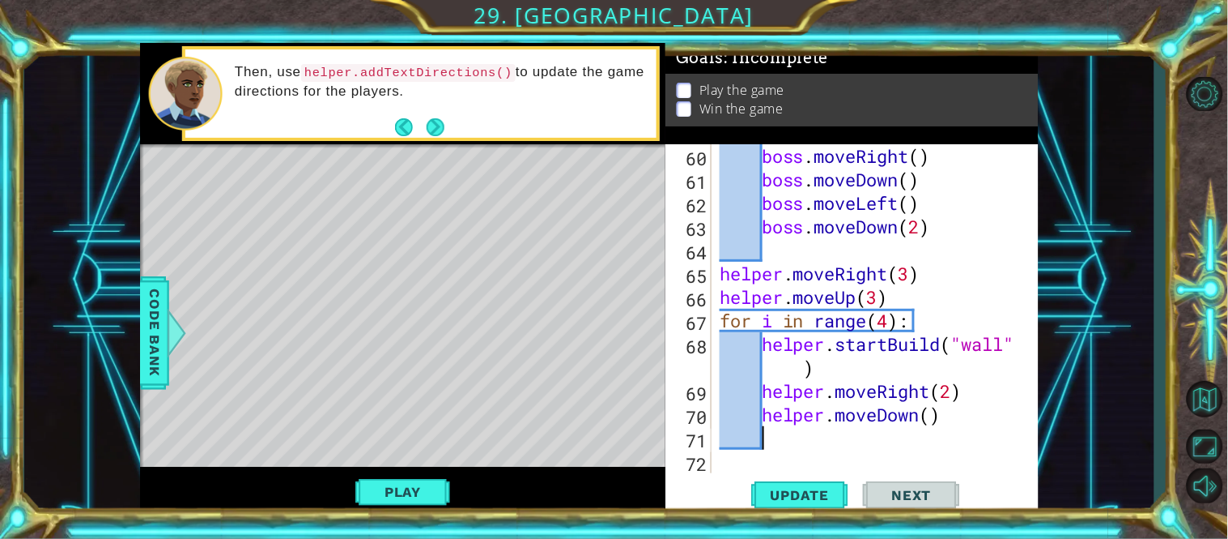
click at [888, 321] on div "boss . moveRight ( ) boss . moveDown ( ) boss . moveLeft ( ) boss . moveDown ( …" at bounding box center [873, 332] width 313 height 376
type textarea "for i in range(2):"
click at [905, 434] on div "boss . moveRight ( ) boss . moveDown ( ) boss . moveLeft ( ) boss . moveDown ( …" at bounding box center [873, 332] width 313 height 376
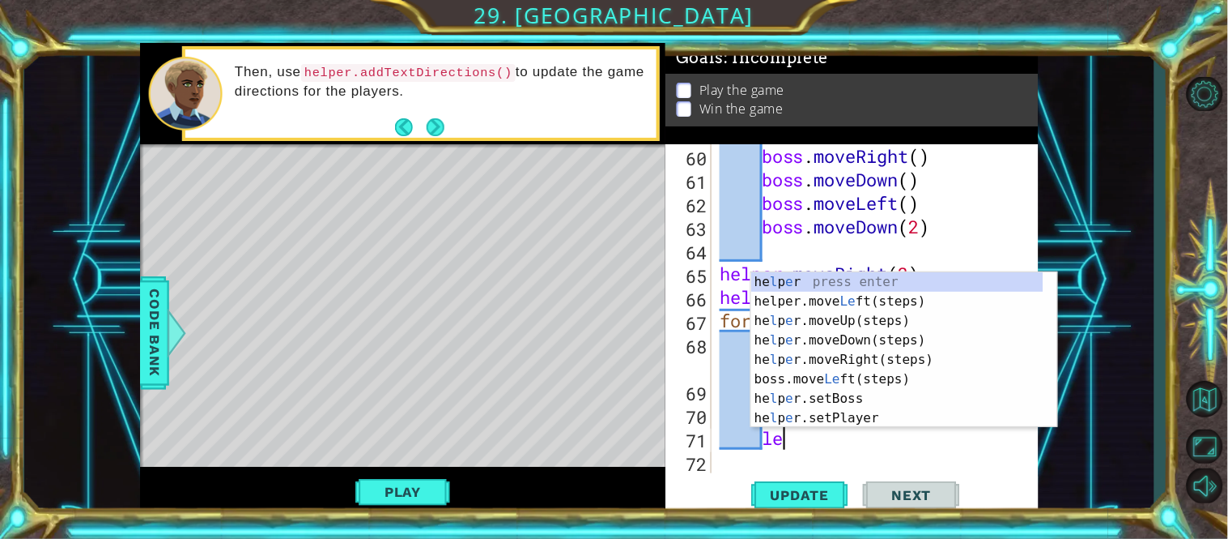
type textarea "left"
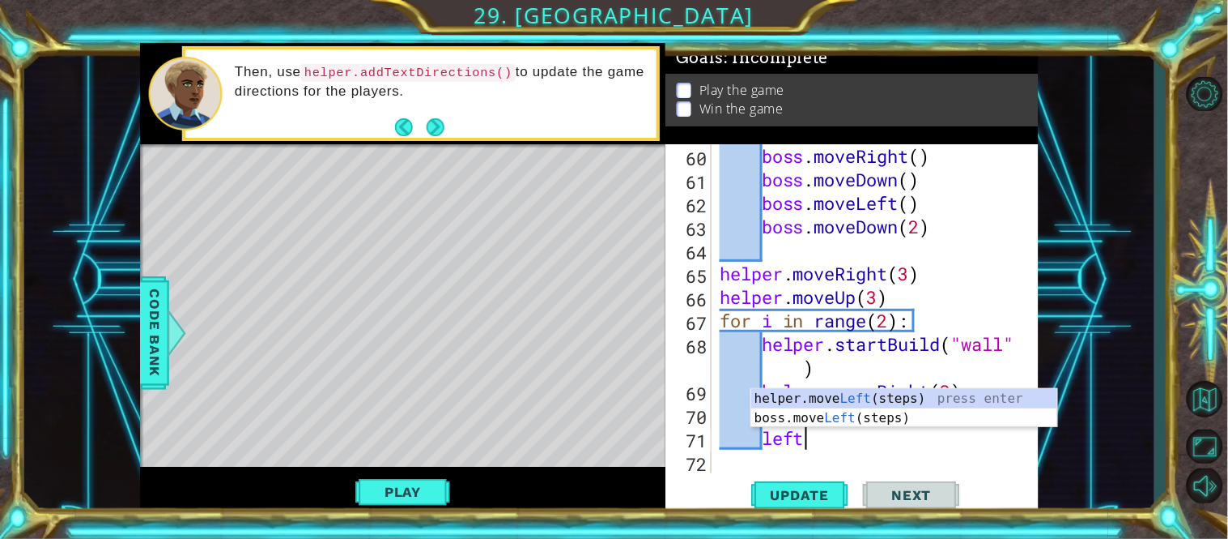
scroll to position [0, 2]
click at [810, 394] on div "helper.move Left (steps) press enter boss.move Left (steps) press enter" at bounding box center [905, 428] width 306 height 78
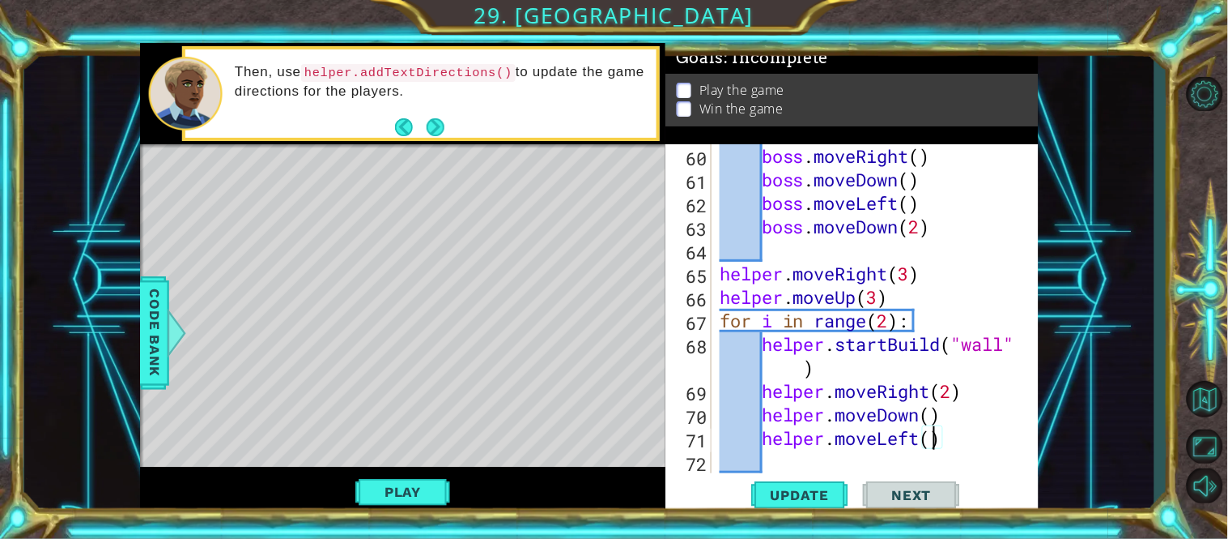
click at [933, 442] on div "boss . moveRight ( ) boss . moveDown ( ) boss . moveLeft ( ) boss . moveDown ( …" at bounding box center [873, 332] width 313 height 376
type textarea "helper.moveLeft(2)"
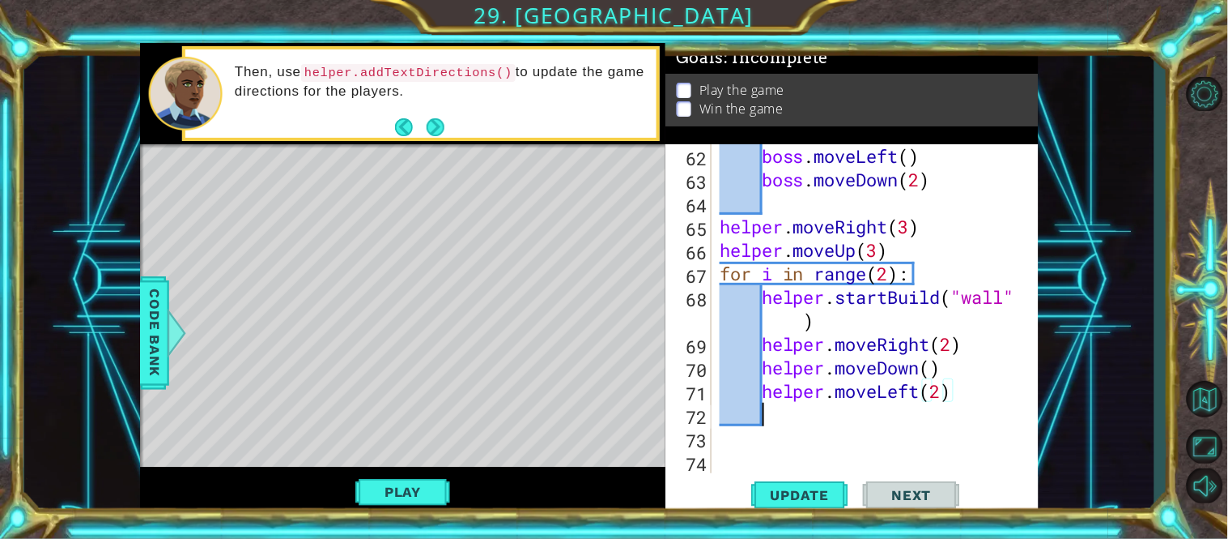
click at [811, 414] on div "boss . moveLeft ( ) boss . moveDown ( 2 ) helper . moveRight ( 3 ) helper . mov…" at bounding box center [873, 332] width 313 height 376
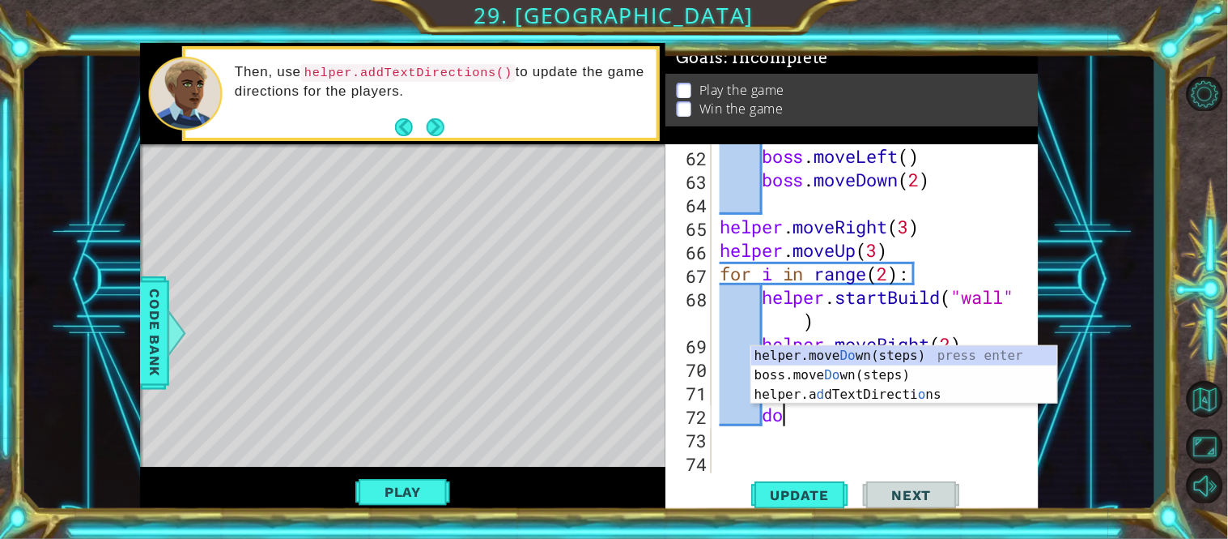
type textarea "down"
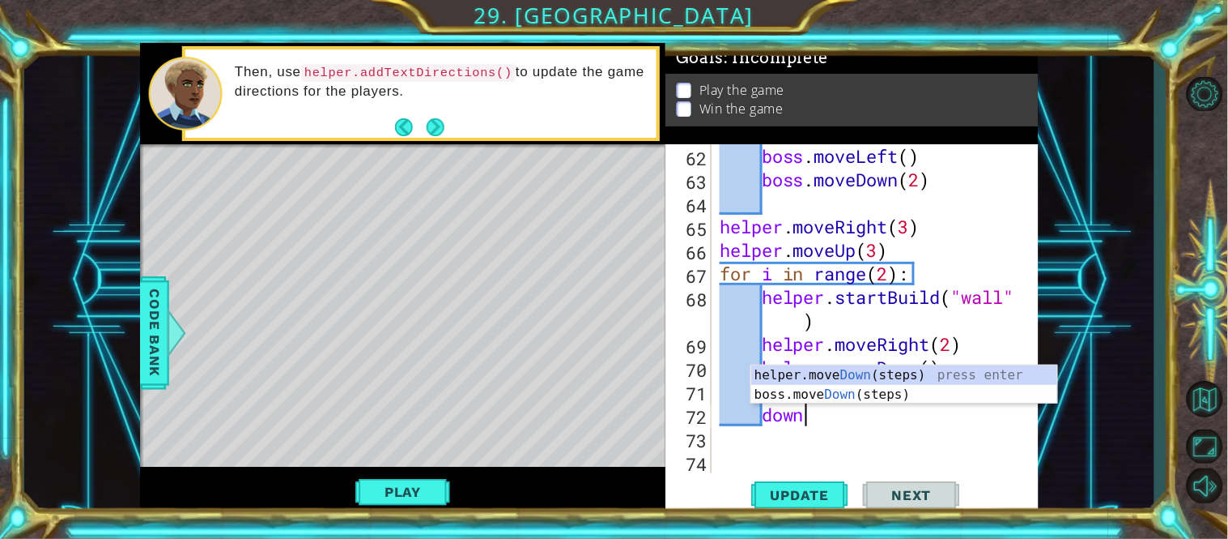
scroll to position [0, 2]
click at [811, 382] on div "helper.move Down (steps) press enter boss.move Down (steps) press enter" at bounding box center [905, 404] width 306 height 78
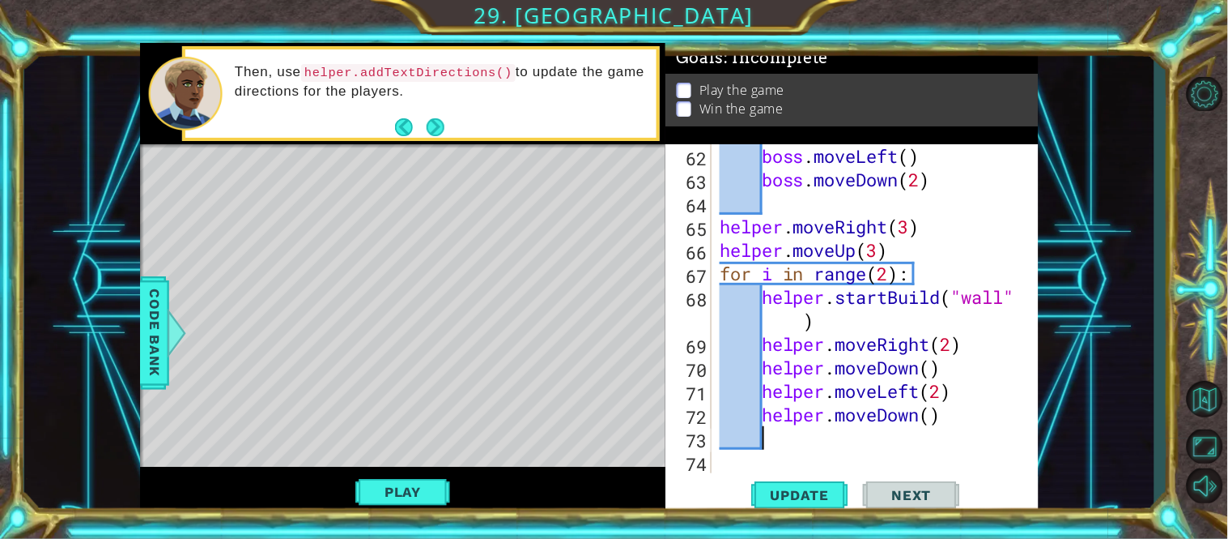
scroll to position [0, 1]
click at [815, 508] on button "Update" at bounding box center [800, 494] width 97 height 37
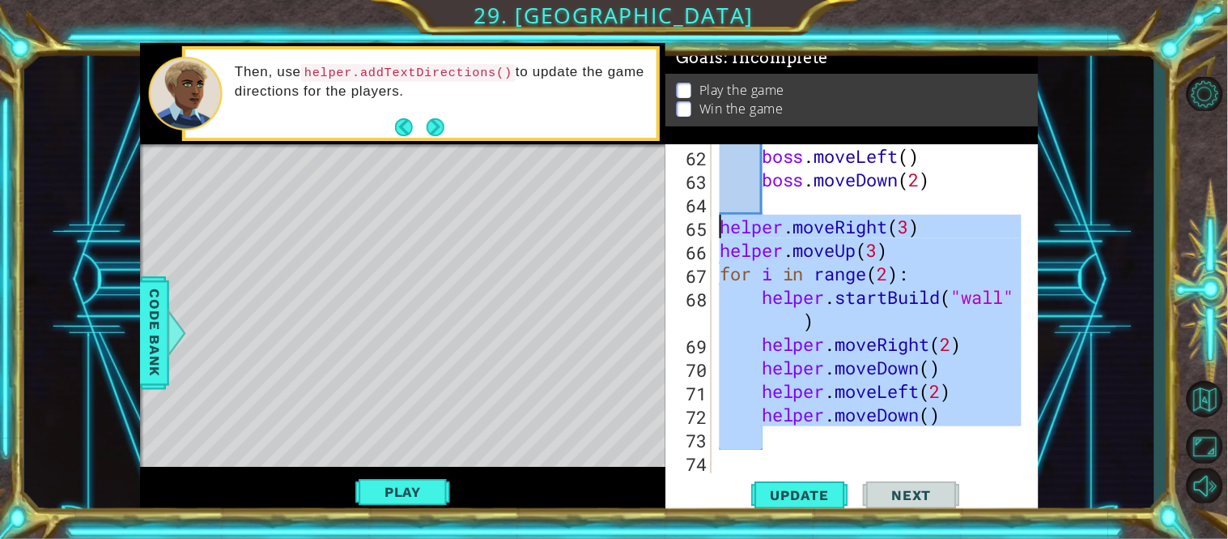
drag, startPoint x: 903, startPoint y: 435, endPoint x: 719, endPoint y: 232, distance: 274.1
click at [719, 232] on div "boss . moveLeft ( ) boss . moveDown ( 2 ) helper . moveRight ( 3 ) helper . mov…" at bounding box center [873, 332] width 313 height 376
type textarea "helper.moveRight(3) helper.moveUp(3)"
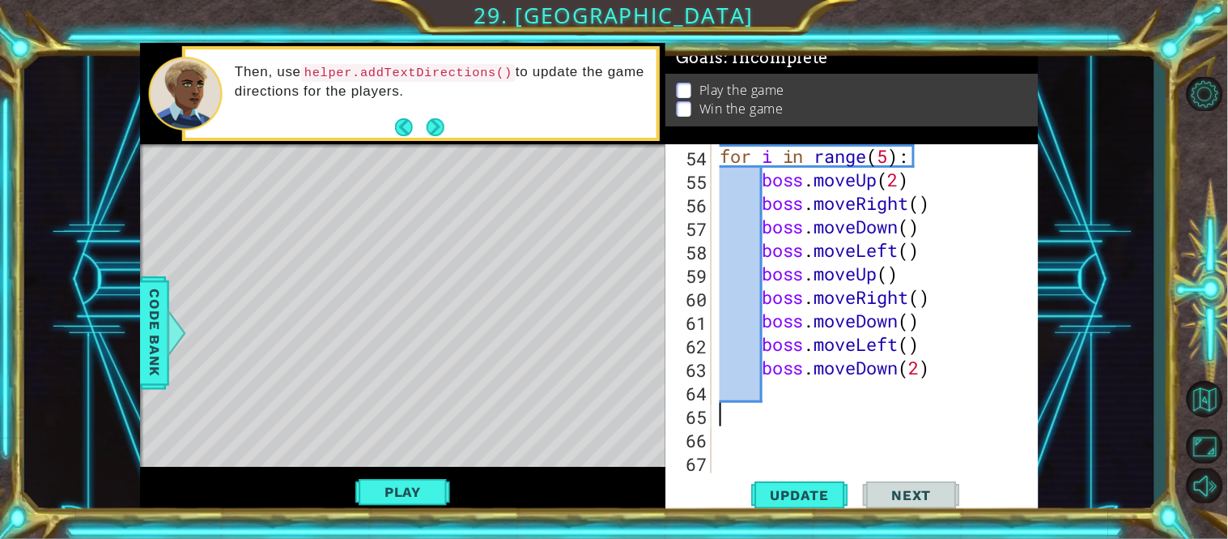
scroll to position [1315, 0]
click at [824, 511] on button "Update" at bounding box center [800, 494] width 97 height 37
drag, startPoint x: 816, startPoint y: 491, endPoint x: 810, endPoint y: 457, distance: 34.6
click at [815, 491] on span "Update" at bounding box center [801, 495] width 92 height 16
click at [1209, 405] on button "Back to Map" at bounding box center [1205, 399] width 47 height 47
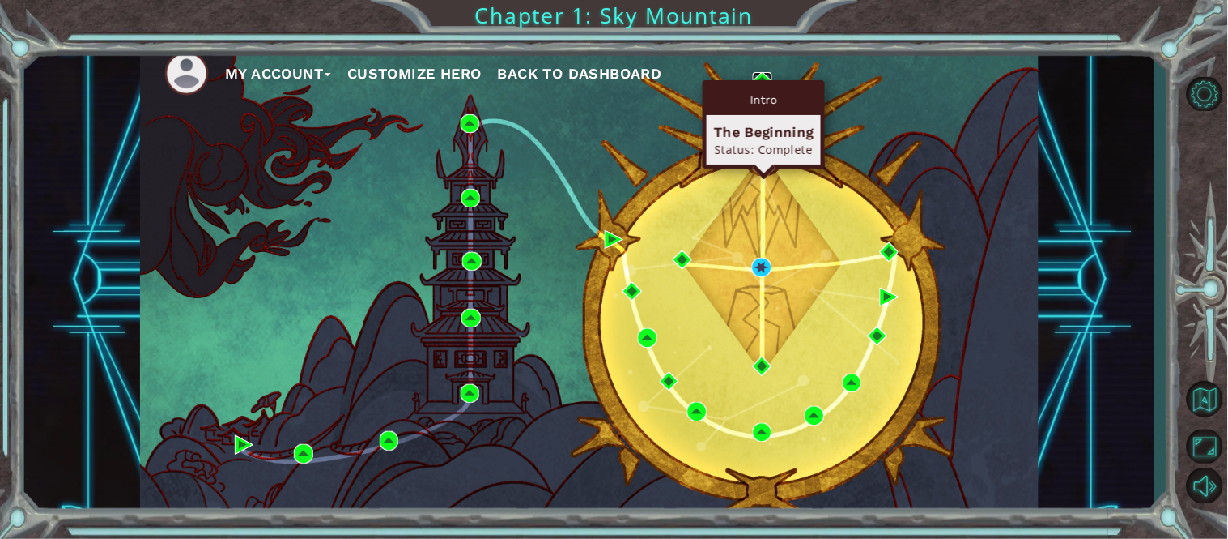
click at [764, 77] on img at bounding box center [762, 81] width 19 height 19
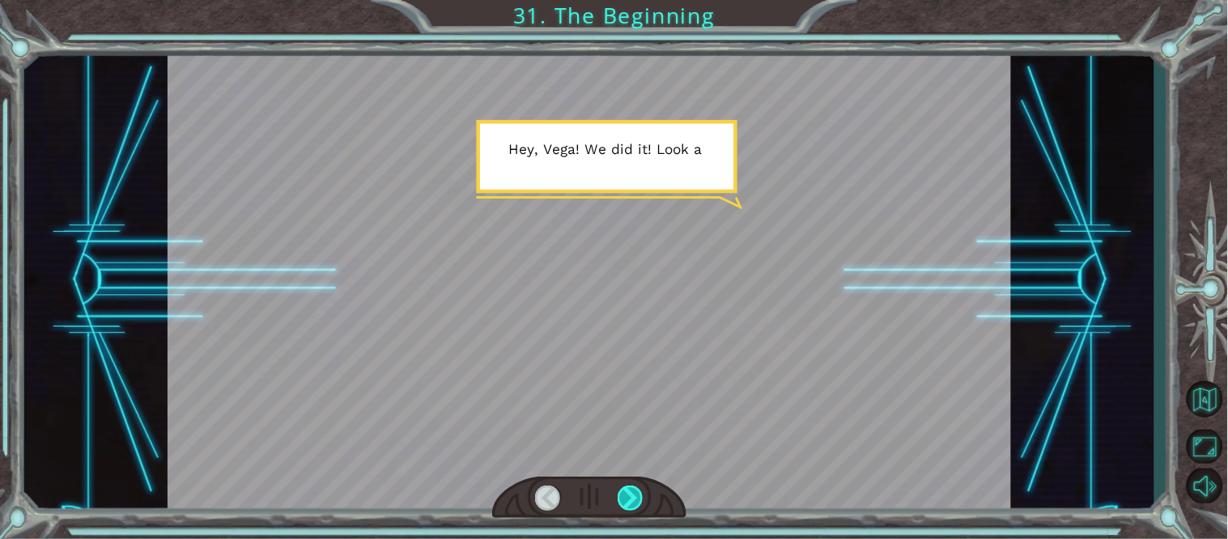
click at [629, 495] on div at bounding box center [631, 498] width 27 height 26
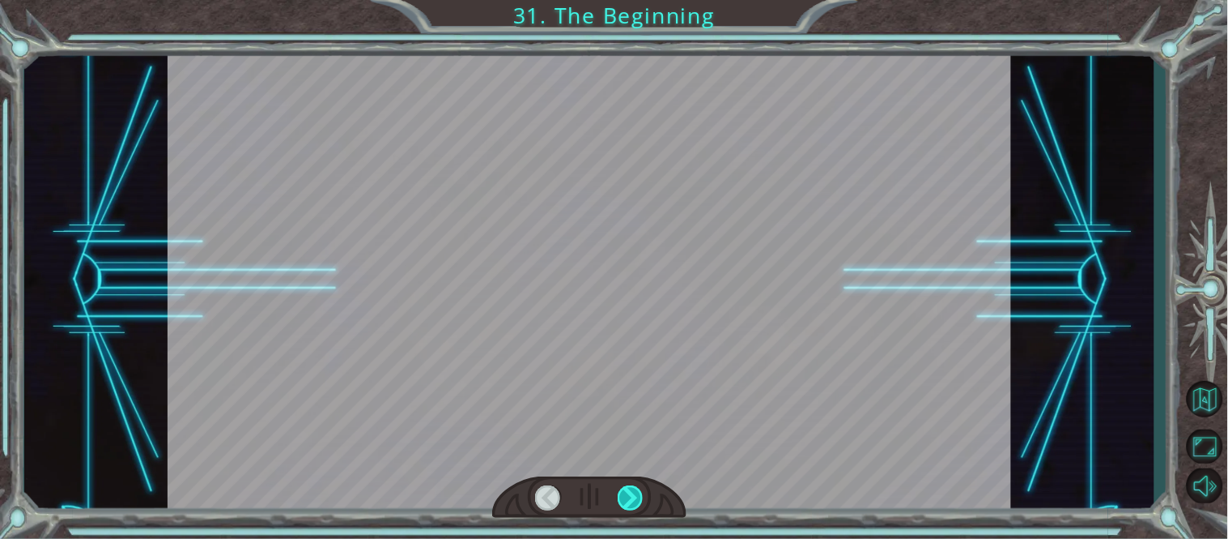
click at [629, 495] on div at bounding box center [631, 498] width 27 height 26
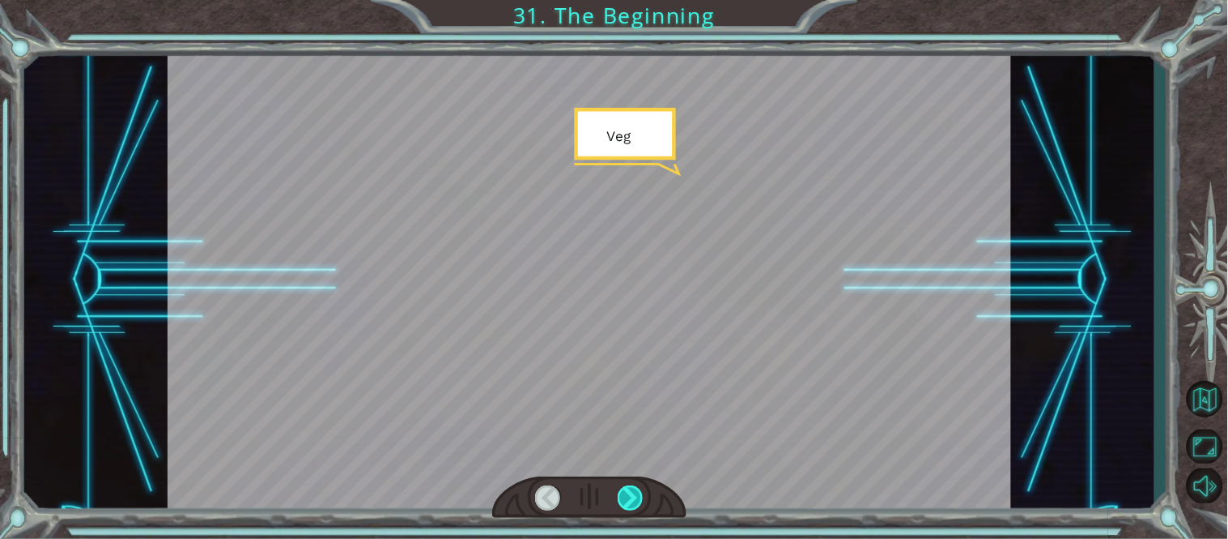
click at [629, 495] on div at bounding box center [631, 498] width 27 height 26
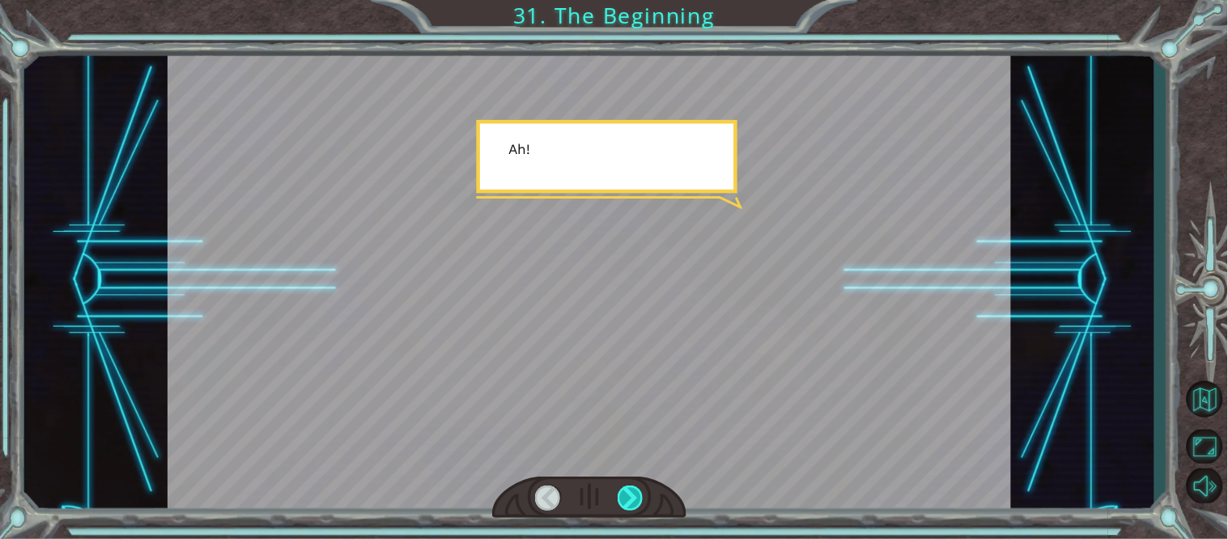
click at [629, 495] on div at bounding box center [631, 498] width 27 height 26
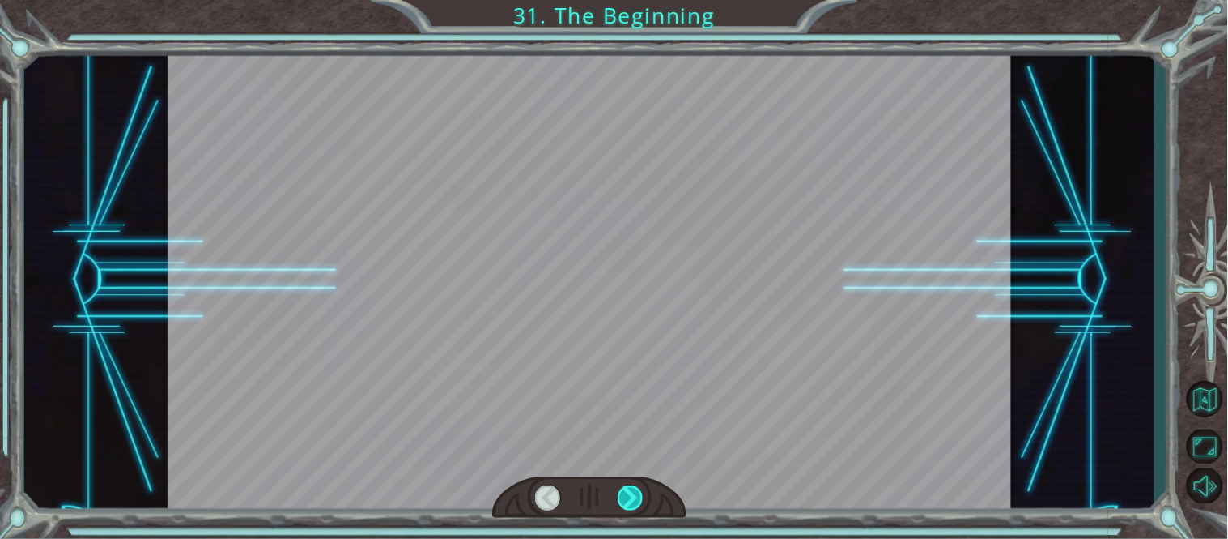
click at [629, 495] on div at bounding box center [631, 498] width 27 height 26
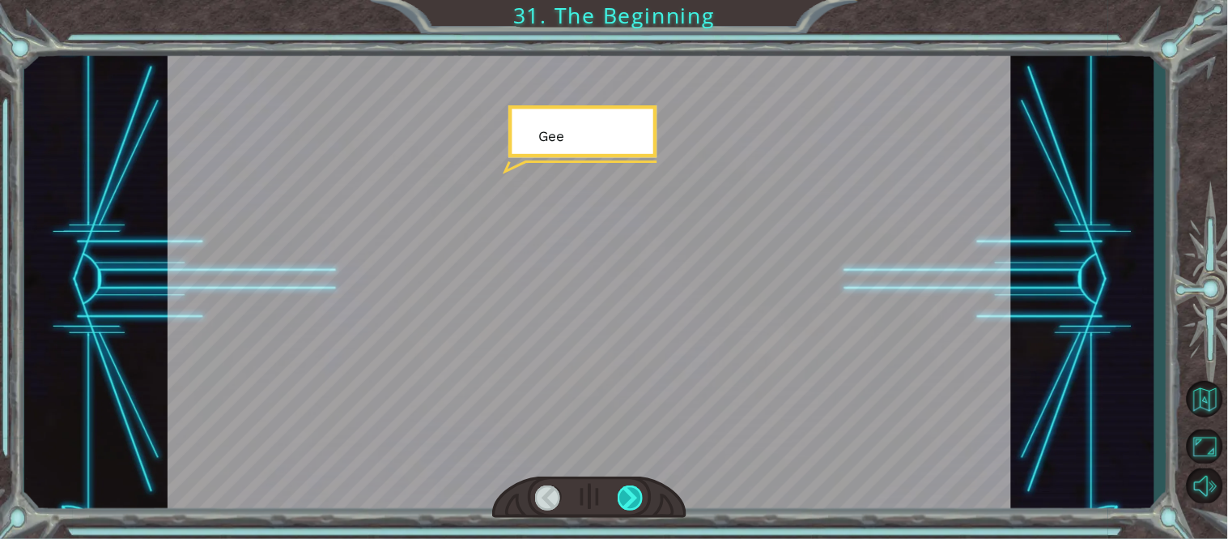
click at [629, 495] on div at bounding box center [631, 498] width 27 height 26
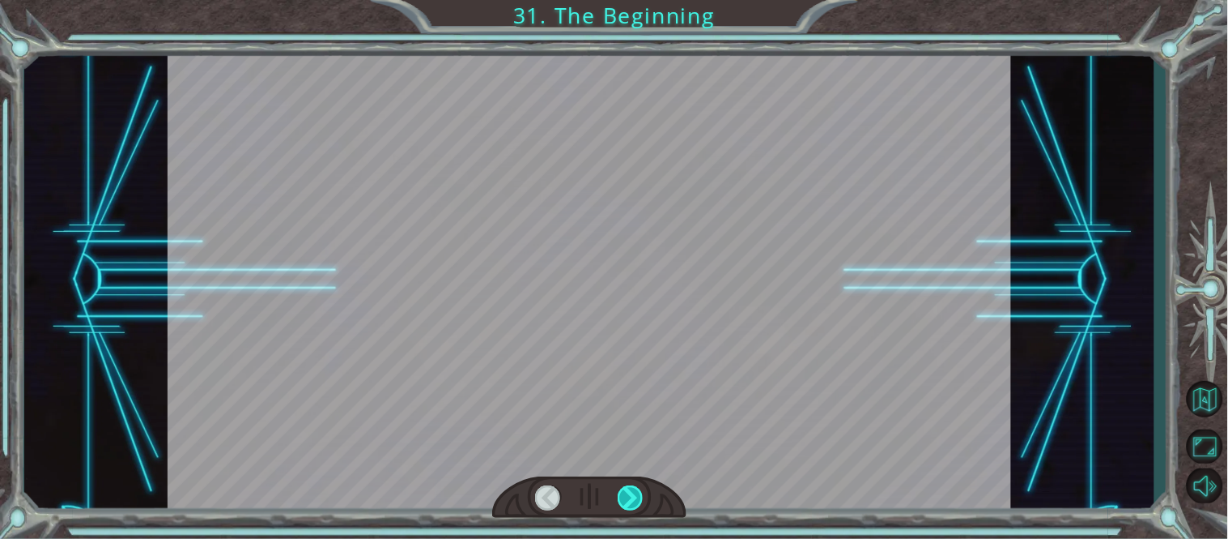
click at [629, 495] on div at bounding box center [631, 498] width 27 height 26
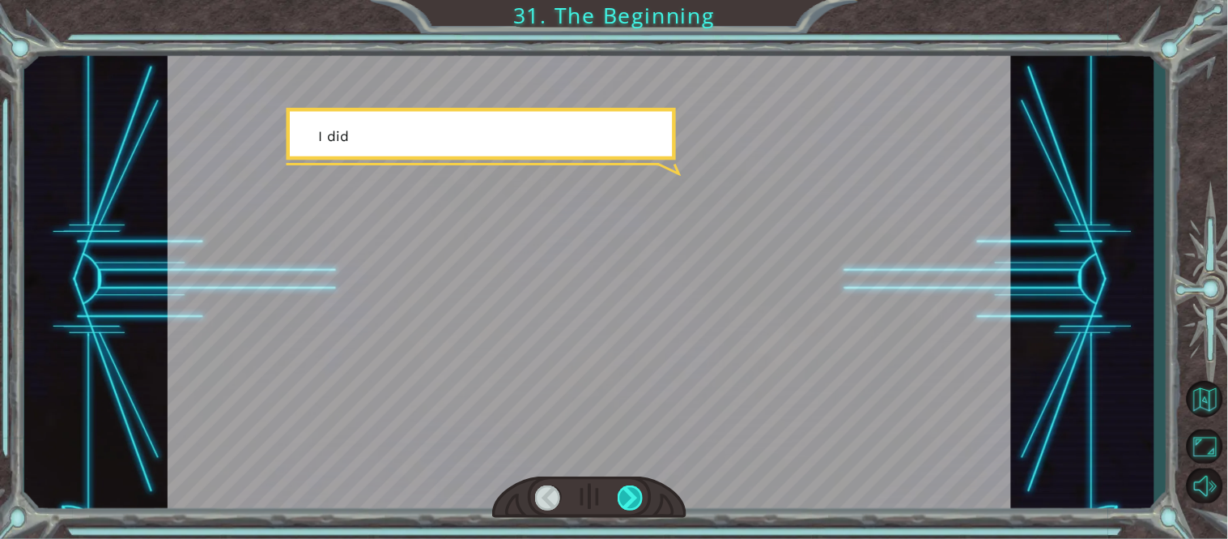
click at [629, 495] on div at bounding box center [631, 498] width 27 height 26
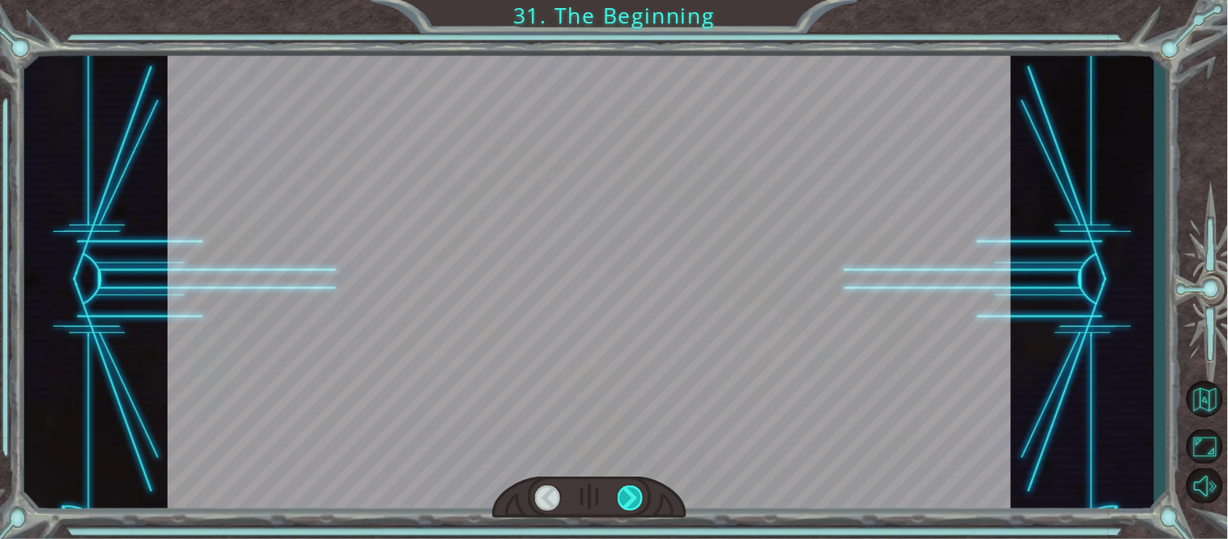
click at [629, 495] on div at bounding box center [631, 498] width 27 height 26
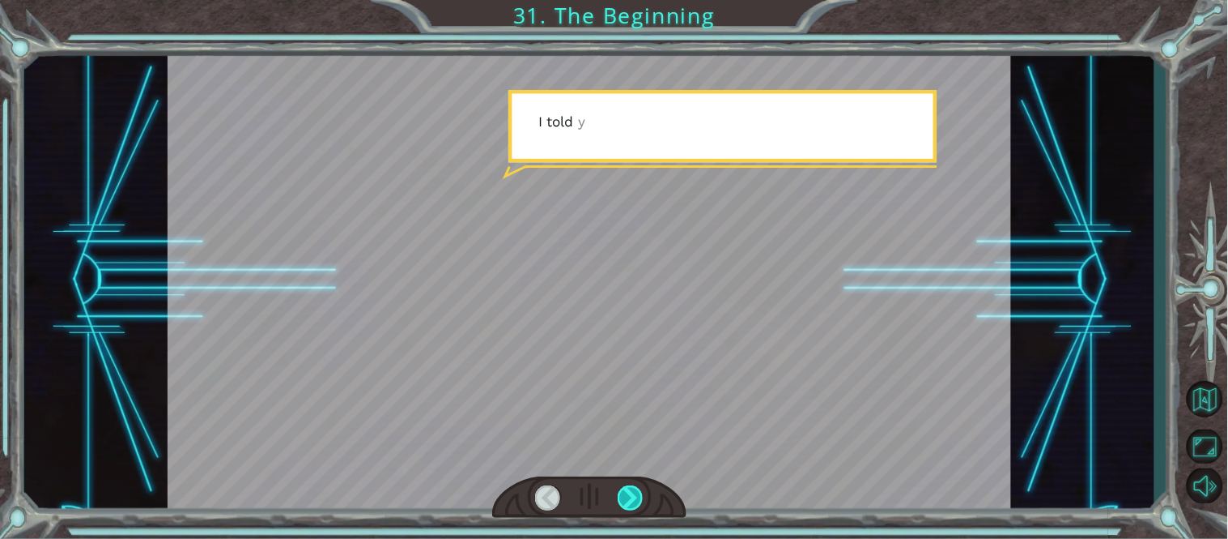
click at [629, 495] on div at bounding box center [631, 498] width 27 height 26
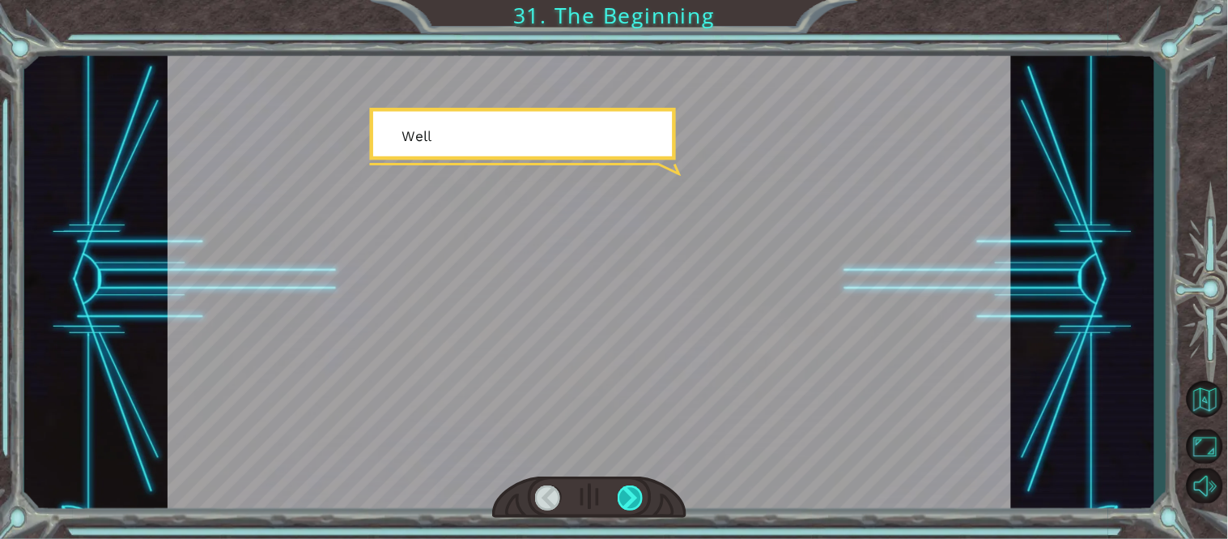
click at [629, 495] on div at bounding box center [631, 498] width 27 height 26
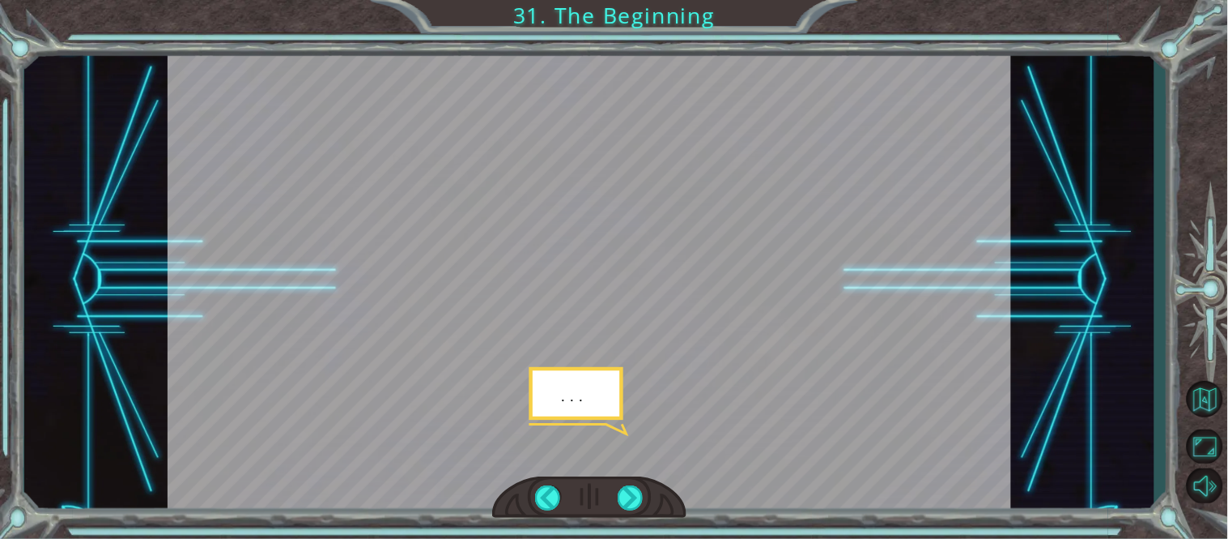
drag, startPoint x: 607, startPoint y: 488, endPoint x: 564, endPoint y: 189, distance: 301.9
click at [564, 189] on div at bounding box center [590, 280] width 844 height 475
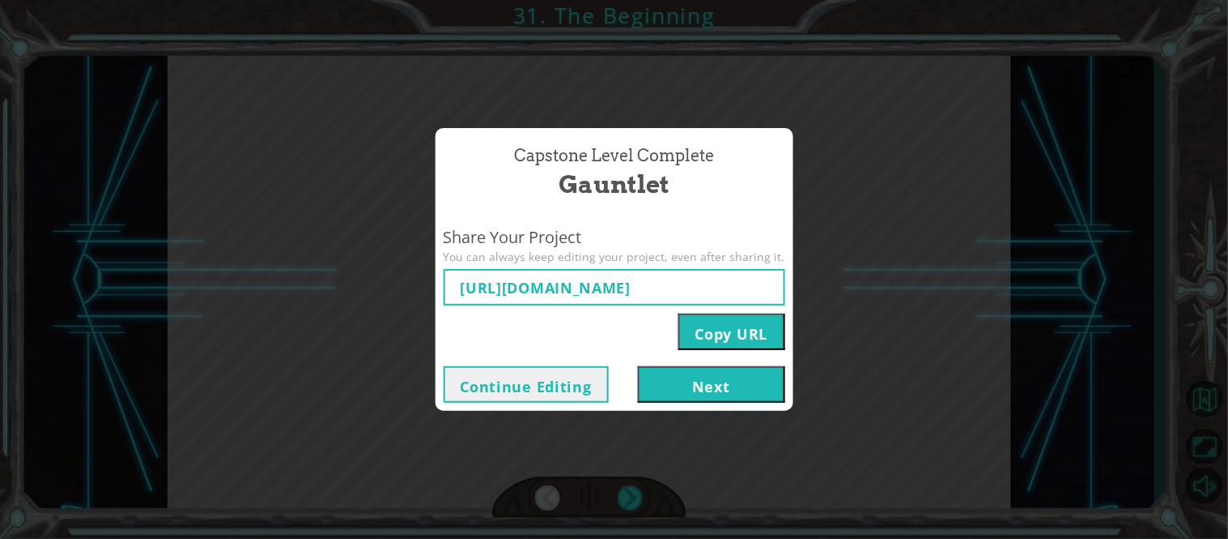
type input "[URL][DOMAIN_NAME]"
drag, startPoint x: 553, startPoint y: 171, endPoint x: 669, endPoint y: 390, distance: 248.1
click at [669, 390] on button "Next" at bounding box center [711, 384] width 147 height 36
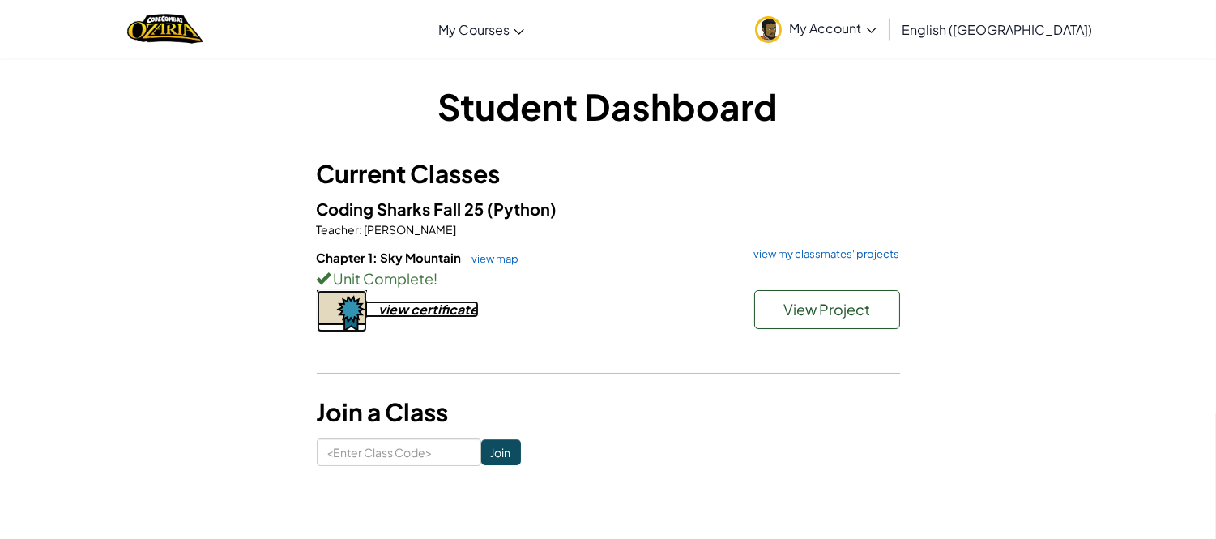
click at [423, 312] on div "view certificate" at bounding box center [429, 308] width 100 height 17
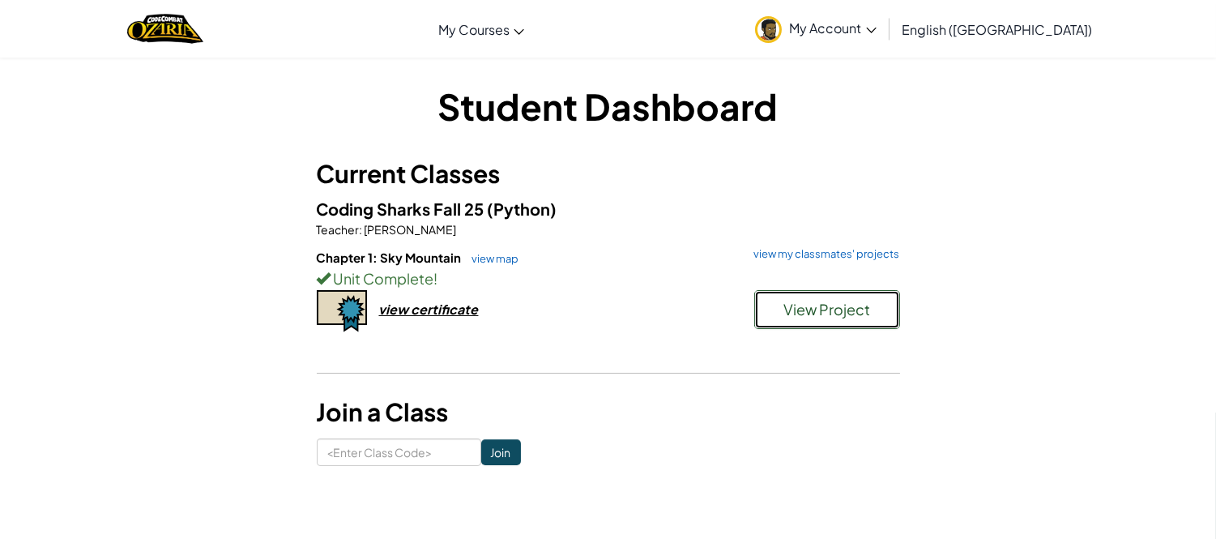
click at [839, 313] on span "View Project" at bounding box center [826, 309] width 87 height 19
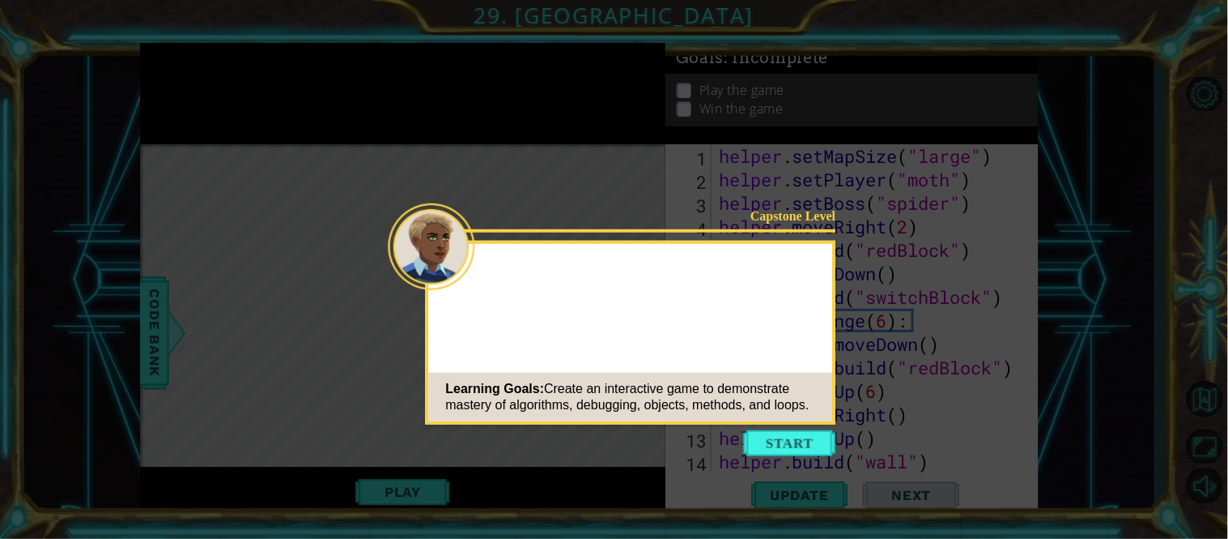
click at [783, 437] on button "Start" at bounding box center [790, 443] width 92 height 26
click at [787, 446] on icon at bounding box center [614, 269] width 1228 height 539
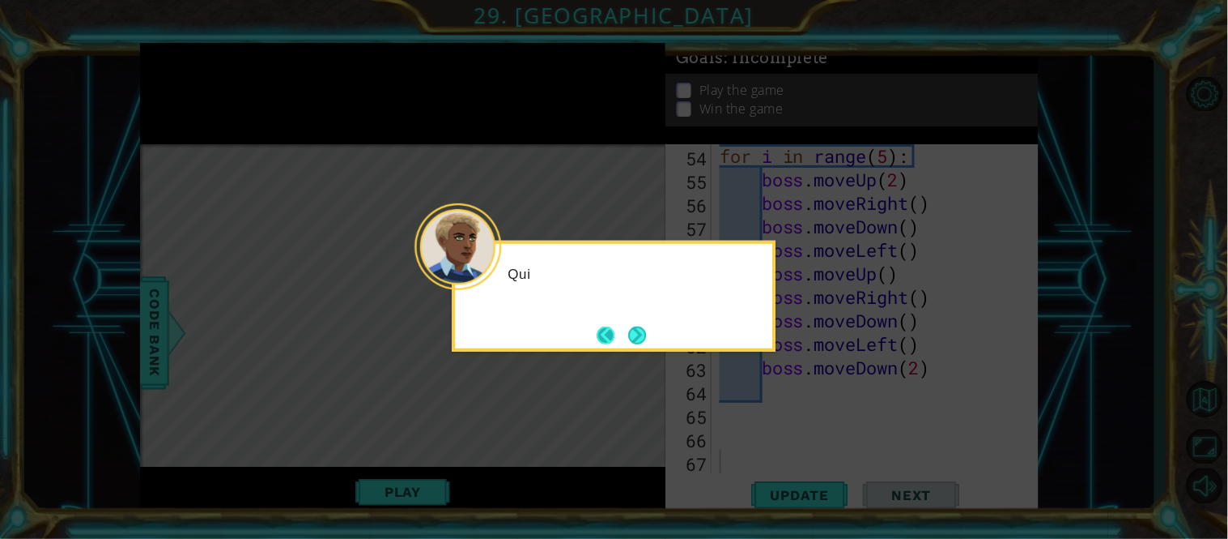
scroll to position [1315, 0]
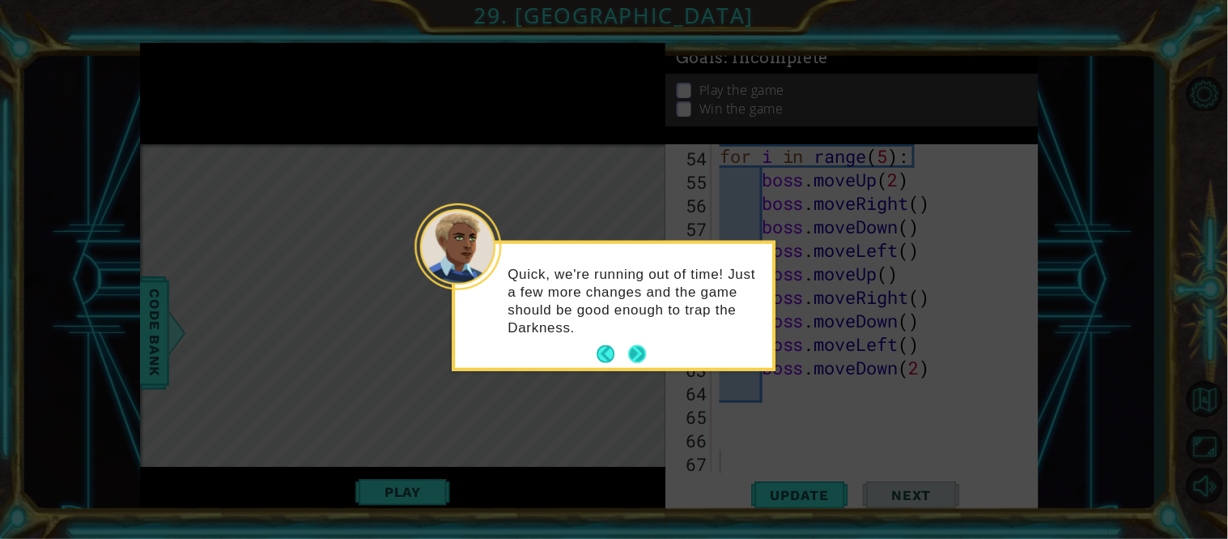
click at [638, 358] on button "Next" at bounding box center [637, 354] width 18 height 18
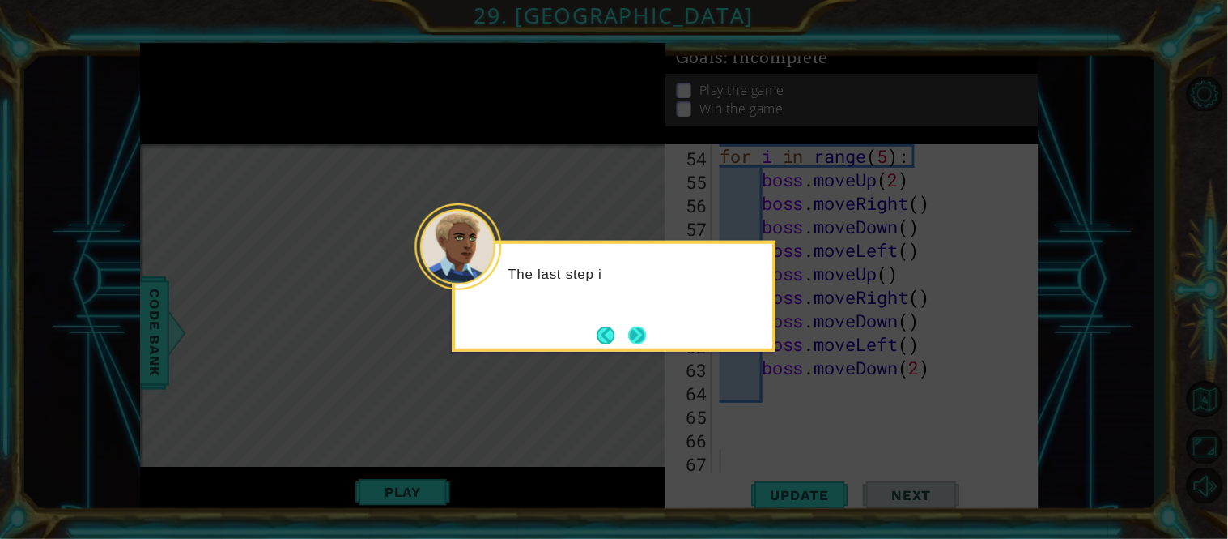
click at [645, 336] on button "Next" at bounding box center [637, 335] width 18 height 18
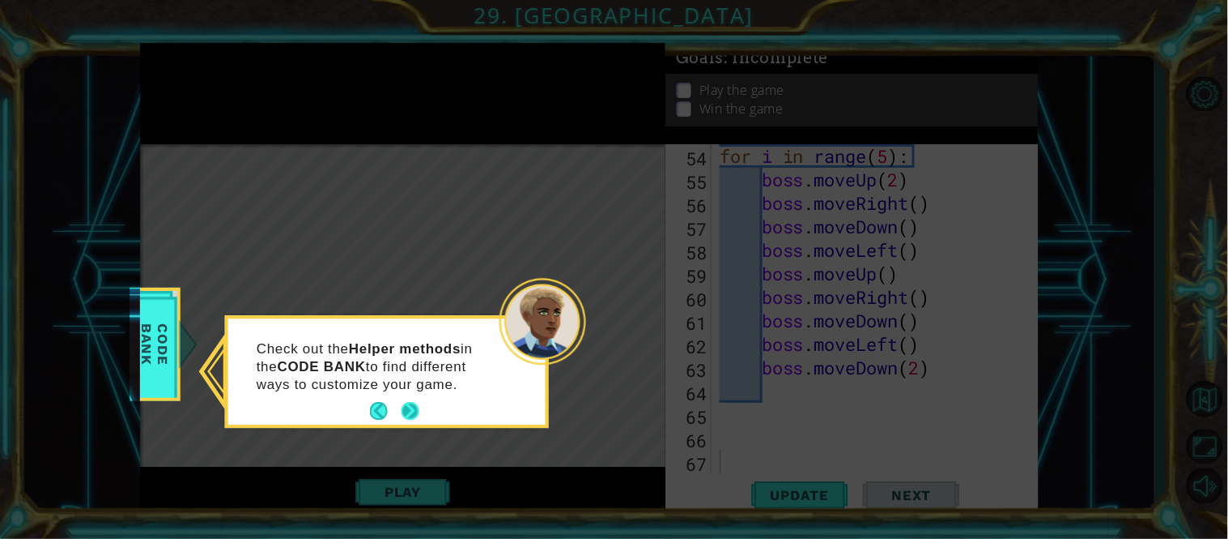
click at [416, 406] on button "Next" at bounding box center [411, 411] width 18 height 18
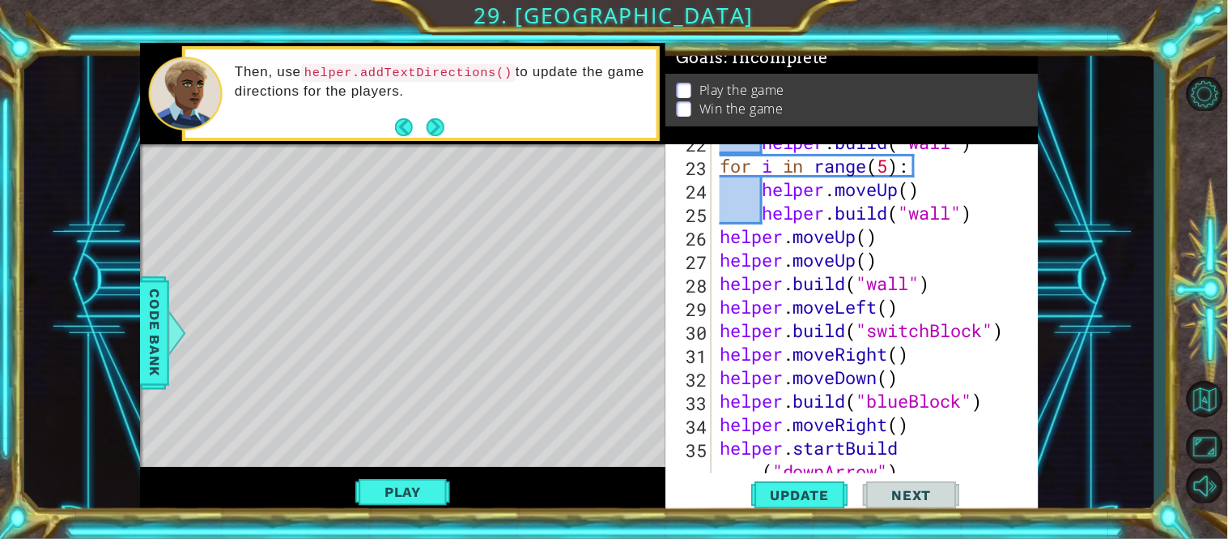
scroll to position [507, 0]
drag, startPoint x: 910, startPoint y: 286, endPoint x: 871, endPoint y: 292, distance: 39.3
click at [871, 292] on div "helper . build ( "wall" ) for i in range ( 5 ) : helper . moveUp ( ) helper . b…" at bounding box center [873, 329] width 313 height 399
drag, startPoint x: 912, startPoint y: 212, endPoint x: 956, endPoint y: 206, distance: 45.0
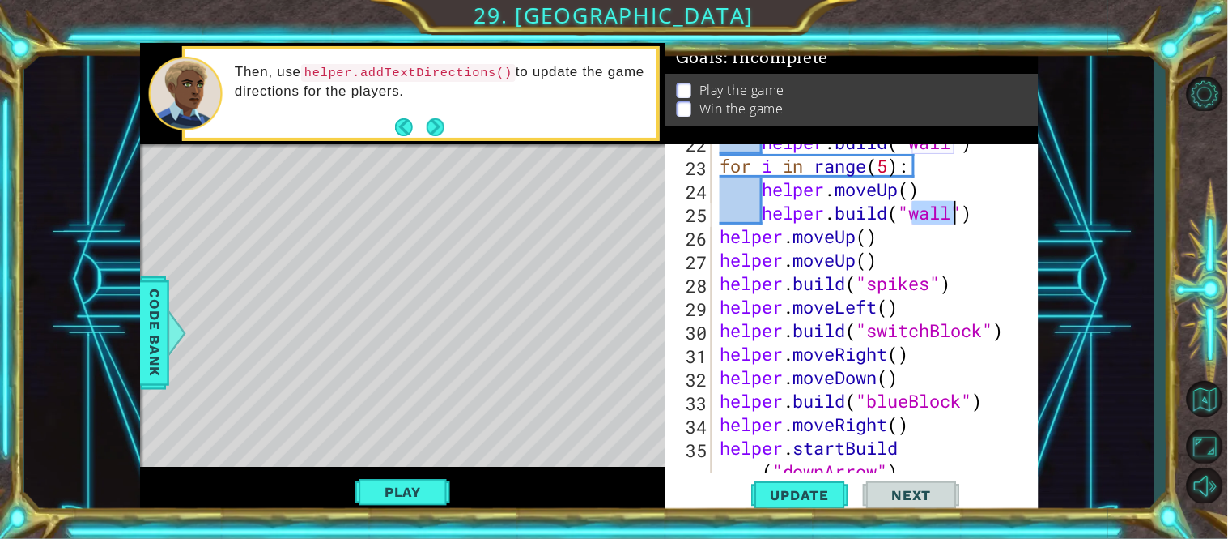
click at [956, 206] on div "helper . build ( "wall" ) for i in range ( 5 ) : helper . moveUp ( ) helper . b…" at bounding box center [873, 329] width 313 height 399
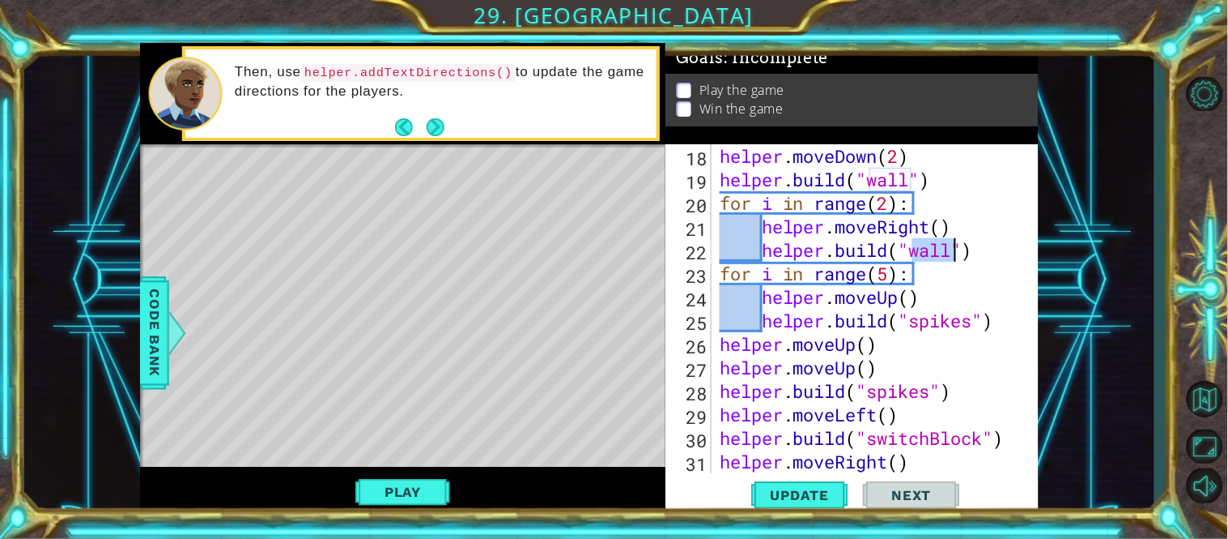
drag, startPoint x: 916, startPoint y: 253, endPoint x: 956, endPoint y: 251, distance: 40.6
click at [956, 251] on div "helper . moveDown ( 2 ) helper . build ( "wall" ) for i in range ( 2 ) : helper…" at bounding box center [873, 332] width 313 height 376
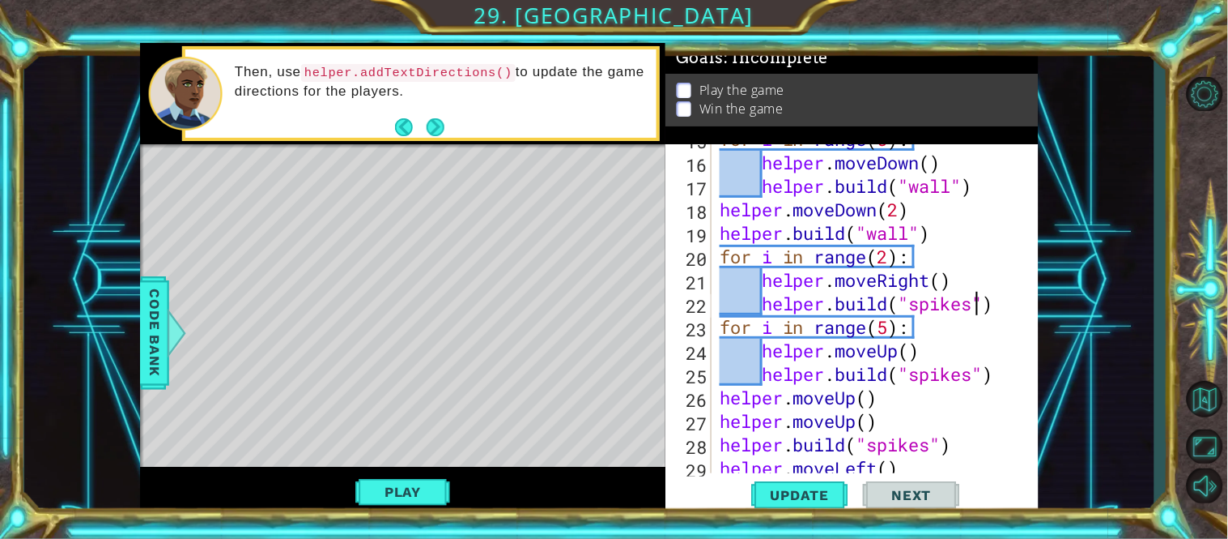
scroll to position [345, 0]
drag, startPoint x: 871, startPoint y: 239, endPoint x: 909, endPoint y: 240, distance: 38.9
click at [909, 240] on div "for i in range ( 5 ) : helper . moveDown ( ) helper . build ( "wall" ) helper .…" at bounding box center [873, 315] width 313 height 376
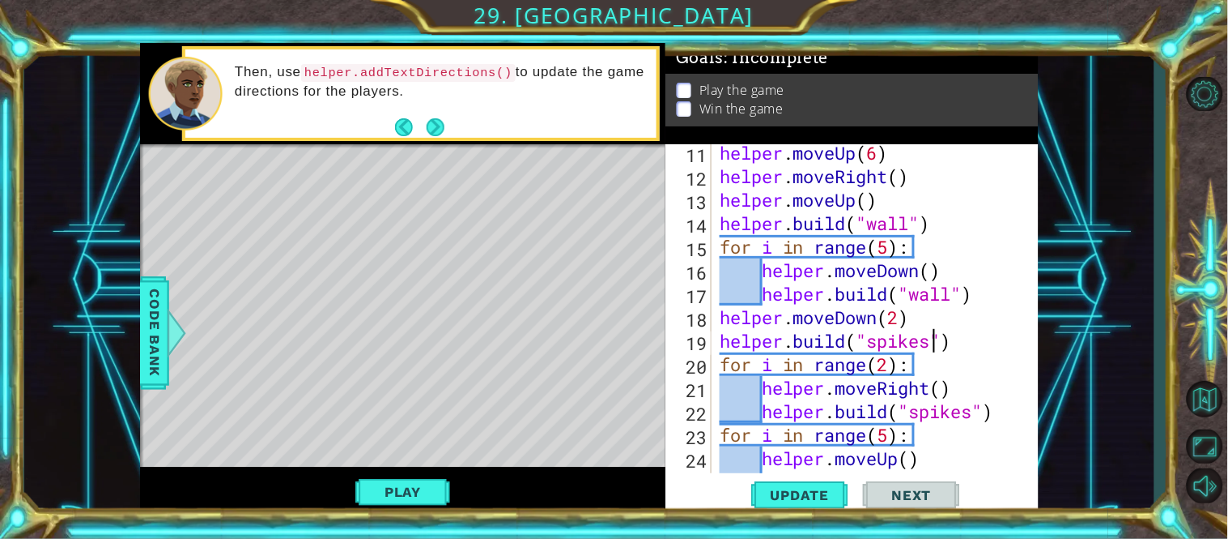
scroll to position [238, 0]
drag, startPoint x: 913, startPoint y: 300, endPoint x: 956, endPoint y: 296, distance: 43.0
click at [956, 296] on div "helper . moveUp ( 6 ) helper . moveRight ( ) helper . moveUp ( ) helper . build…" at bounding box center [873, 329] width 313 height 376
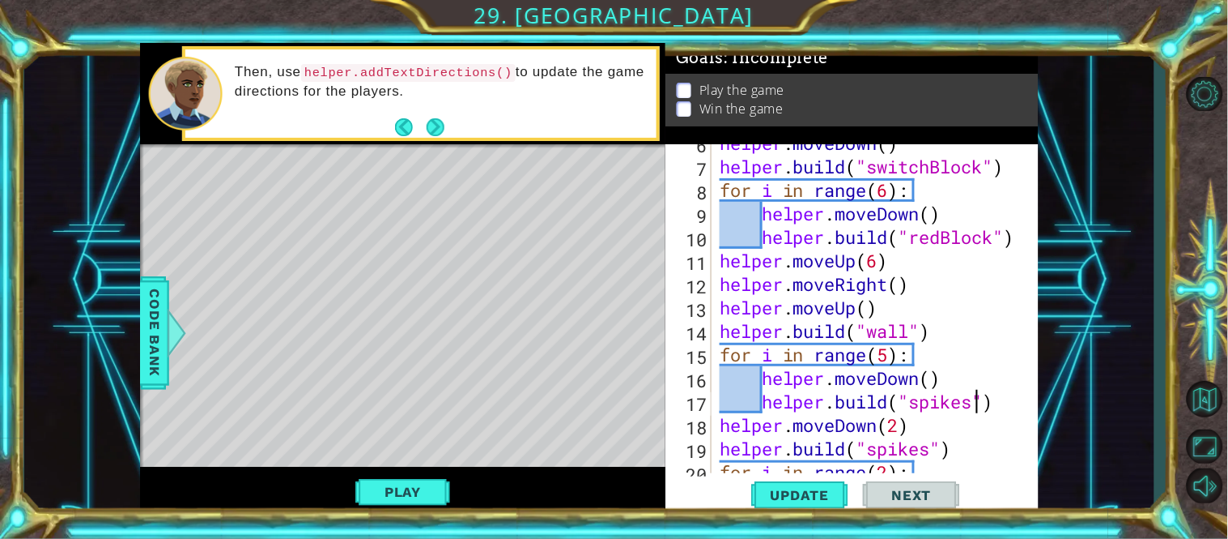
scroll to position [76, 0]
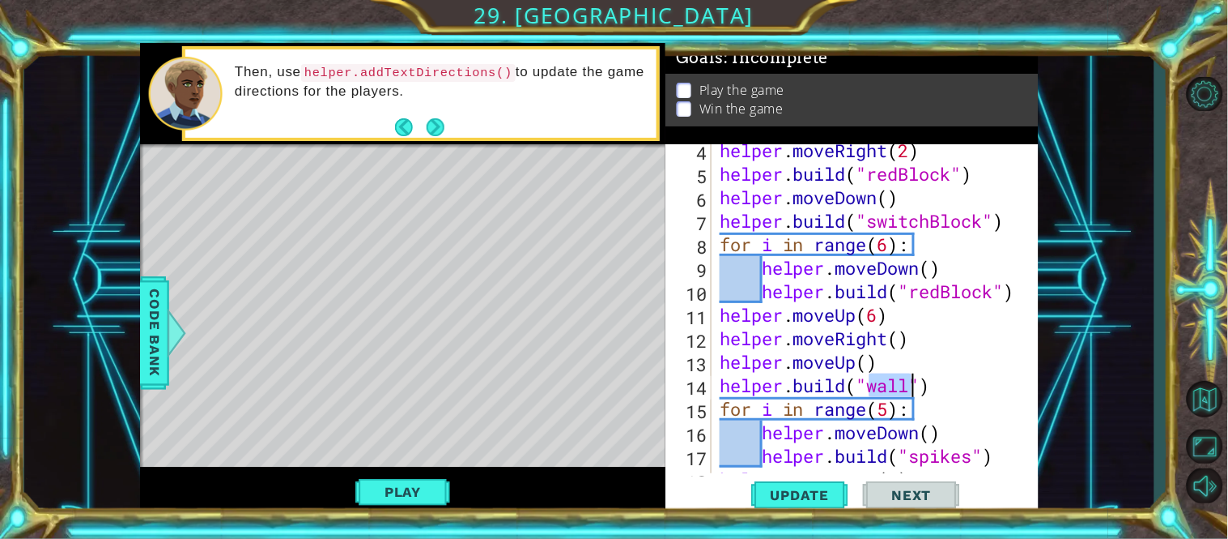
drag, startPoint x: 872, startPoint y: 385, endPoint x: 910, endPoint y: 386, distance: 38.1
click at [910, 386] on div "helper . moveRight ( 2 ) helper . build ( "redBlock" ) helper . moveDown ( ) he…" at bounding box center [873, 326] width 313 height 376
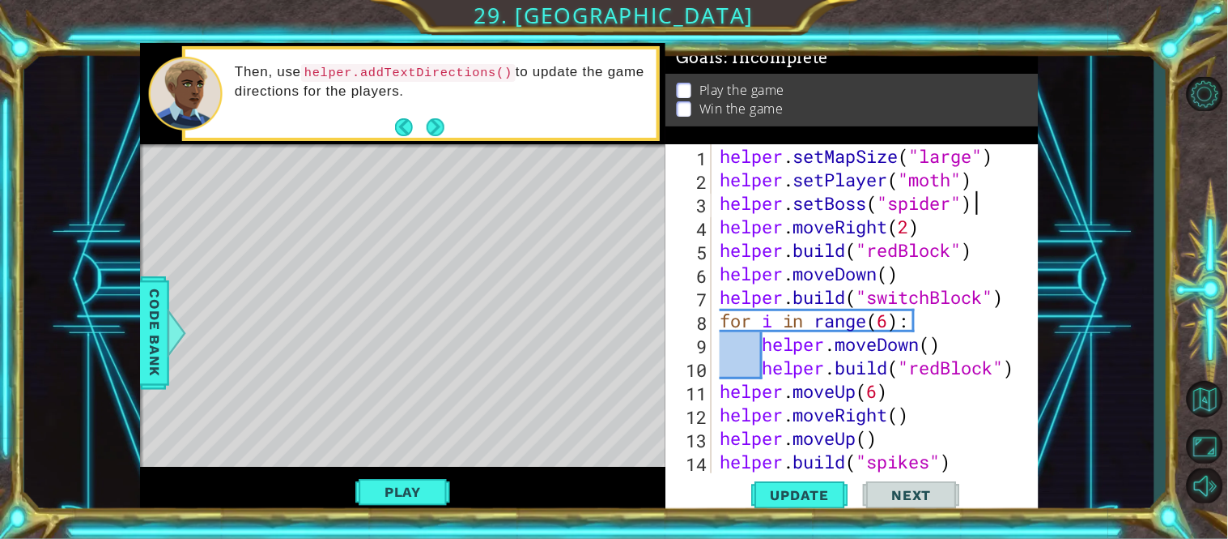
click at [989, 206] on div "helper . setMapSize ( "large" ) helper . setPlayer ( "moth" ) helper . setBoss …" at bounding box center [873, 332] width 313 height 376
type textarea "helper.setBoss("spider")"
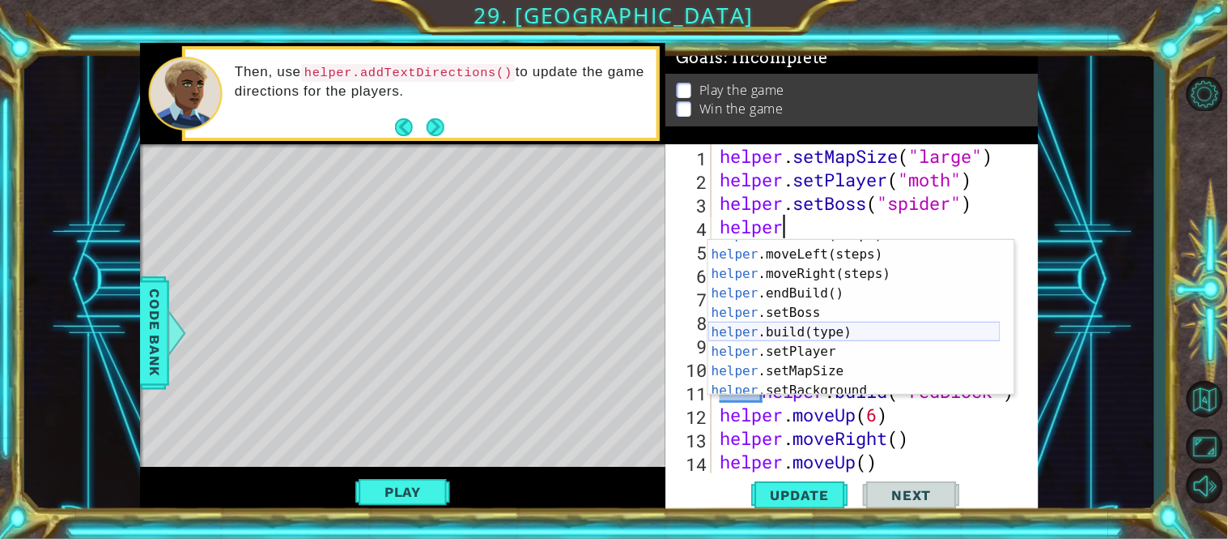
scroll to position [97, 0]
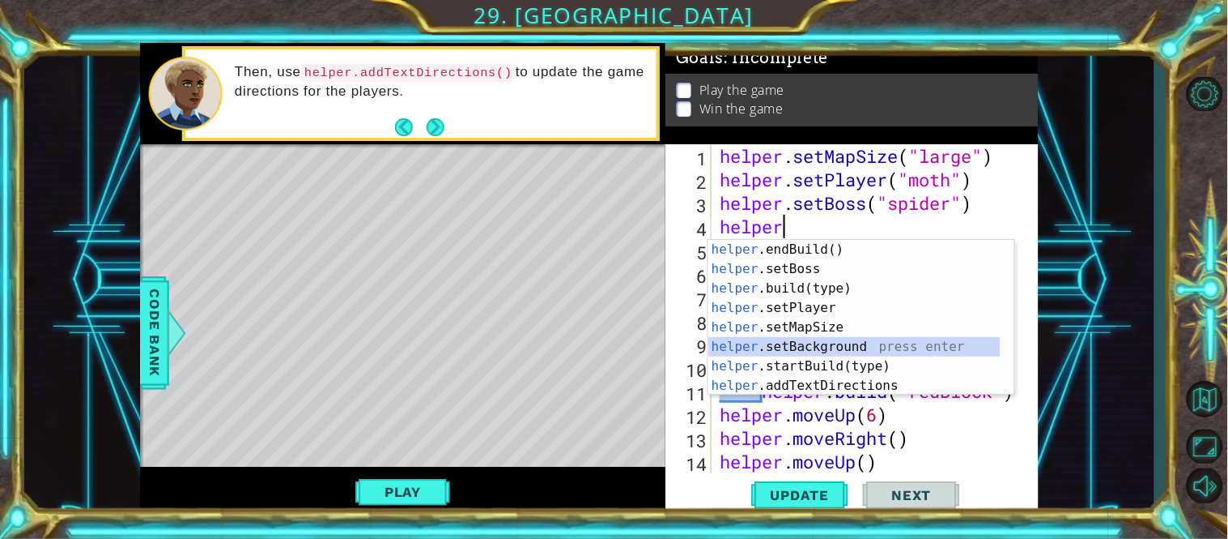
click at [875, 347] on div "helper .endBuild() press enter helper .setBoss press enter helper .build(type) …" at bounding box center [855, 337] width 292 height 194
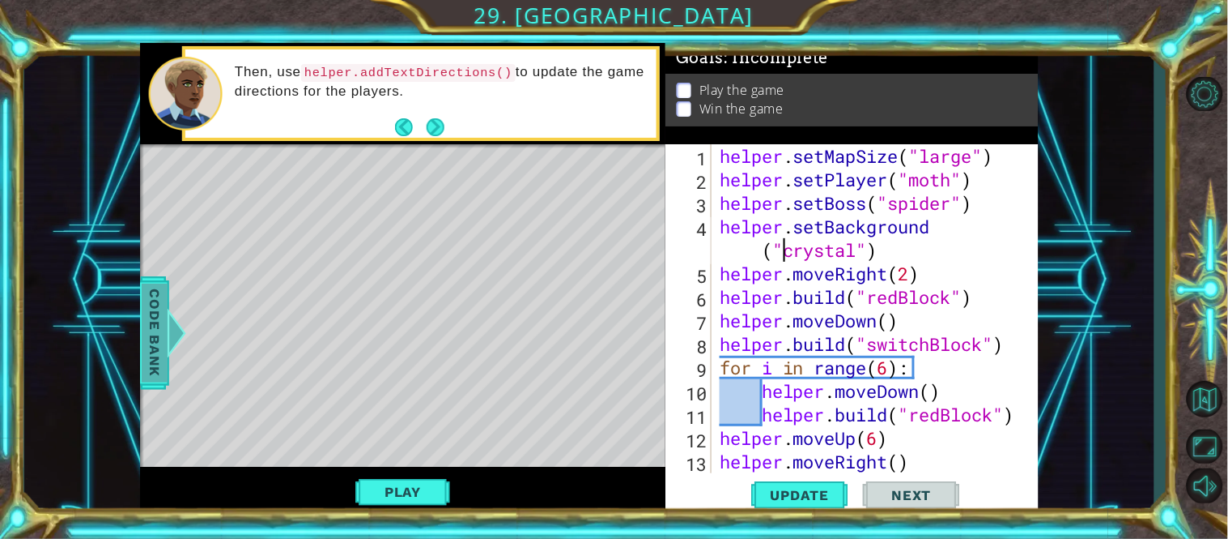
click at [168, 334] on div at bounding box center [177, 333] width 20 height 49
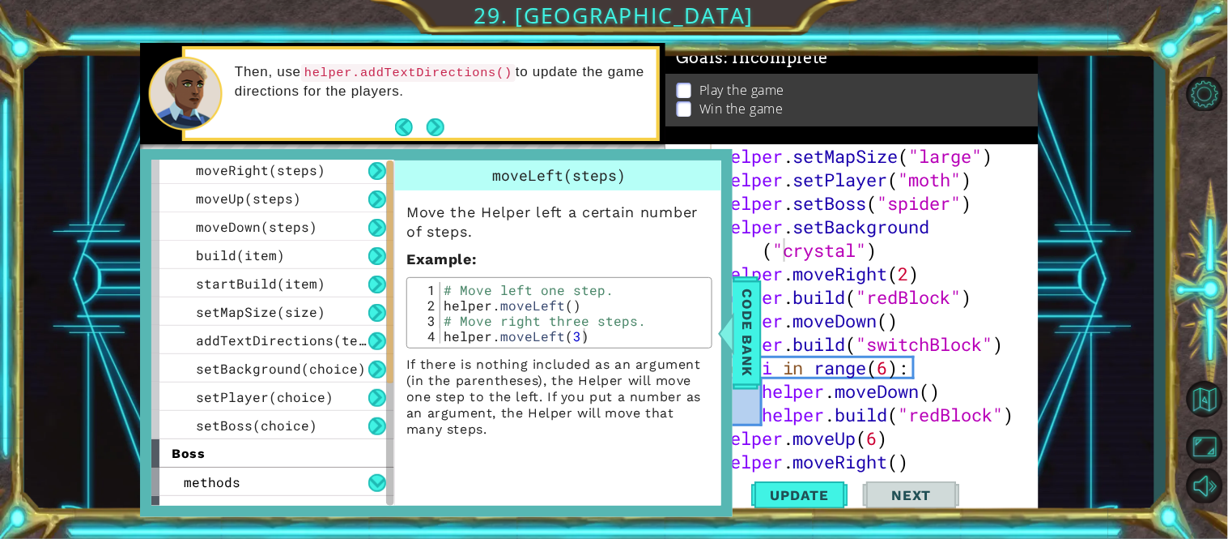
scroll to position [220, 0]
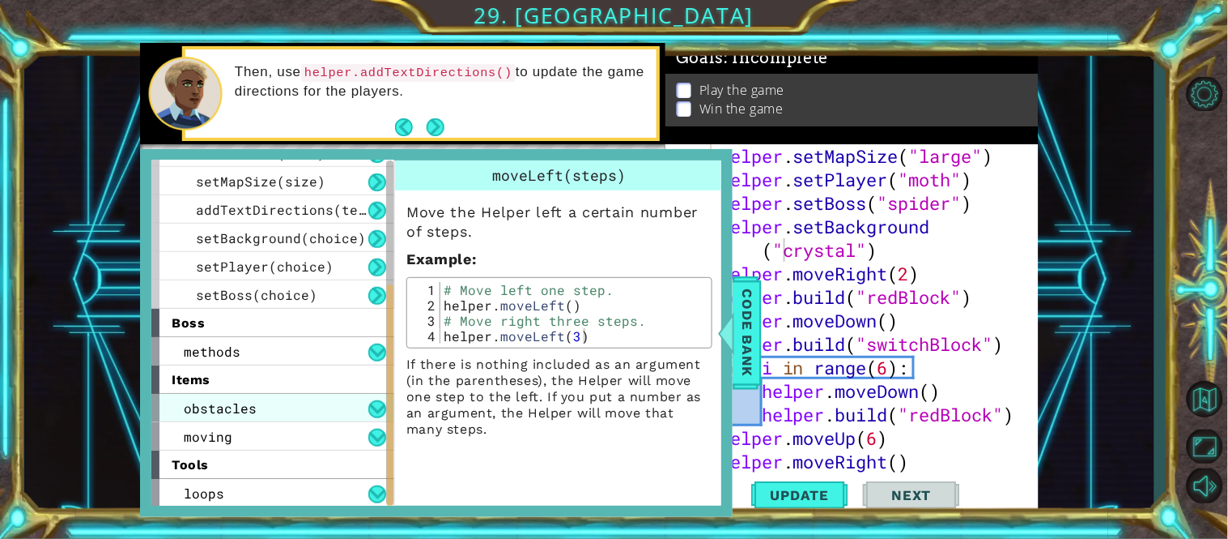
click at [303, 401] on div "obstacles" at bounding box center [272, 408] width 243 height 28
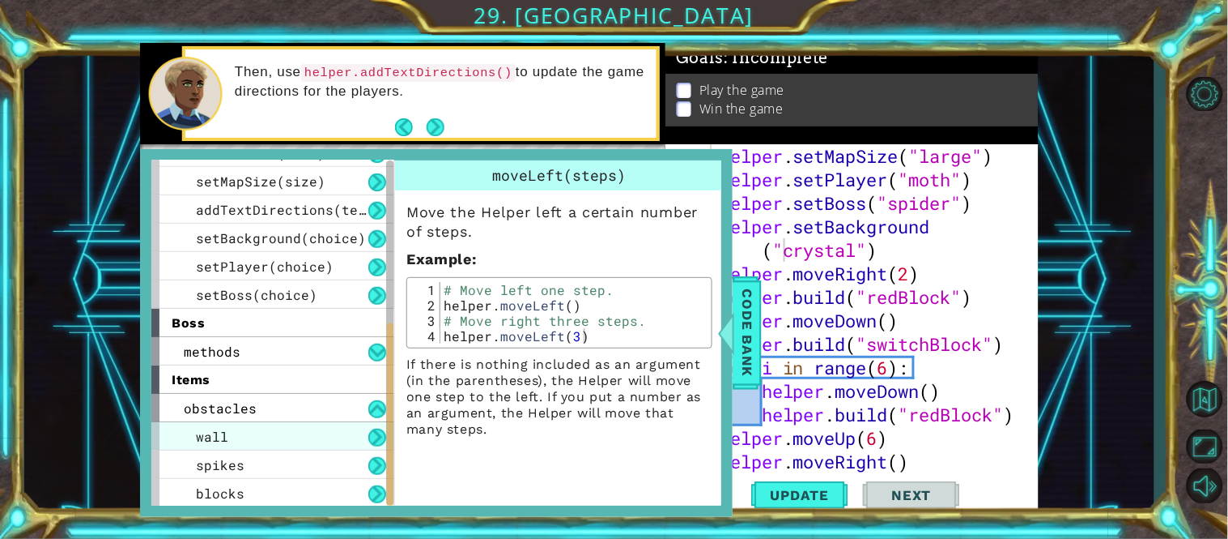
scroll to position [304, 0]
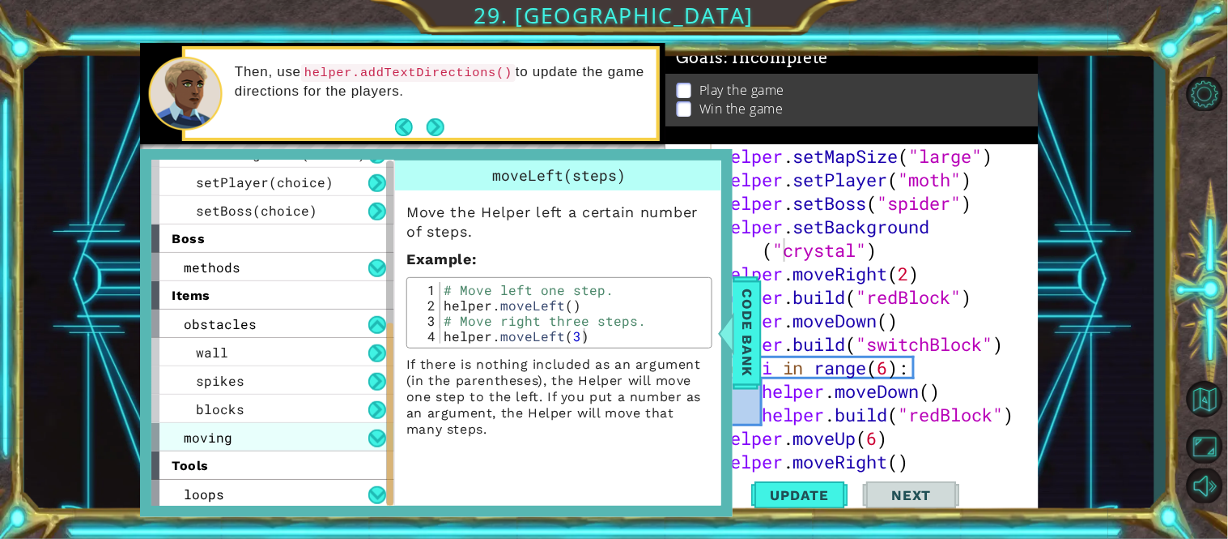
click at [304, 439] on div "moving" at bounding box center [272, 437] width 243 height 28
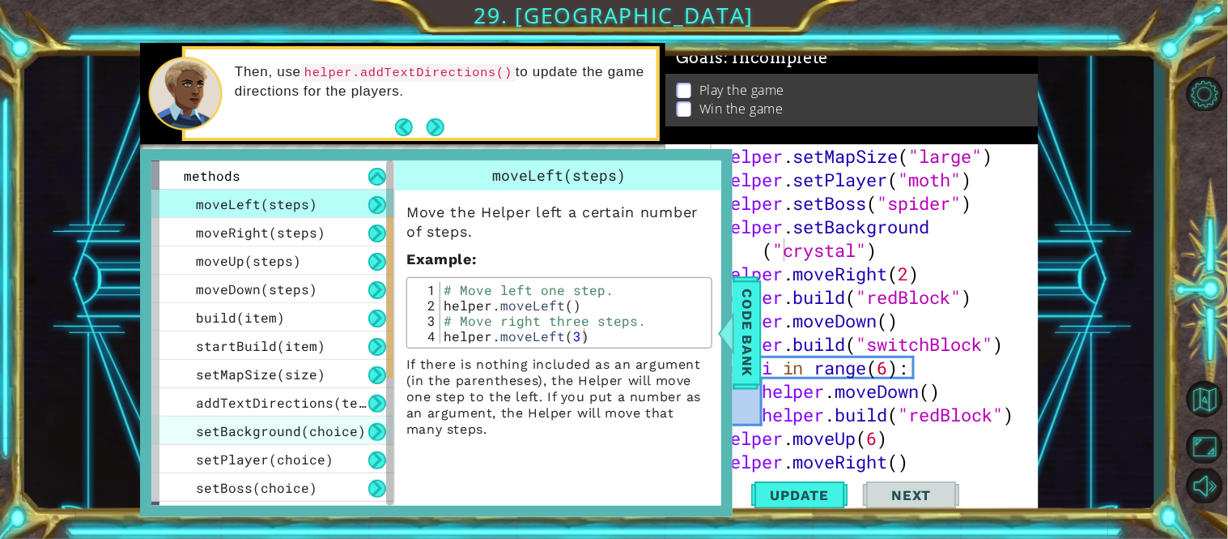
scroll to position [117, 0]
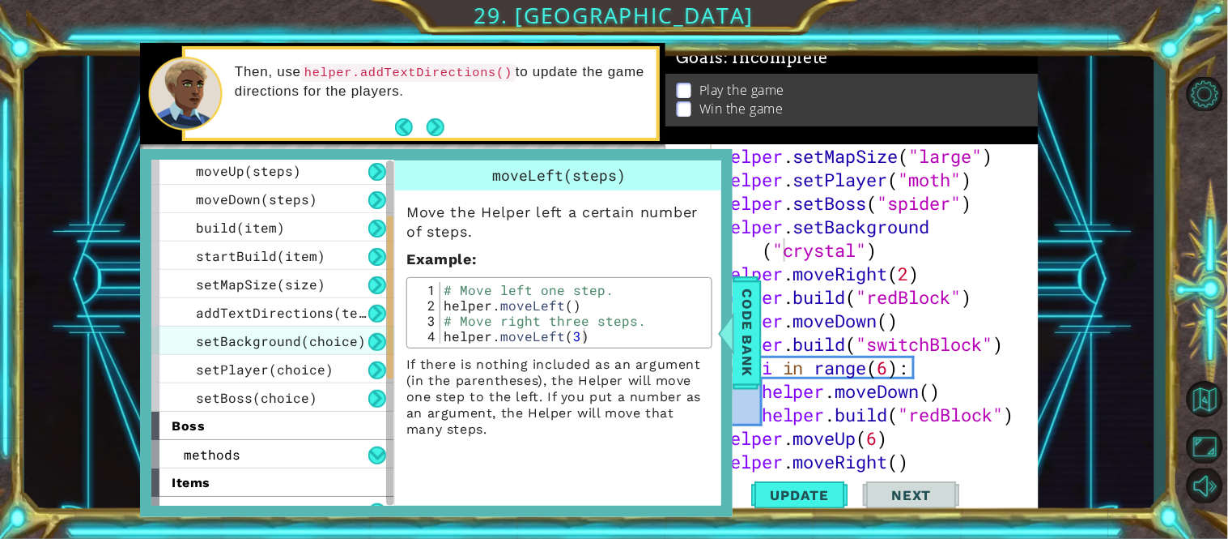
click at [319, 342] on span "setBackground(choice)" at bounding box center [281, 340] width 170 height 17
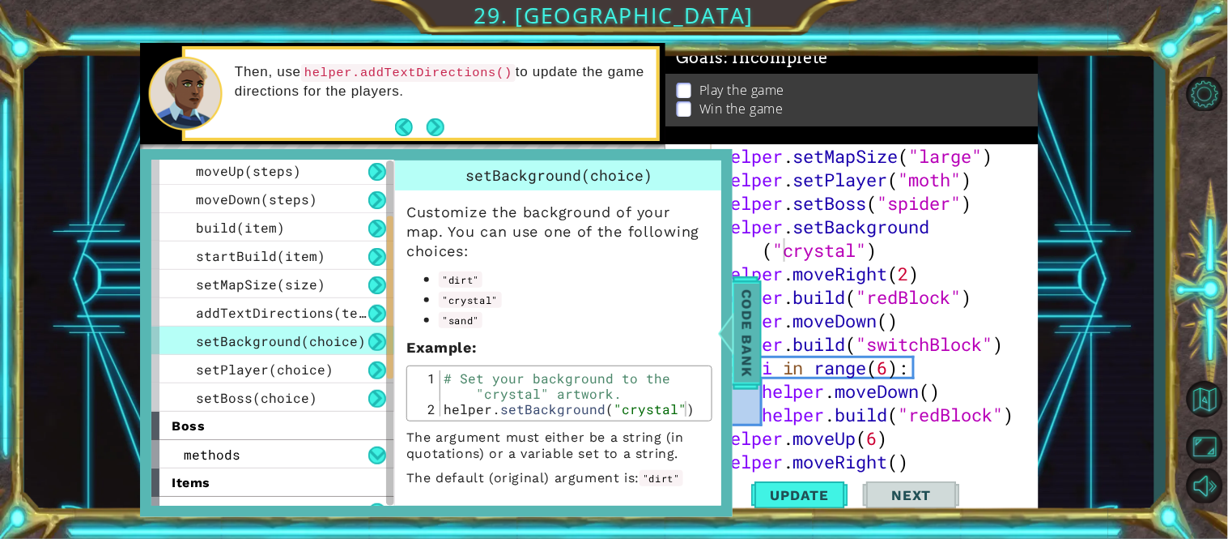
click at [751, 348] on span "Code Bank" at bounding box center [747, 332] width 26 height 99
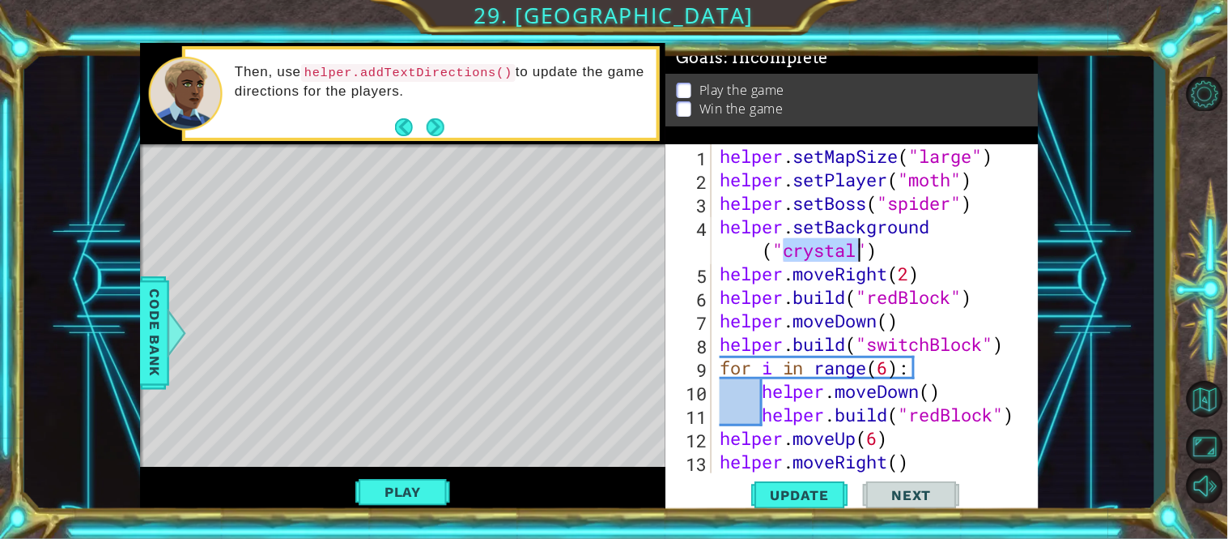
drag, startPoint x: 783, startPoint y: 247, endPoint x: 857, endPoint y: 252, distance: 73.9
click at [857, 252] on div "helper . setMapSize ( "large" ) helper . setPlayer ( "moth" ) helper . setBoss …" at bounding box center [873, 332] width 313 height 376
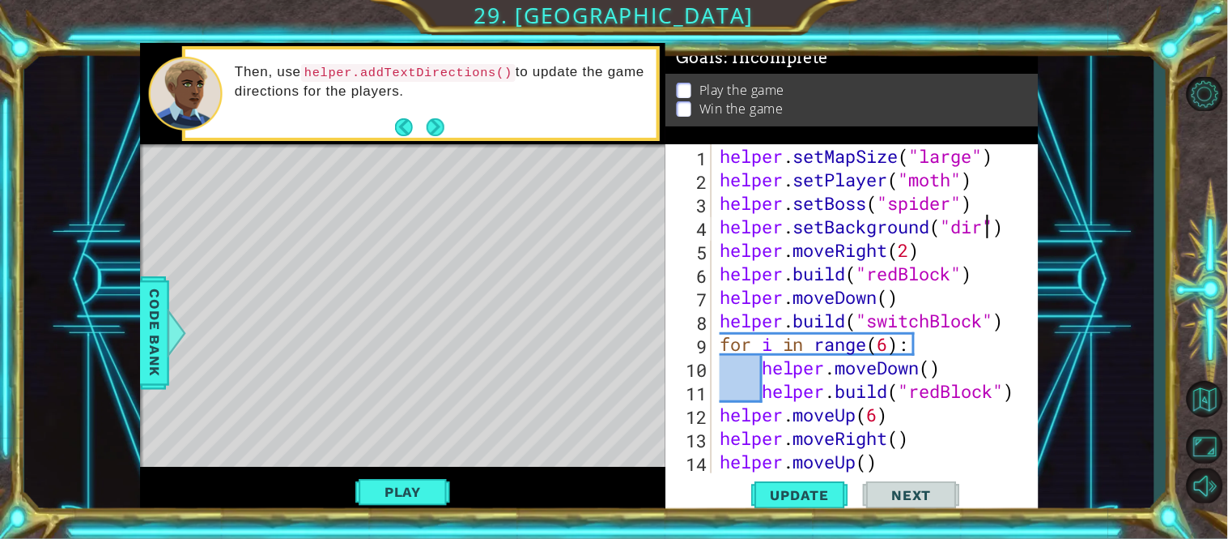
scroll to position [0, 12]
click at [792, 504] on button "Update" at bounding box center [800, 494] width 97 height 37
drag, startPoint x: 998, startPoint y: 229, endPoint x: 959, endPoint y: 228, distance: 39.7
click at [959, 228] on div "helper . setMapSize ( "large" ) helper . setPlayer ( "moth" ) helper . setBoss …" at bounding box center [873, 332] width 313 height 376
type textarea "helper.setBackground("sand")"
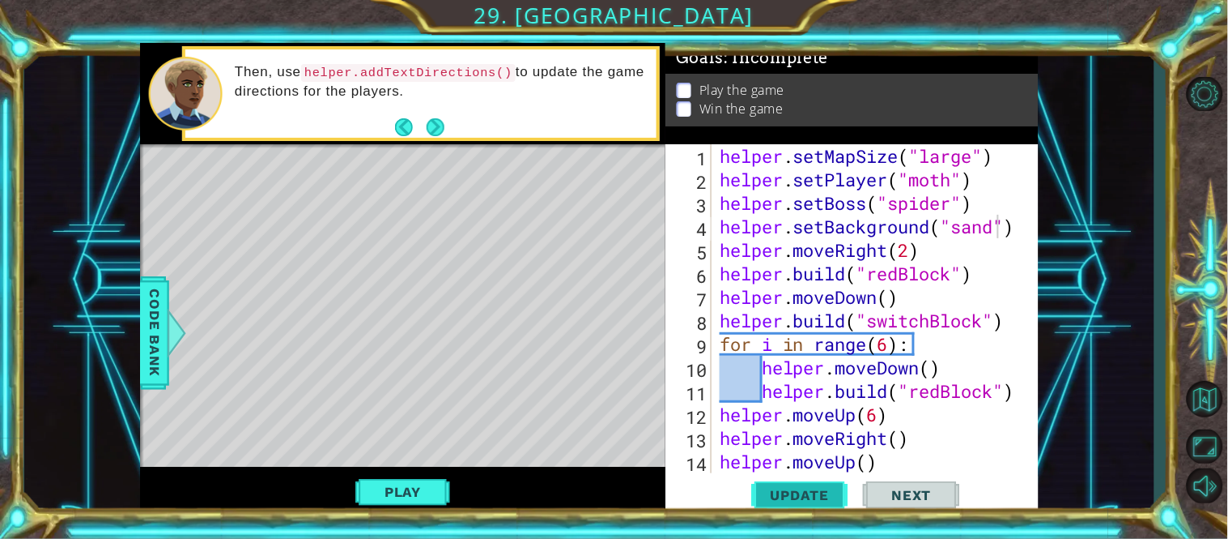
click at [828, 488] on span "Update" at bounding box center [801, 495] width 92 height 16
click at [790, 505] on button "Update" at bounding box center [800, 494] width 97 height 37
click at [783, 484] on button "Update" at bounding box center [800, 494] width 97 height 37
click at [411, 484] on button "Play" at bounding box center [403, 491] width 95 height 31
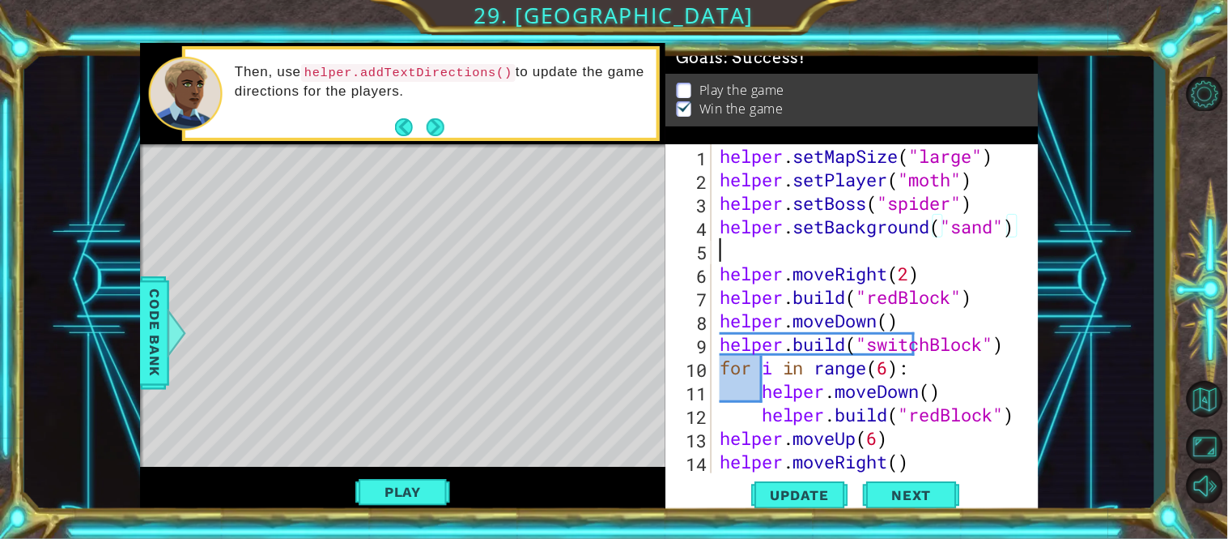
scroll to position [0, 0]
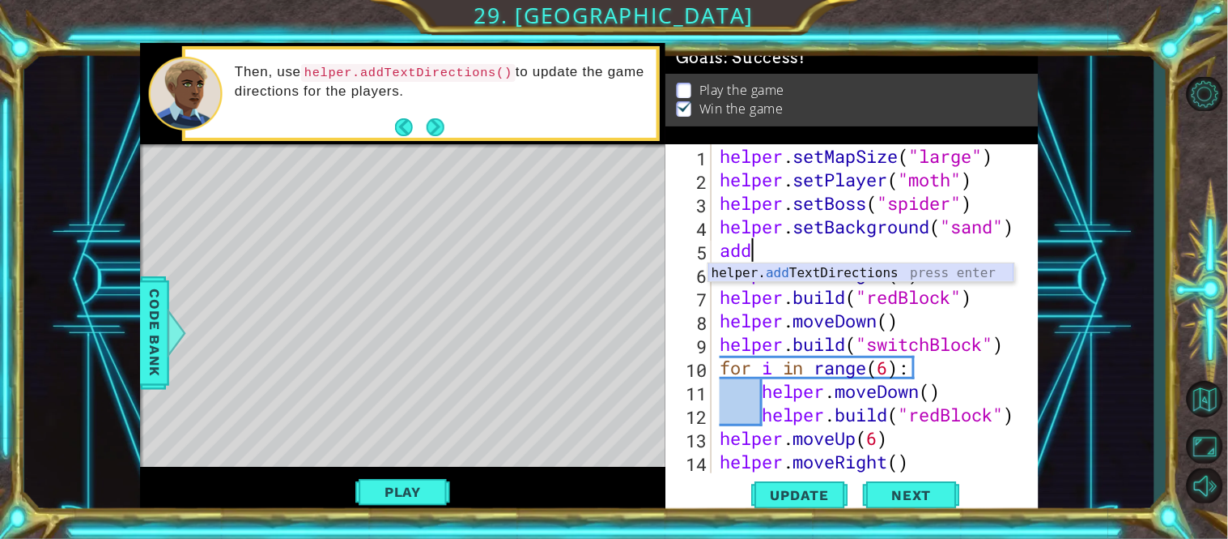
click at [891, 273] on div "helper. add TextDirections press enter" at bounding box center [862, 292] width 306 height 58
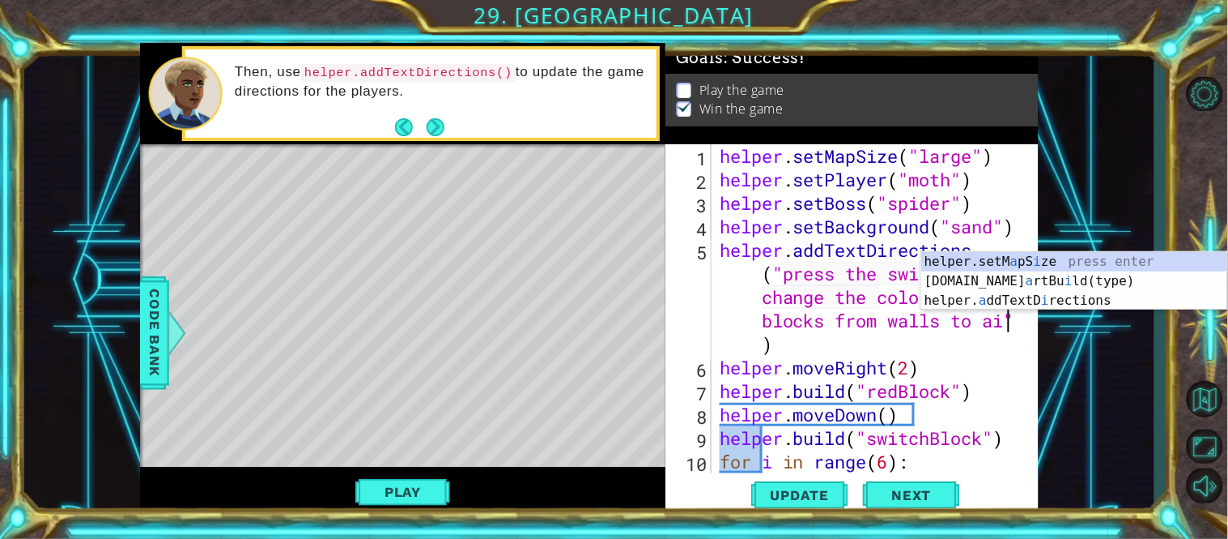
scroll to position [0, 44]
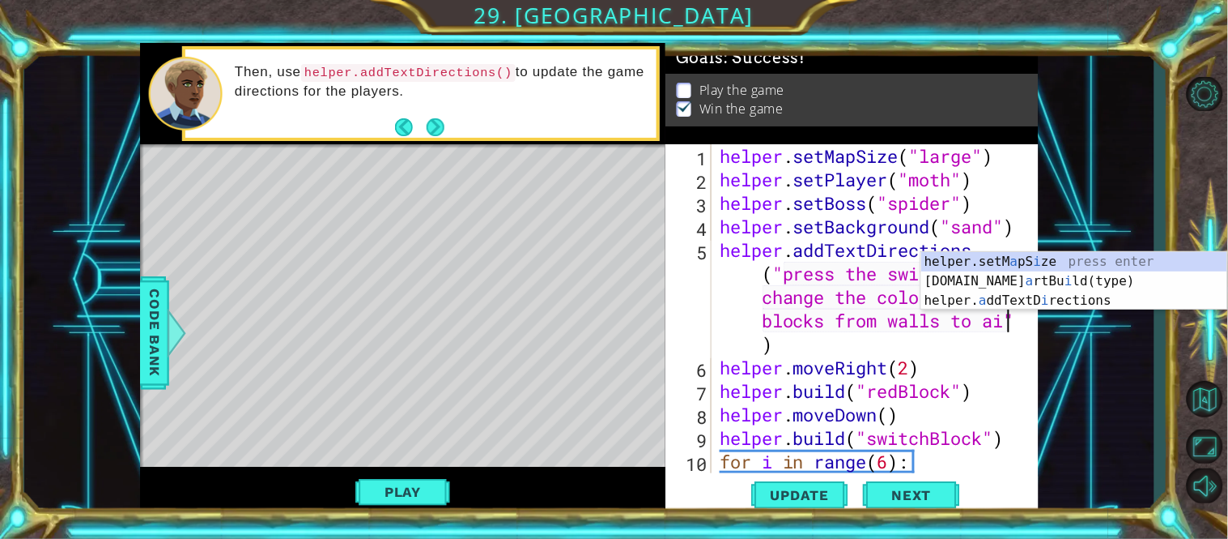
type textarea "helper.addTextDirections("press the switches to change the colored blocks from …"
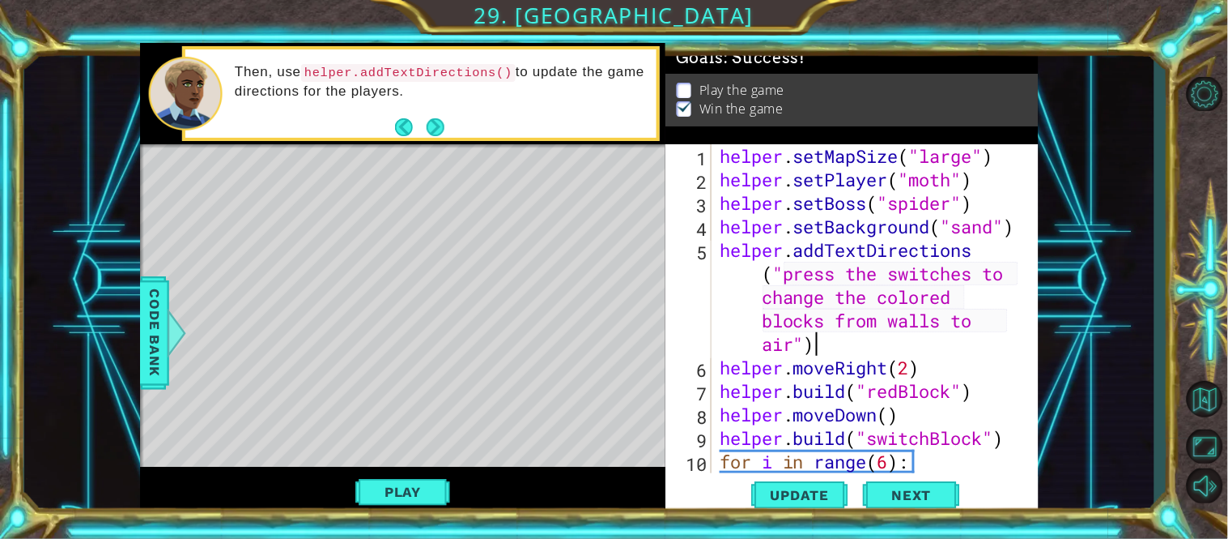
click at [858, 342] on div "helper . setMapSize ( "large" ) helper . setPlayer ( "moth" ) helper . setBoss …" at bounding box center [873, 332] width 313 height 376
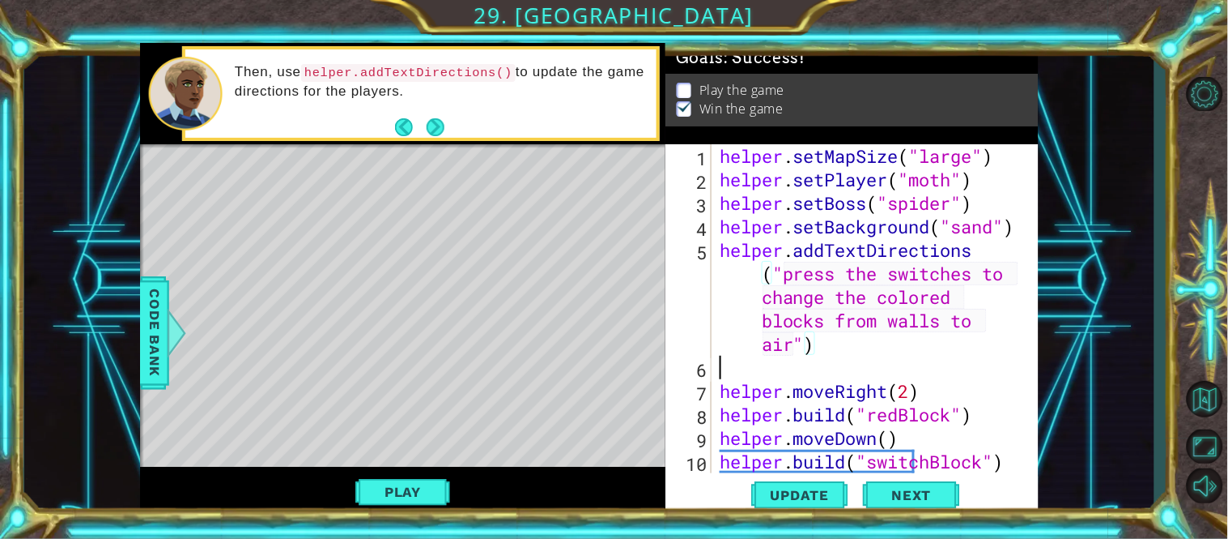
scroll to position [0, 0]
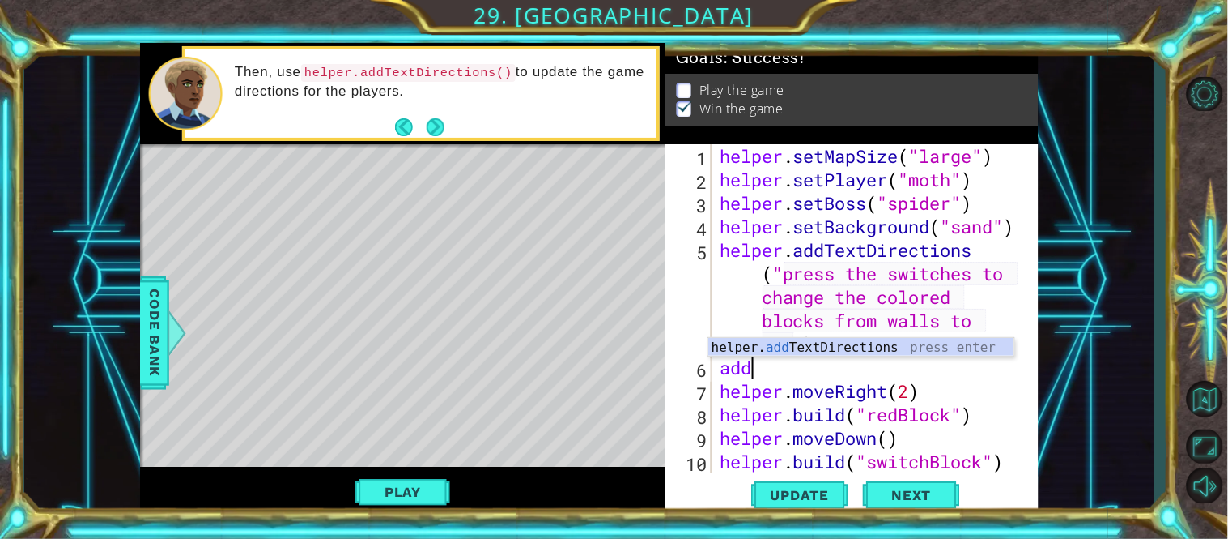
click at [858, 343] on div "helper. add TextDirections press enter" at bounding box center [862, 367] width 306 height 58
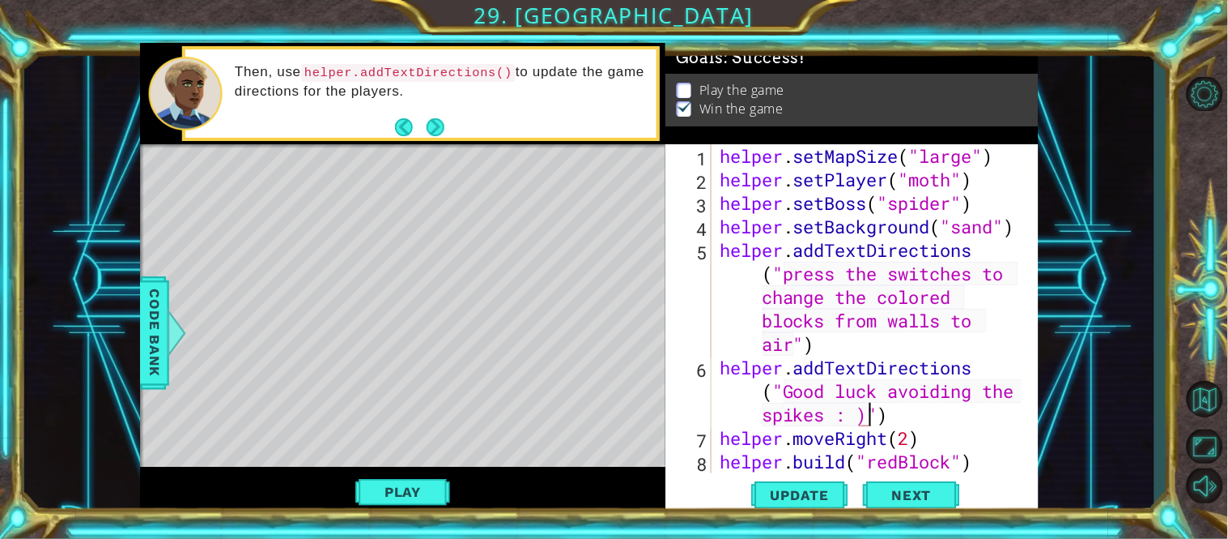
scroll to position [0, 28]
click at [964, 433] on div "helper . setMapSize ( "large" ) helper . setPlayer ( "moth" ) helper . setBoss …" at bounding box center [873, 332] width 313 height 376
type textarea "helper.moveRight(2)"
click at [794, 492] on span "Update" at bounding box center [801, 495] width 92 height 16
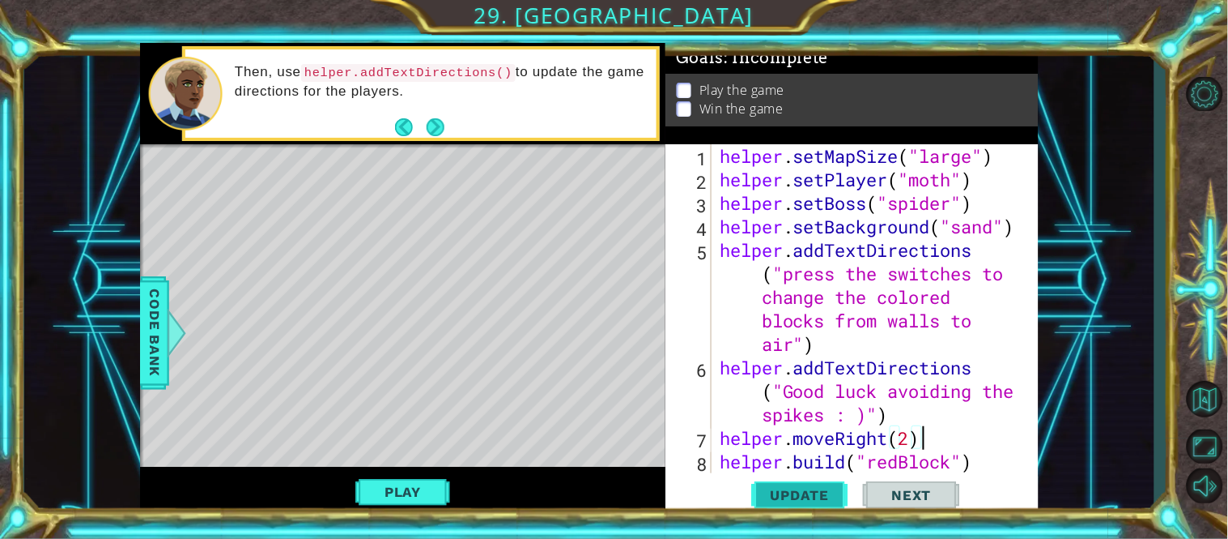
click at [786, 502] on span "Update" at bounding box center [801, 495] width 92 height 16
